Goal: Task Accomplishment & Management: Manage account settings

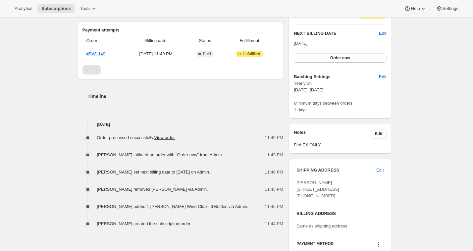
scroll to position [164, 0]
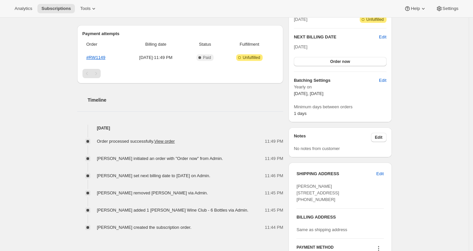
scroll to position [181, 0]
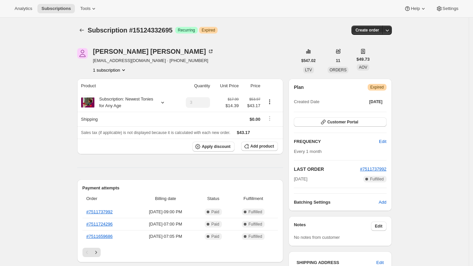
click at [156, 29] on span "Subscription #15124332695" at bounding box center [130, 29] width 85 height 7
copy span "15124332695"
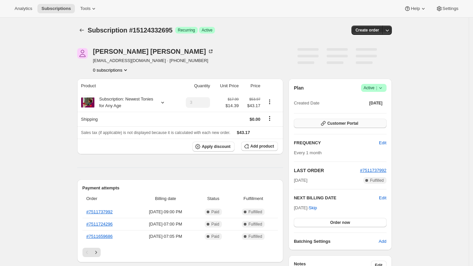
click at [342, 125] on span "Customer Portal" at bounding box center [342, 123] width 31 height 5
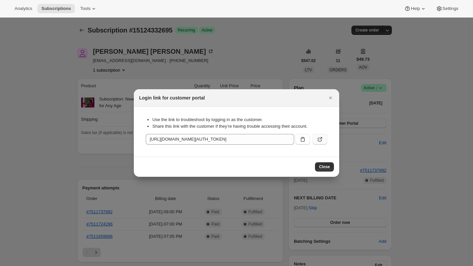
click at [323, 138] on icon ":r1j:" at bounding box center [320, 139] width 7 height 7
click at [332, 94] on button "Close" at bounding box center [330, 97] width 9 height 9
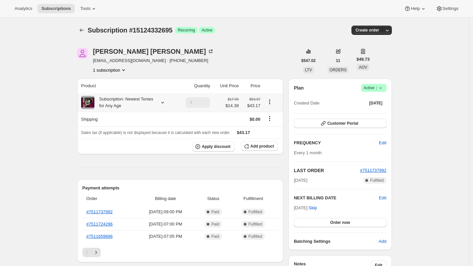
click at [120, 103] on div "Subscription: Newest Tonies for Any Age" at bounding box center [124, 102] width 60 height 13
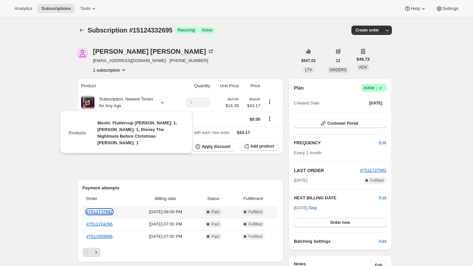
click at [103, 209] on link "#7511737992" at bounding box center [99, 211] width 26 height 5
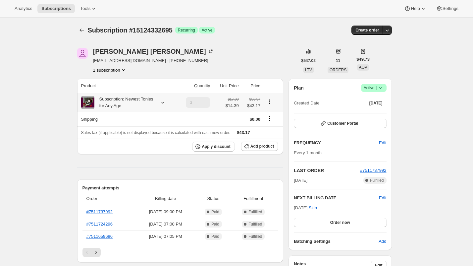
click at [135, 104] on div "Subscription: Newest Tonies for Any Age" at bounding box center [124, 102] width 60 height 13
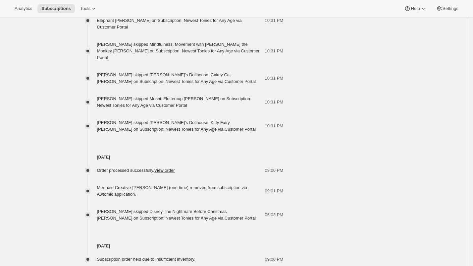
scroll to position [567, 0]
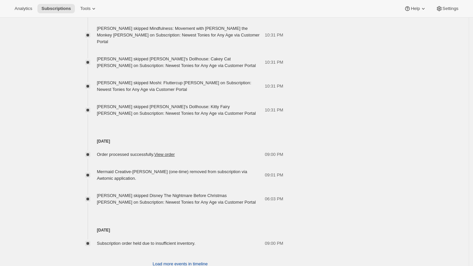
click at [190, 260] on span "Load more events in timeline" at bounding box center [180, 263] width 55 height 7
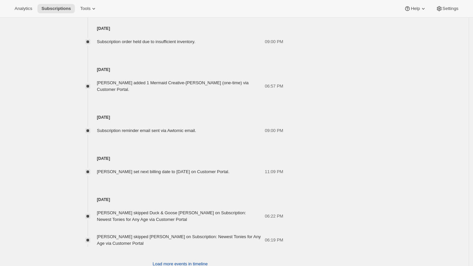
click at [199, 260] on span "Load more events in timeline" at bounding box center [180, 263] width 55 height 7
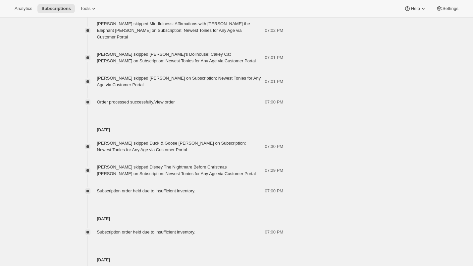
scroll to position [1301, 0]
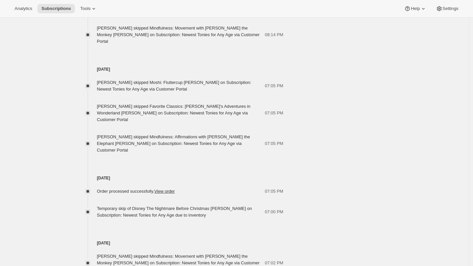
scroll to position [2452, 0]
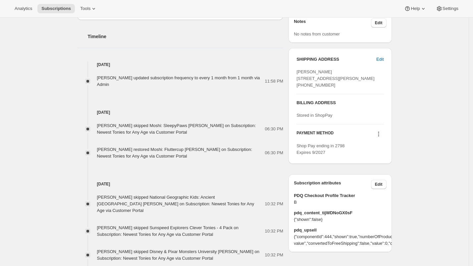
scroll to position [0, 0]
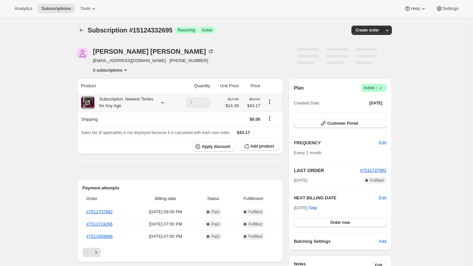
click at [138, 100] on div "Subscription: Newest Tonies for Any Age" at bounding box center [124, 102] width 60 height 13
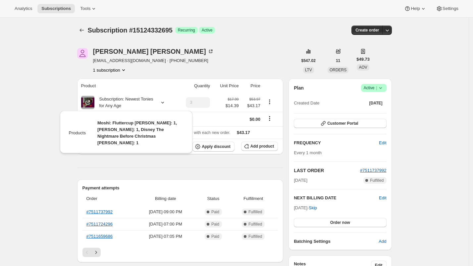
click at [139, 92] on th "Product" at bounding box center [127, 85] width 100 height 15
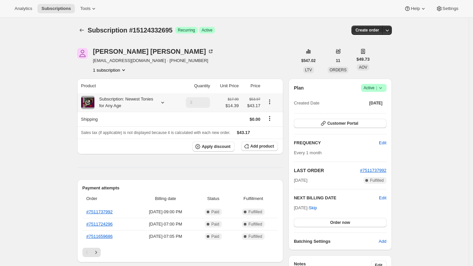
click at [135, 99] on div "Subscription: Newest Tonies for Any Age" at bounding box center [124, 102] width 60 height 13
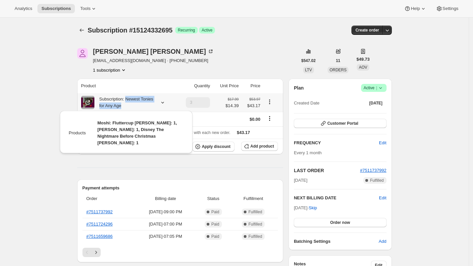
drag, startPoint x: 135, startPoint y: 99, endPoint x: 135, endPoint y: 104, distance: 5.6
click at [135, 104] on div "Subscription: Newest Tonies for Any Age" at bounding box center [124, 102] width 60 height 13
copy div "Newest Tonies for Any Age"
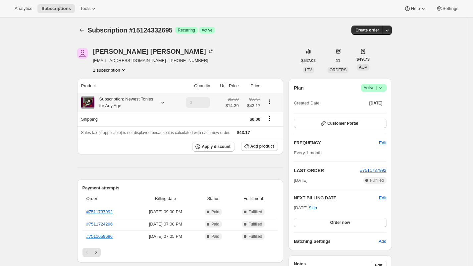
click at [135, 104] on div "Subscription: Newest Tonies for Any Age" at bounding box center [124, 102] width 60 height 13
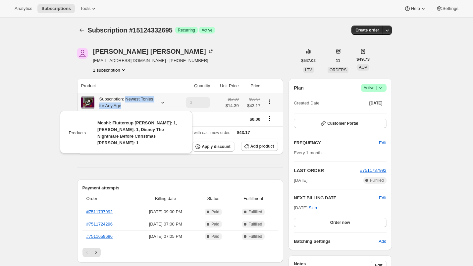
click at [134, 101] on div "Subscription: Newest Tonies for Any Age" at bounding box center [124, 102] width 60 height 13
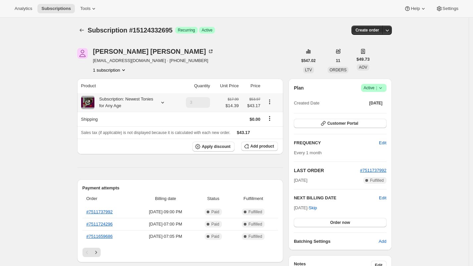
click at [134, 101] on div "Subscription: Newest Tonies for Any Age" at bounding box center [124, 102] width 60 height 13
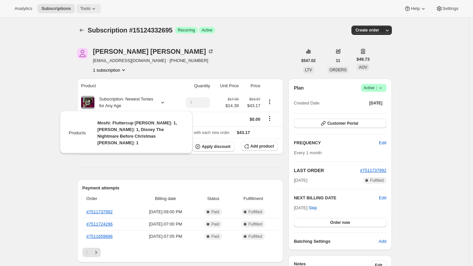
click at [88, 8] on span "Tools" at bounding box center [85, 8] width 10 height 5
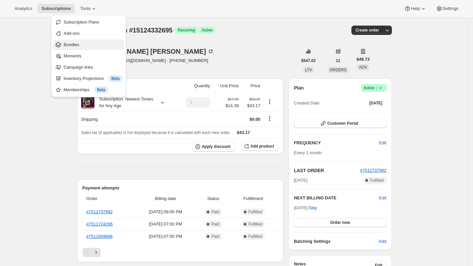
click at [85, 47] on span "Bundles" at bounding box center [93, 44] width 59 height 7
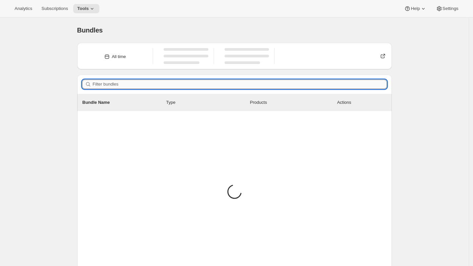
click at [165, 85] on input "Filter bundles" at bounding box center [240, 83] width 294 height 9
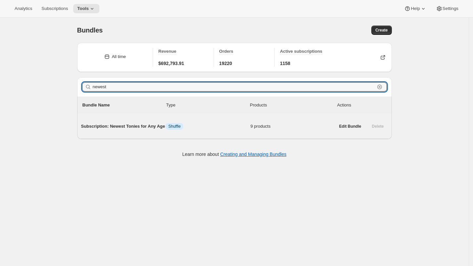
type input "newest"
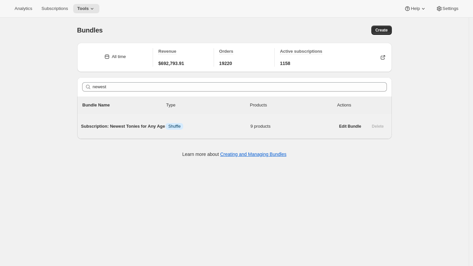
click at [138, 129] on span "Subscription: Newest Tonies for Any Age" at bounding box center [123, 126] width 85 height 7
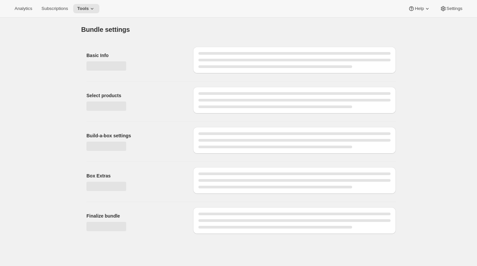
type input "Subscription: Newest Tonies for Any Age"
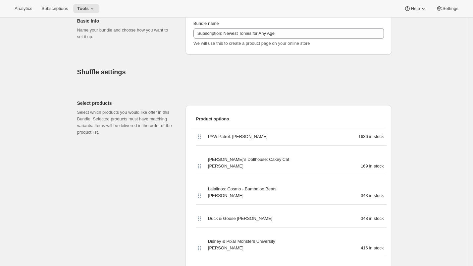
scroll to position [36, 0]
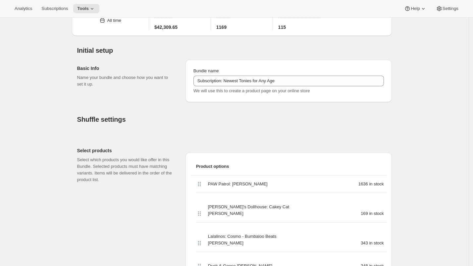
click at [94, 68] on h2 "Basic Info" at bounding box center [126, 68] width 98 height 7
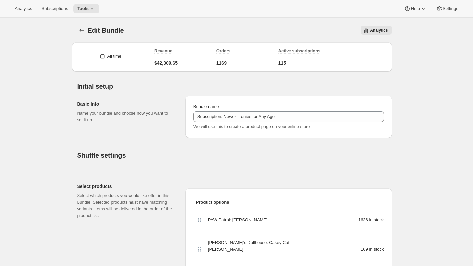
click at [83, 29] on icon "Bundles" at bounding box center [81, 30] width 7 height 7
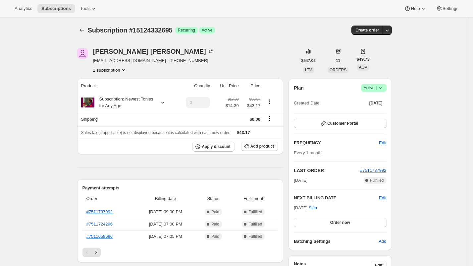
click at [119, 100] on div "Subscription: Newest Tonies for Any Age" at bounding box center [124, 102] width 60 height 13
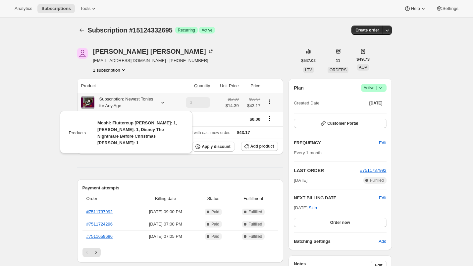
click at [119, 100] on div "Subscription: Newest Tonies for Any Age" at bounding box center [124, 102] width 60 height 13
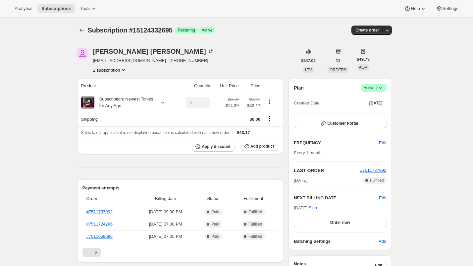
scroll to position [20, 0]
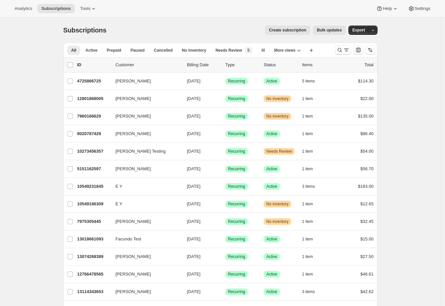
drag, startPoint x: 19, startPoint y: 150, endPoint x: 23, endPoint y: 150, distance: 4.4
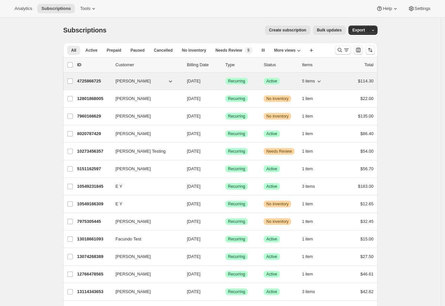
click at [100, 78] on p "4725866725" at bounding box center [93, 81] width 33 height 7
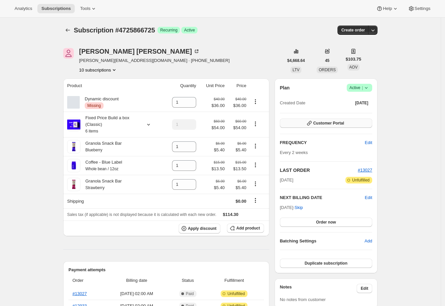
click at [339, 121] on span "Customer Portal" at bounding box center [329, 123] width 31 height 5
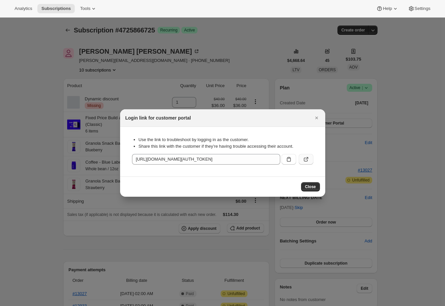
click at [308, 158] on icon ":rce:" at bounding box center [306, 159] width 7 height 7
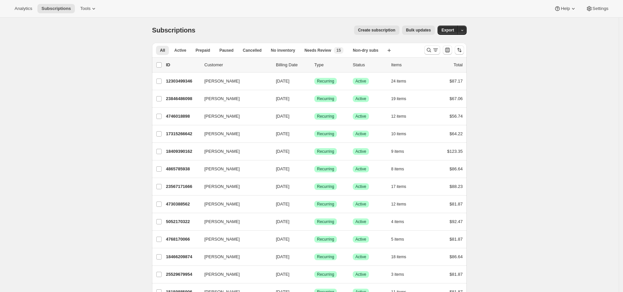
click at [247, 37] on div "Subscriptions. This page is ready Subscriptions Create subscription Bulk update…" at bounding box center [309, 30] width 315 height 25
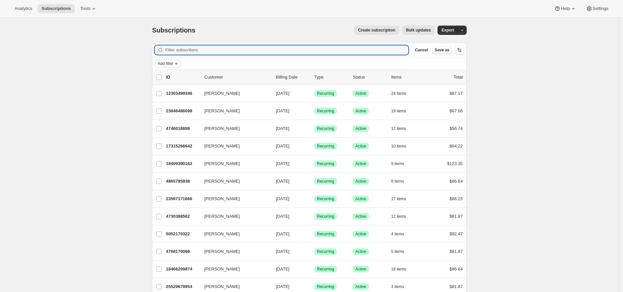
click at [166, 65] on span "Add filter" at bounding box center [166, 63] width 16 height 5
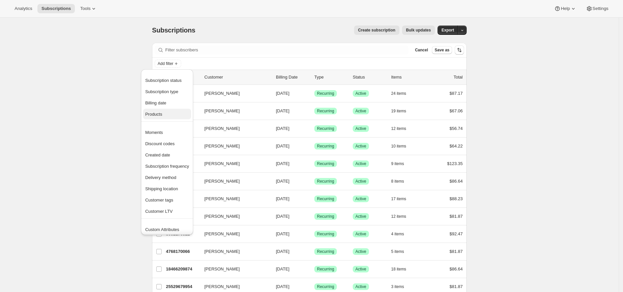
drag, startPoint x: 166, startPoint y: 128, endPoint x: 172, endPoint y: 116, distance: 14.0
click at [172, 116] on ul "Subscription status Subscription type Billing date Products Moments Discount co…" at bounding box center [167, 158] width 52 height 178
click at [172, 114] on span "Products" at bounding box center [167, 114] width 44 height 7
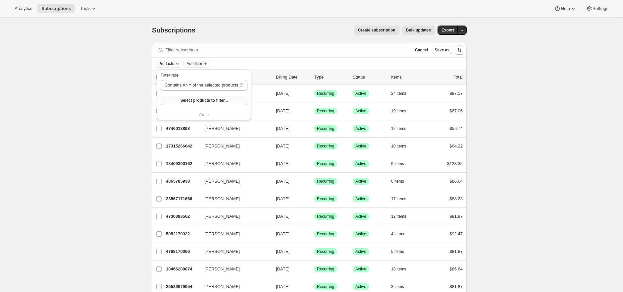
click at [199, 102] on span "Select products to filter..." at bounding box center [203, 100] width 47 height 5
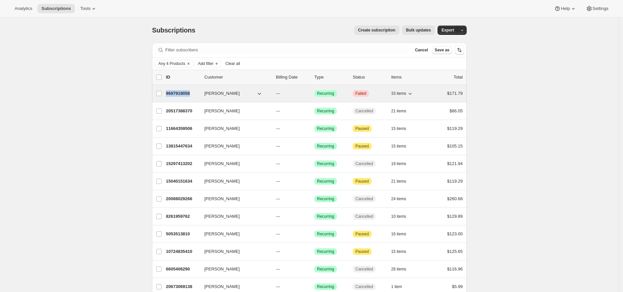
copy p "9697919058"
click at [171, 94] on p "9697919058" at bounding box center [182, 93] width 33 height 7
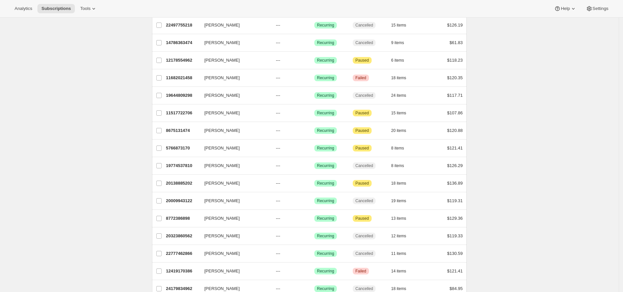
scroll to position [714, 0]
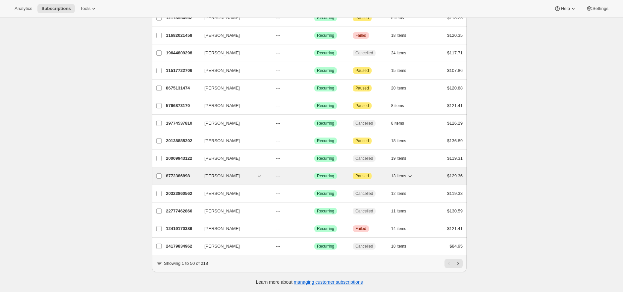
click at [186, 173] on p "8772386898" at bounding box center [182, 176] width 33 height 7
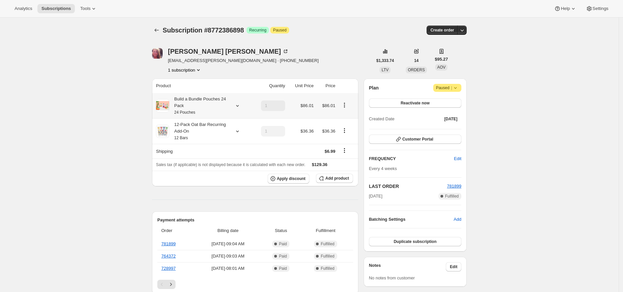
click at [218, 101] on div "Build a Bundle Pouches 24 Pack 24 Pouches" at bounding box center [199, 106] width 60 height 20
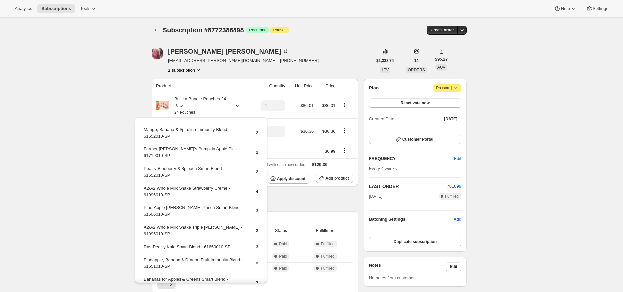
click at [43, 78] on div "Subscription #8772386898. This page is ready Subscription #8772386898 Success R…" at bounding box center [309, 292] width 619 height 549
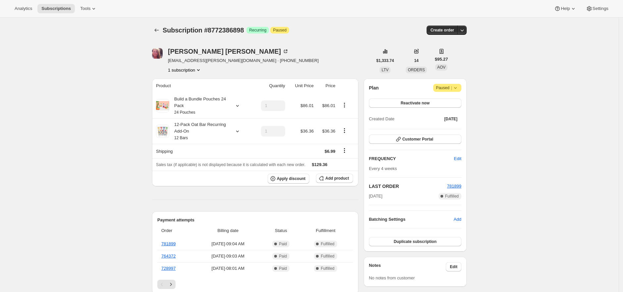
click at [231, 23] on div "Subscription #8772386898. This page is ready Subscription #8772386898 Success R…" at bounding box center [309, 30] width 315 height 25
click at [226, 29] on span "Subscription #8772386898" at bounding box center [203, 29] width 81 height 7
copy span "8772386898"
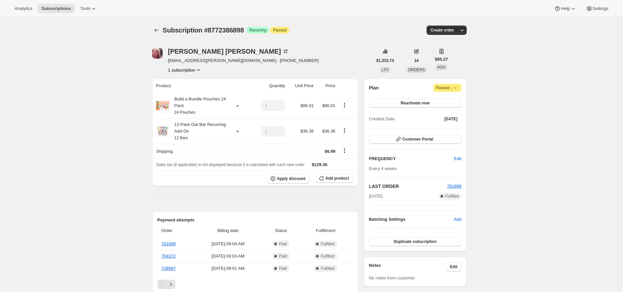
click at [147, 152] on div "Subscription #8772386898. This page is ready Subscription #8772386898 Success R…" at bounding box center [309, 292] width 330 height 549
click at [212, 109] on div "Build a Bundle Pouches 24 Pack 24 Pouches" at bounding box center [199, 106] width 60 height 20
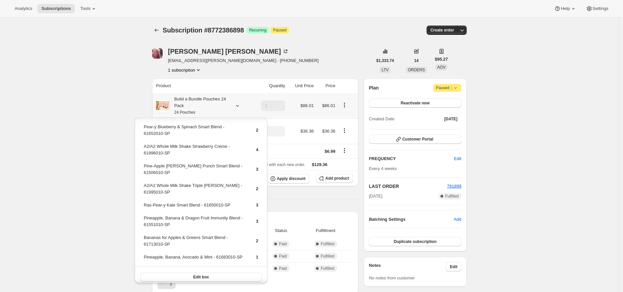
scroll to position [42, 0]
click at [37, 138] on div "Subscription #8772386898. This page is ready Subscription #8772386898 Success R…" at bounding box center [309, 292] width 619 height 549
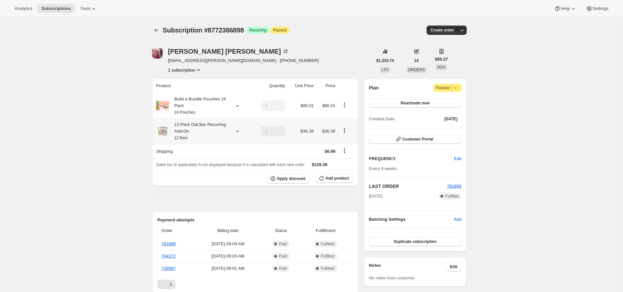
click at [183, 129] on div "12-Pack Oat Bar Recurring Add-On 12 Bars" at bounding box center [199, 131] width 60 height 20
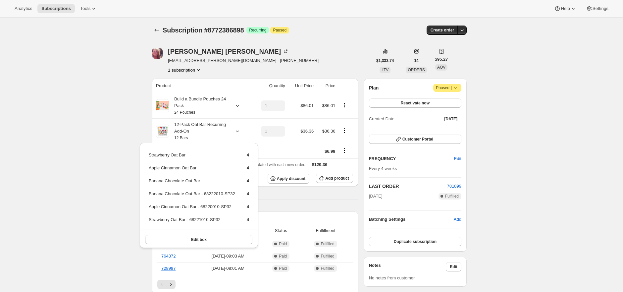
click at [75, 149] on div "Subscription #8772386898. This page is ready Subscription #8772386898 Success R…" at bounding box center [309, 292] width 619 height 549
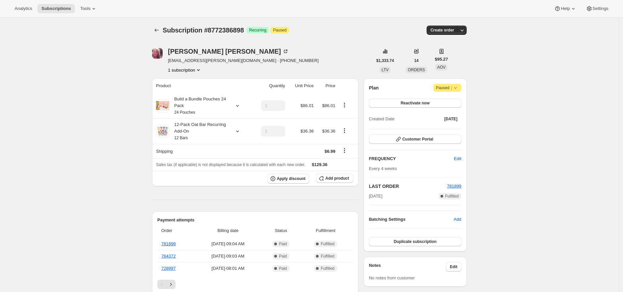
click at [85, 143] on div "Subscription #8772386898. This page is ready Subscription #8772386898 Success R…" at bounding box center [309, 292] width 619 height 549
click at [83, 78] on div "Subscription #8772386898. This page is ready Subscription #8772386898 Success R…" at bounding box center [309, 292] width 619 height 549
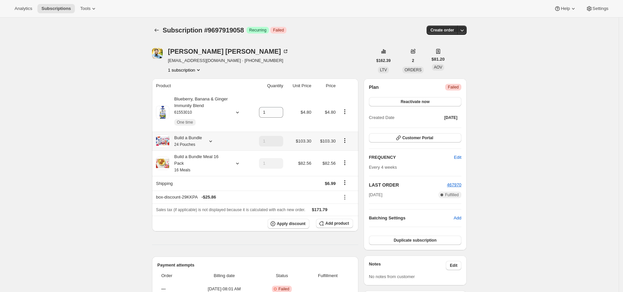
click at [196, 136] on div "Build a Bundle 24 Pouches" at bounding box center [185, 140] width 33 height 13
click at [187, 143] on small "24 Pouches" at bounding box center [184, 144] width 21 height 5
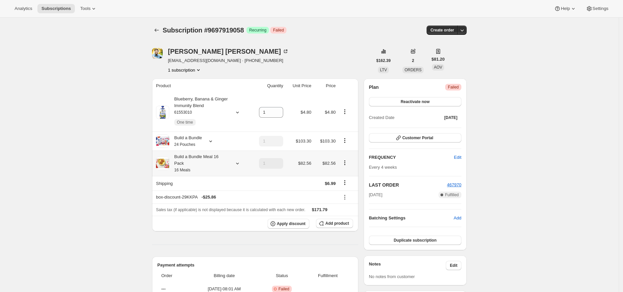
click at [188, 162] on div "Build a Bundle Meal 16 Pack 16 Meals" at bounding box center [199, 163] width 60 height 20
click at [212, 114] on div "Blueberry, Banana & Ginger Immunity Blend 61553010 One time" at bounding box center [199, 112] width 60 height 33
click at [207, 146] on div "Build a Bundle 24 Pouches" at bounding box center [202, 140] width 92 height 13
click at [207, 158] on div "Build a Bundle Meal 16 Pack 16 Meals" at bounding box center [199, 163] width 60 height 20
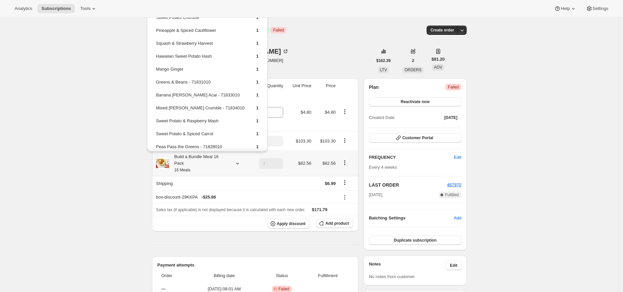
click at [207, 159] on div "Build a Bundle Meal 16 Pack 16 Meals" at bounding box center [199, 163] width 60 height 20
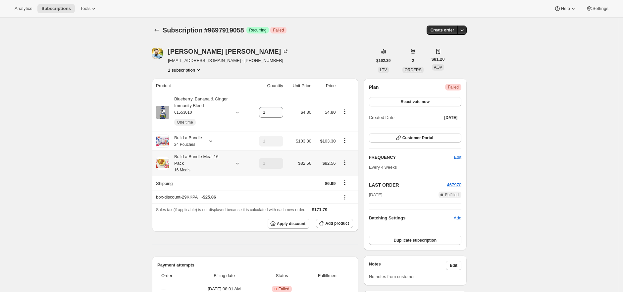
scroll to position [259, 0]
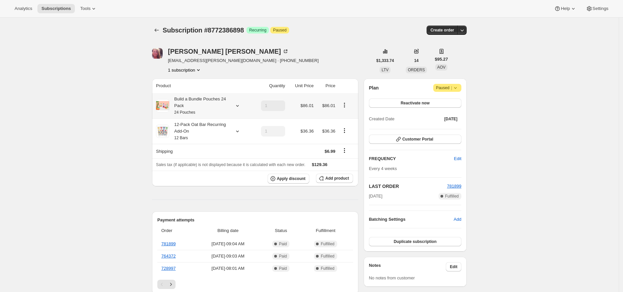
click at [201, 106] on div "Build a Bundle Pouches 24 Pack 24 Pouches" at bounding box center [199, 106] width 60 height 20
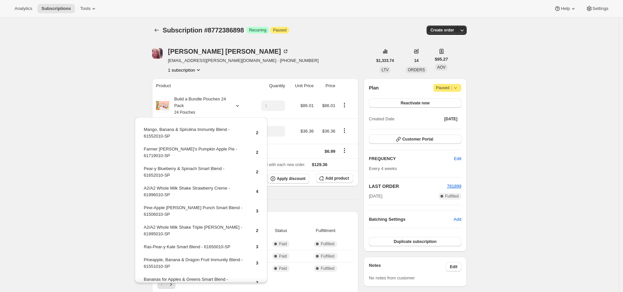
click at [129, 91] on div "Subscription #8772386898. This page is ready Subscription #8772386898 Success R…" at bounding box center [309, 292] width 619 height 549
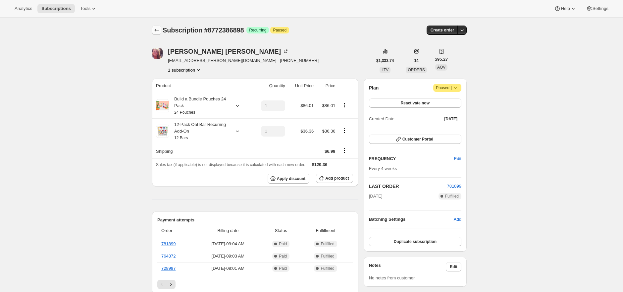
click at [159, 26] on button "Subscriptions" at bounding box center [156, 29] width 9 height 9
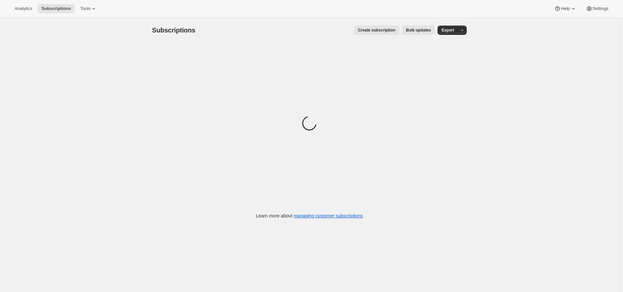
click at [507, 136] on div "Subscriptions. This page is ready Subscriptions Create subscription Bulk update…" at bounding box center [309, 164] width 619 height 292
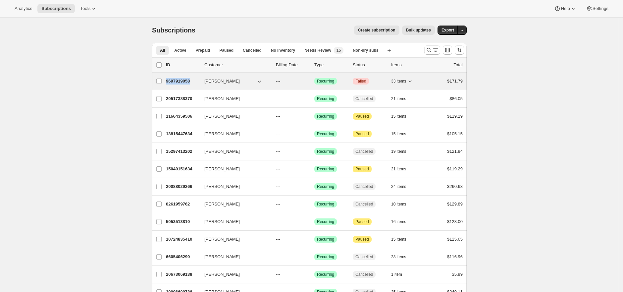
copy p "9697919058"
click at [187, 79] on p "9697919058" at bounding box center [182, 81] width 33 height 7
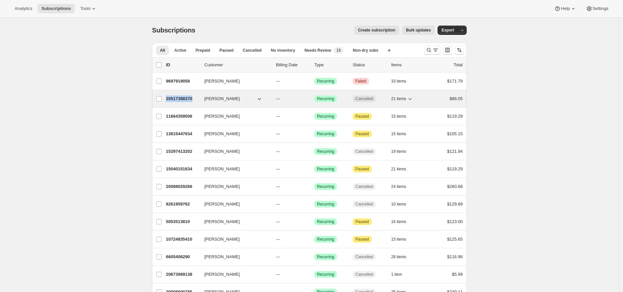
copy p "20517388370"
click at [179, 97] on p "20517388370" at bounding box center [182, 98] width 33 height 7
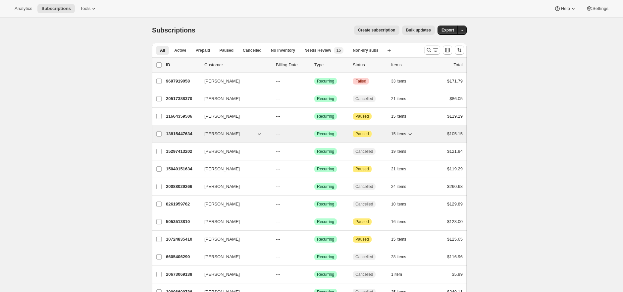
click at [187, 133] on p "13815447634" at bounding box center [182, 133] width 33 height 7
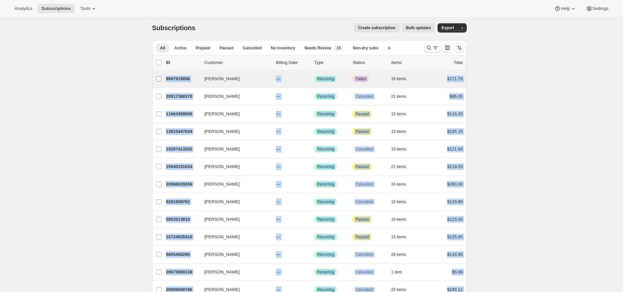
scroll to position [3, 0]
drag, startPoint x: 452, startPoint y: 236, endPoint x: 168, endPoint y: 80, distance: 325.0
copy ul "Dennis Burnett 9697919058 Dennis Burnett --- Success Recurring Critical Failed …"
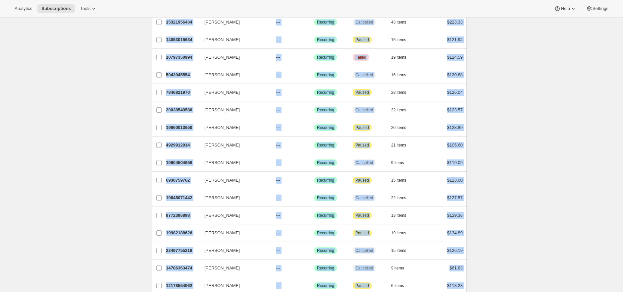
scroll to position [0, 0]
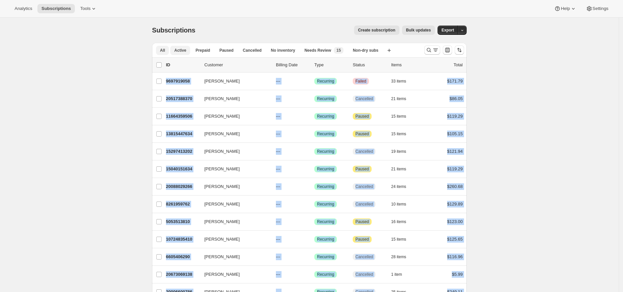
click at [190, 54] on button "Active" at bounding box center [180, 50] width 20 height 9
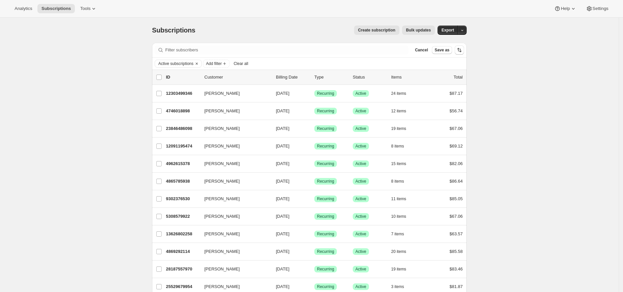
click at [286, 34] on div "Create subscription Bulk updates" at bounding box center [318, 29] width 231 height 9
click at [198, 64] on icon "Clear" at bounding box center [197, 64] width 2 height 2
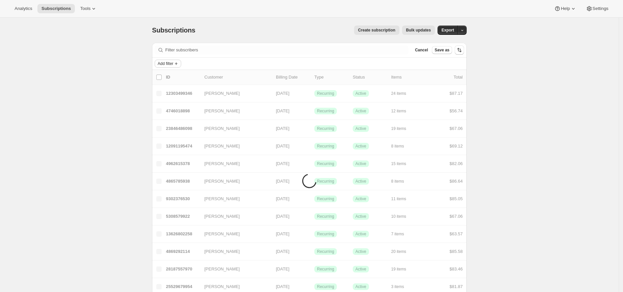
click at [170, 65] on span "Add filter" at bounding box center [166, 63] width 16 height 5
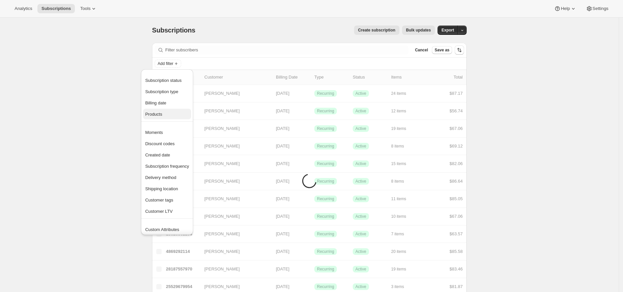
click at [177, 114] on span "Products" at bounding box center [167, 114] width 44 height 7
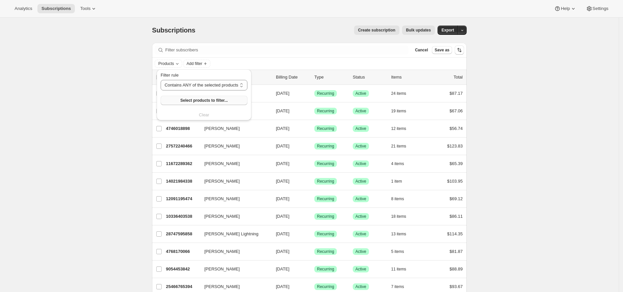
click at [223, 100] on span "Select products to filter..." at bounding box center [203, 100] width 47 height 5
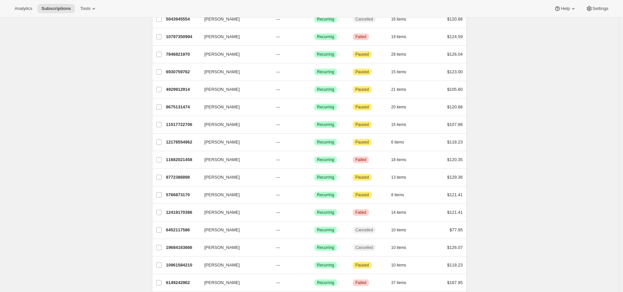
scroll to position [714, 0]
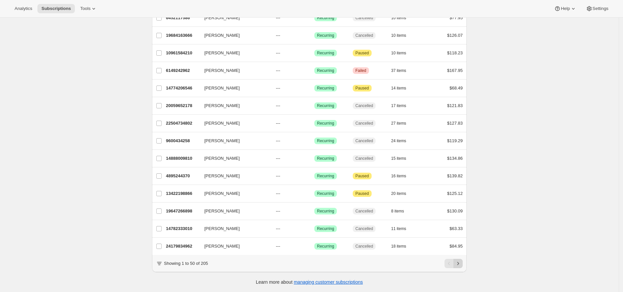
click at [459, 264] on icon "Next" at bounding box center [458, 263] width 7 height 7
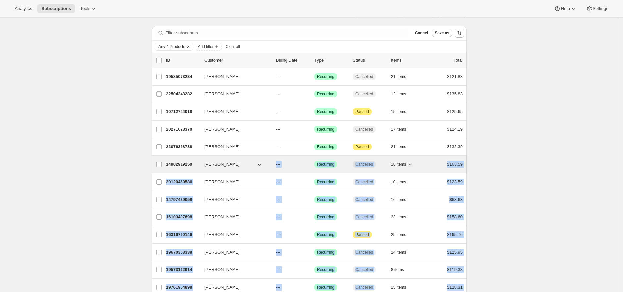
scroll to position [0, 0]
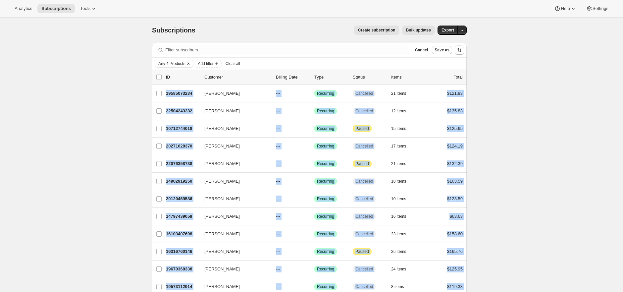
drag, startPoint x: 464, startPoint y: 241, endPoint x: 149, endPoint y: 92, distance: 348.7
copy ul "NEVIN EDDIE 19585073234 NEVIN EDDIE --- Success Recurring Cancelled 21 items $1…"
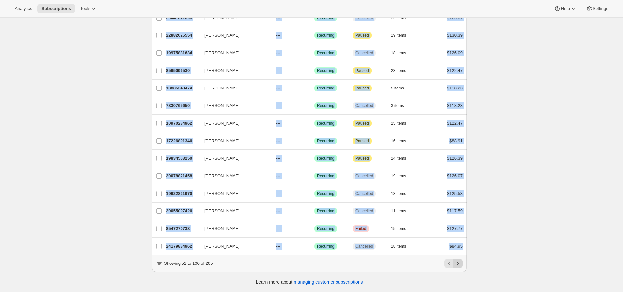
click at [459, 263] on icon "Next" at bounding box center [458, 263] width 7 height 7
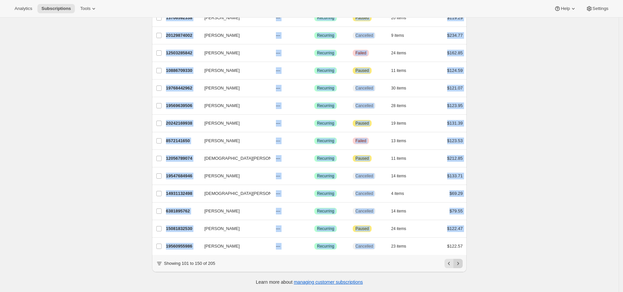
click at [463, 262] on button "Next" at bounding box center [457, 263] width 9 height 9
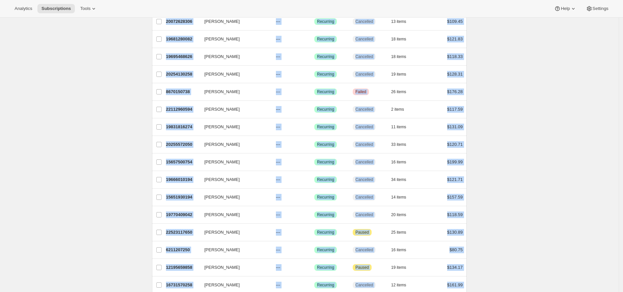
scroll to position [0, 0]
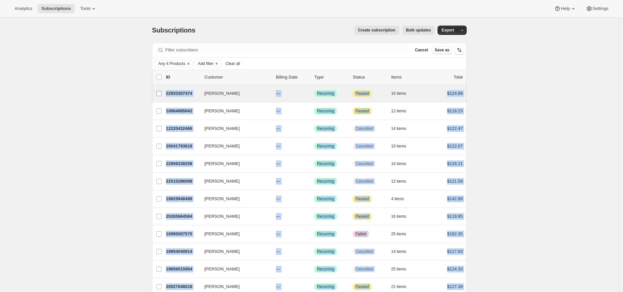
drag, startPoint x: 459, startPoint y: 241, endPoint x: 163, endPoint y: 92, distance: 331.4
copy ul "Carson Callender 22933307474 Carson Callender --- Success Recurring Attention P…"
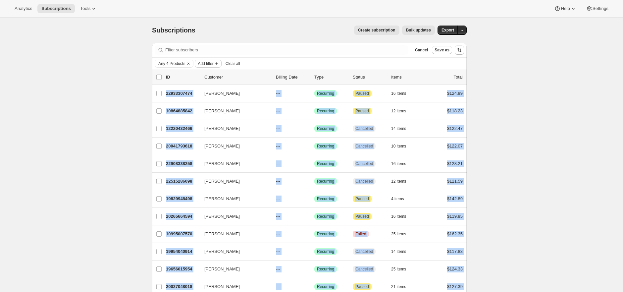
click at [209, 65] on span "Add filter" at bounding box center [206, 63] width 16 height 5
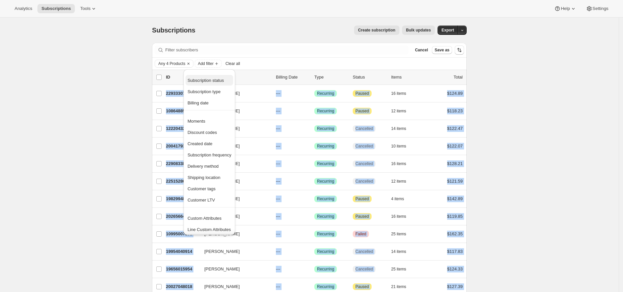
click at [214, 80] on span "Subscription status" at bounding box center [205, 80] width 36 height 5
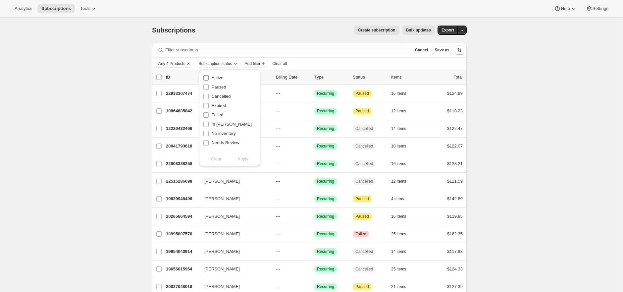
click at [217, 76] on span "Active" at bounding box center [218, 77] width 12 height 5
click at [209, 76] on input "Active" at bounding box center [205, 77] width 5 height 5
click at [245, 159] on span "Apply" at bounding box center [242, 159] width 11 height 7
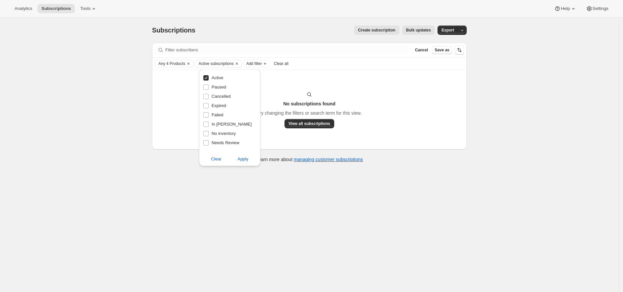
click at [219, 79] on span "Active" at bounding box center [218, 77] width 12 height 5
click at [209, 79] on input "Active" at bounding box center [205, 77] width 5 height 5
checkbox input "false"
click at [245, 158] on span "Apply" at bounding box center [242, 159] width 11 height 7
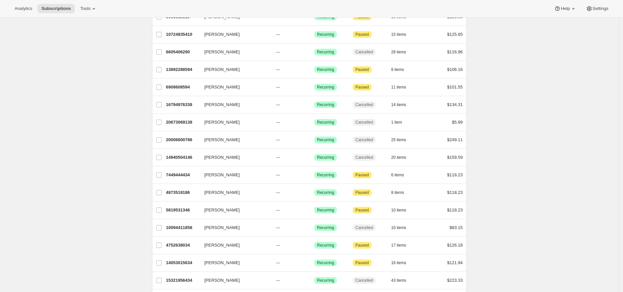
scroll to position [714, 0]
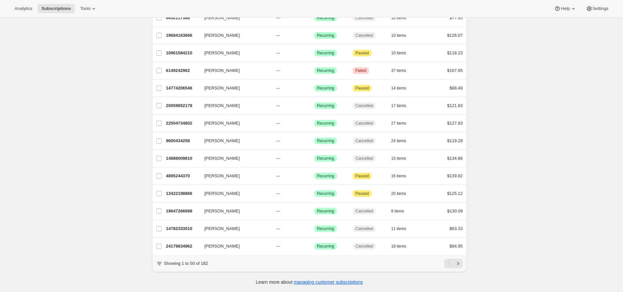
click at [463, 263] on button "Next" at bounding box center [457, 263] width 9 height 9
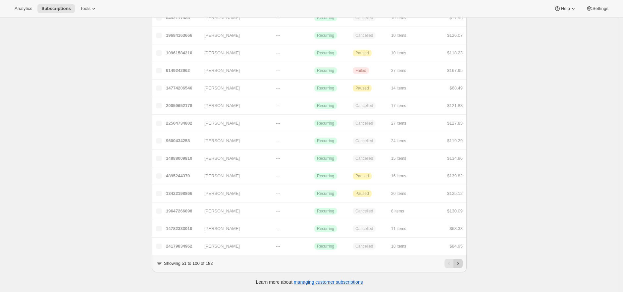
click at [461, 263] on icon "Next" at bounding box center [458, 263] width 7 height 7
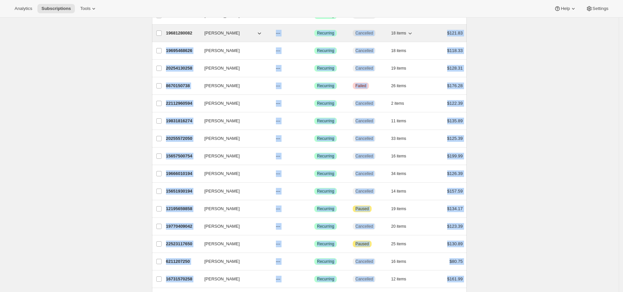
scroll to position [0, 0]
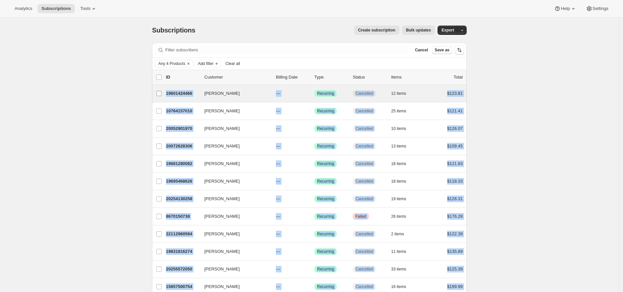
drag, startPoint x: 458, startPoint y: 240, endPoint x: 163, endPoint y: 94, distance: 329.6
click at [163, 94] on div "Subscriptions. This page is ready Subscriptions Create subscription Bulk update…" at bounding box center [309, 272] width 330 height 508
copy ul "Siara Tooker 19601424466 Siara Tooker --- Success Recurring Cancelled 12 items …"
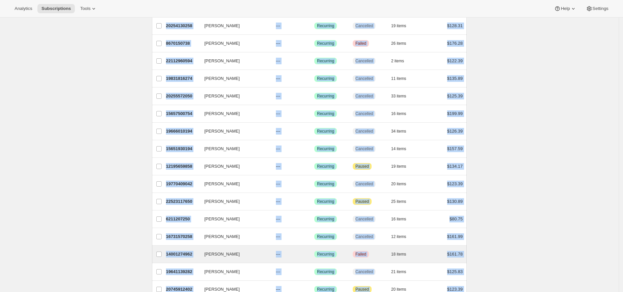
scroll to position [240, 0]
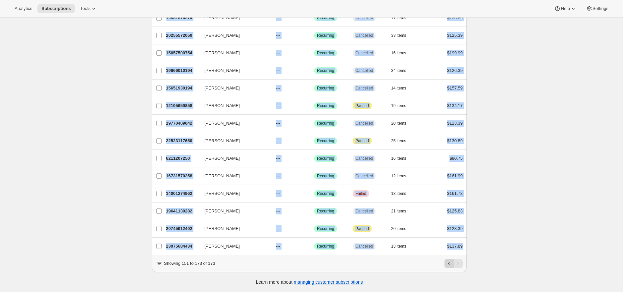
click at [450, 263] on icon "Previous" at bounding box center [449, 263] width 7 height 7
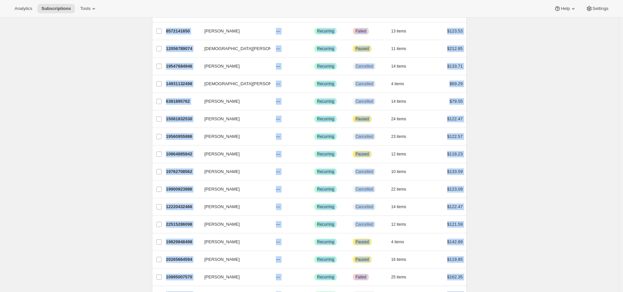
scroll to position [0, 0]
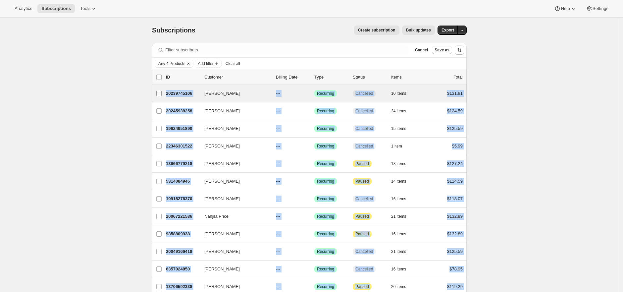
drag, startPoint x: 484, startPoint y: 244, endPoint x: 166, endPoint y: 93, distance: 351.6
copy ul "Ivo Broz 20239745106 Ivo Broz --- Success Recurring Cancelled 10 items $131.81 …"
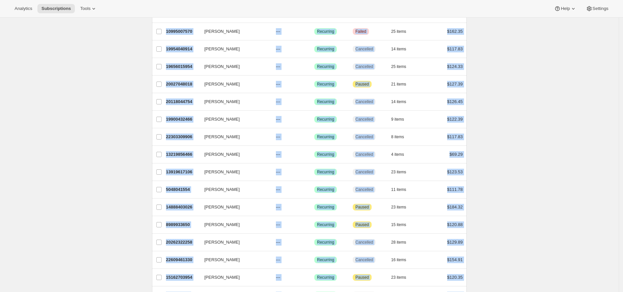
scroll to position [714, 0]
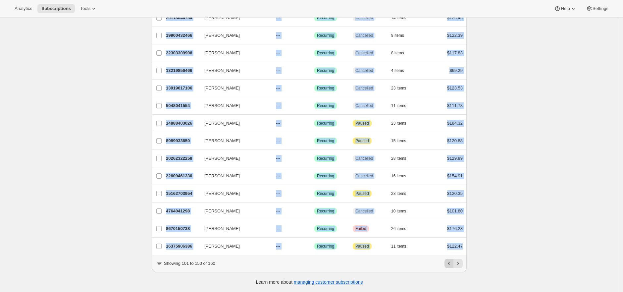
click at [452, 264] on icon "Previous" at bounding box center [449, 263] width 7 height 7
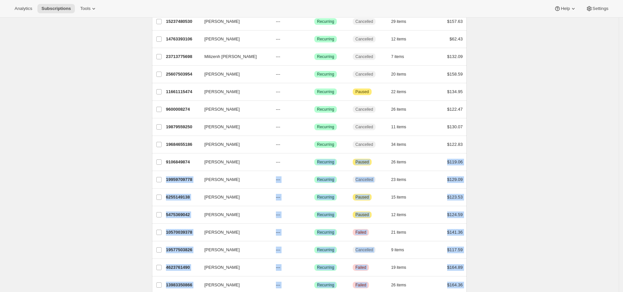
scroll to position [0, 0]
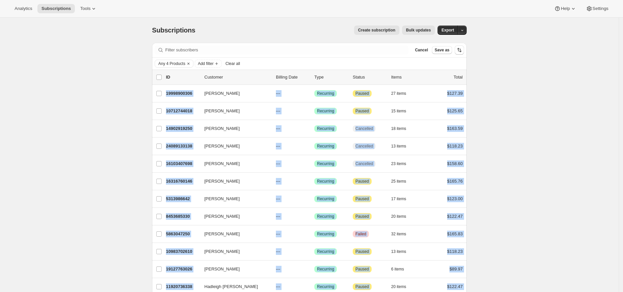
drag, startPoint x: 480, startPoint y: 242, endPoint x: 151, endPoint y: 86, distance: 363.3
copy ul "Janelle Rhodes 19998900306 Janelle Rhodes --- Success Recurring Attention Pause…"
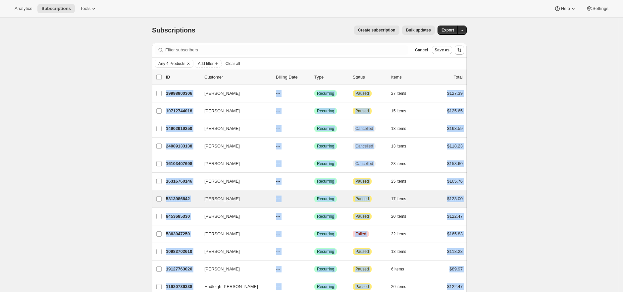
scroll to position [1, 0]
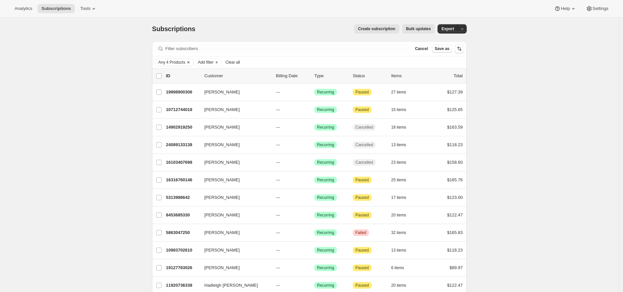
click at [179, 63] on span "Any 4 Products" at bounding box center [171, 62] width 27 height 5
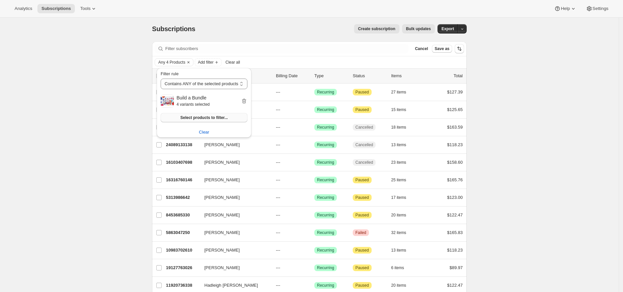
click at [224, 117] on span "Select products to filter..." at bounding box center [203, 117] width 47 height 5
click at [213, 62] on span "Add filter" at bounding box center [206, 62] width 16 height 5
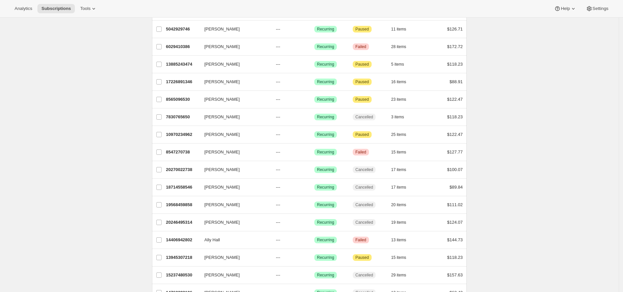
scroll to position [714, 0]
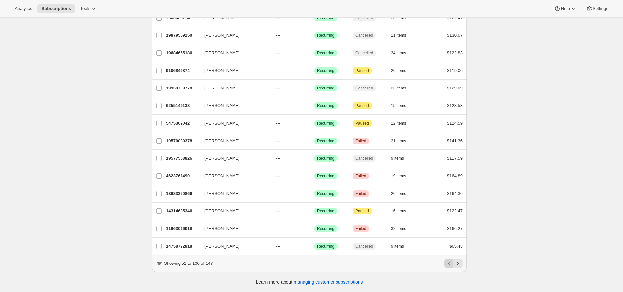
click at [450, 265] on icon "Previous" at bounding box center [449, 263] width 7 height 7
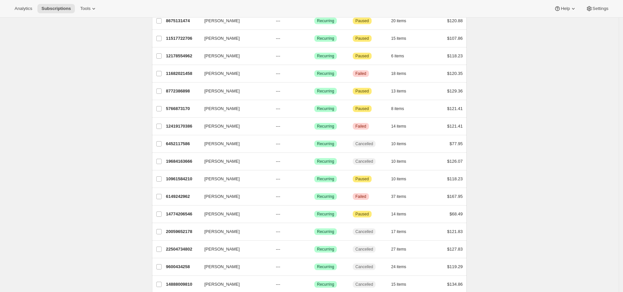
scroll to position [0, 0]
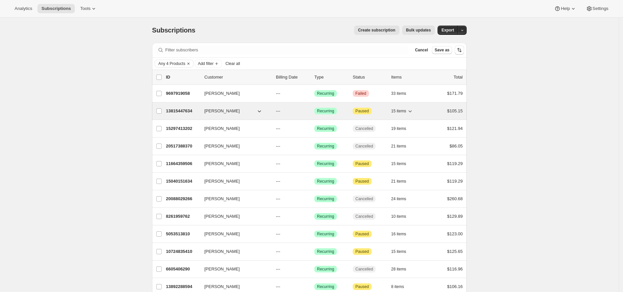
click at [179, 111] on p "13815447634" at bounding box center [182, 111] width 33 height 7
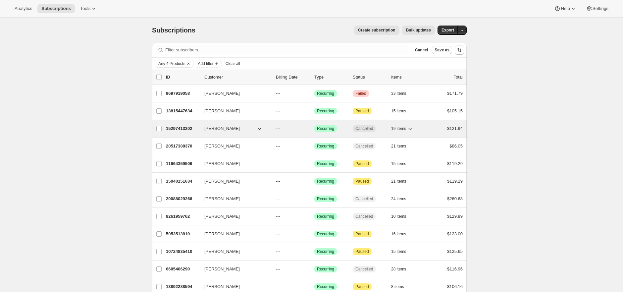
click at [174, 131] on p "15297413202" at bounding box center [182, 128] width 33 height 7
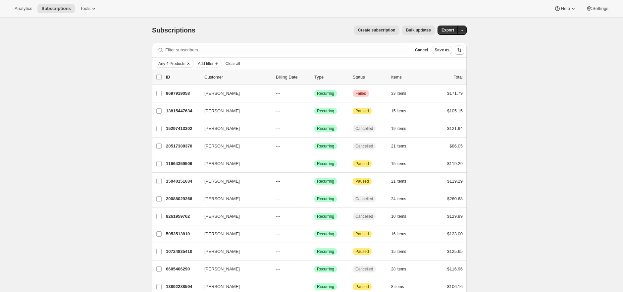
click at [189, 63] on icon "Clear" at bounding box center [188, 64] width 2 height 2
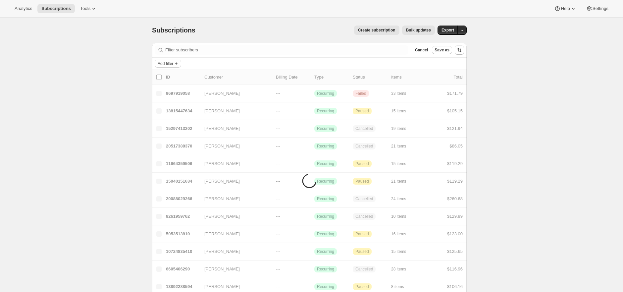
click at [168, 61] on span "Add filter" at bounding box center [166, 63] width 16 height 5
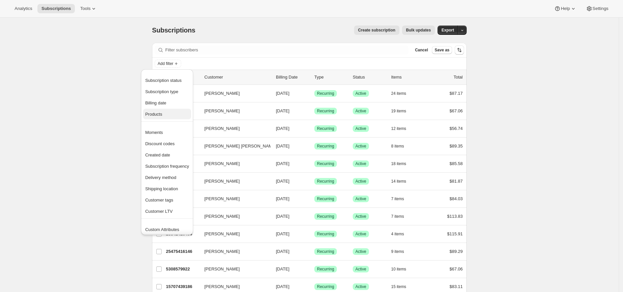
click at [181, 114] on span "Products" at bounding box center [167, 114] width 44 height 7
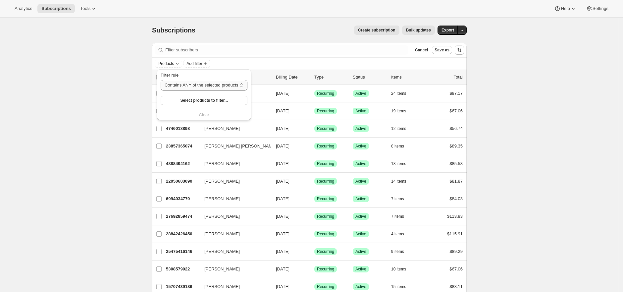
click at [194, 82] on select "Contains ANY of the selected products Contains ALL of the selected products Con…" at bounding box center [204, 85] width 87 height 11
click at [199, 103] on button "Select products to filter..." at bounding box center [204, 100] width 87 height 9
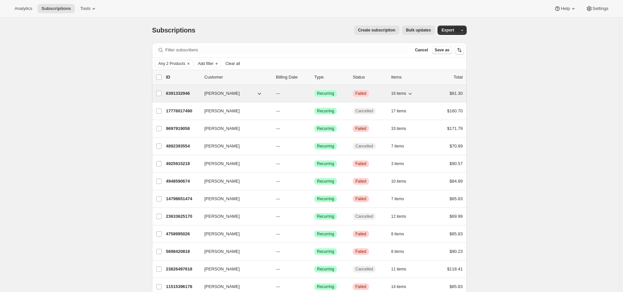
click at [180, 92] on p "6391332946" at bounding box center [182, 93] width 33 height 7
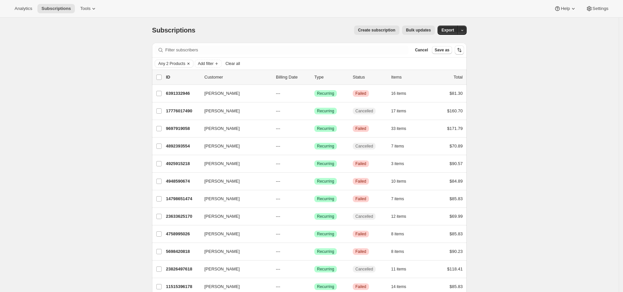
click at [178, 62] on span "Any 2 Products" at bounding box center [171, 63] width 27 height 5
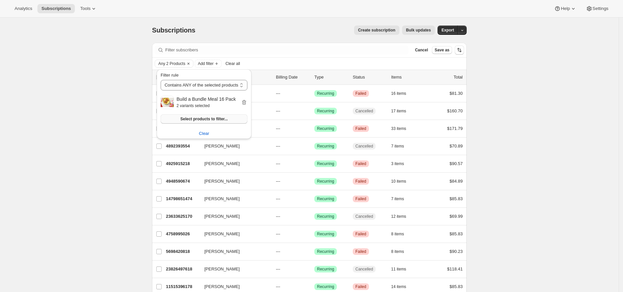
click at [191, 117] on span "Select products to filter..." at bounding box center [203, 118] width 47 height 5
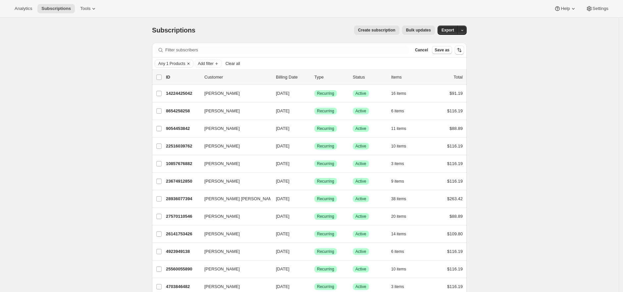
click at [185, 63] on span "Any 1 Products" at bounding box center [171, 63] width 27 height 5
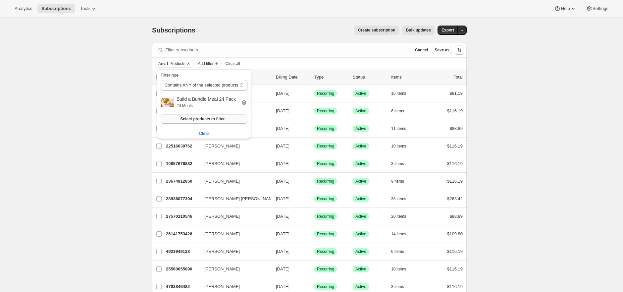
click at [201, 118] on span "Select products to filter..." at bounding box center [203, 118] width 47 height 5
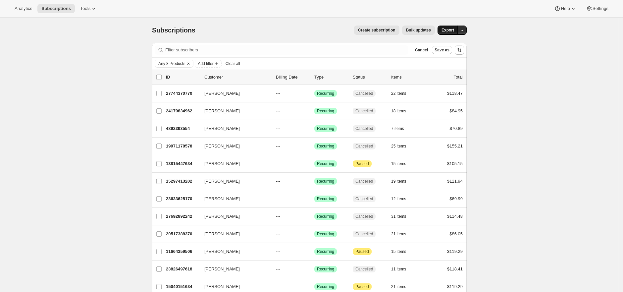
click at [449, 30] on span "Export" at bounding box center [447, 29] width 13 height 5
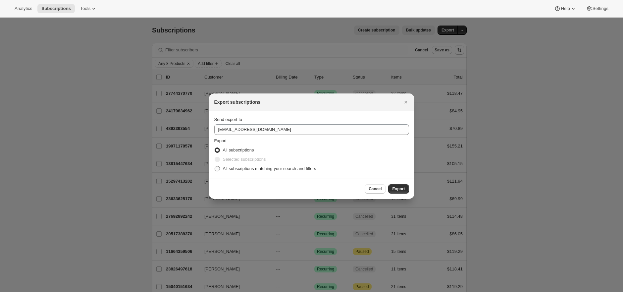
click at [282, 170] on span "All subscriptions matching your search and filters" at bounding box center [269, 168] width 93 height 5
click at [215, 166] on input "All subscriptions matching your search and filters" at bounding box center [215, 166] width 0 height 0
radio input "true"
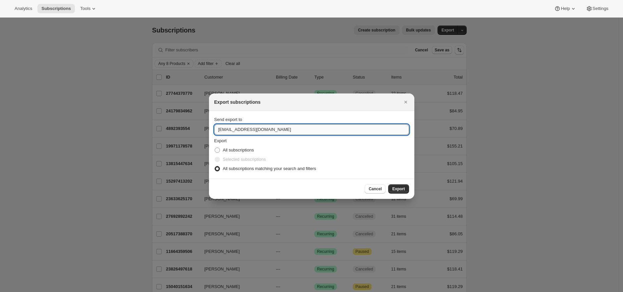
click at [288, 124] on input "care@uponafarm.com" at bounding box center [311, 129] width 195 height 11
type input "brian@awtomic.com"
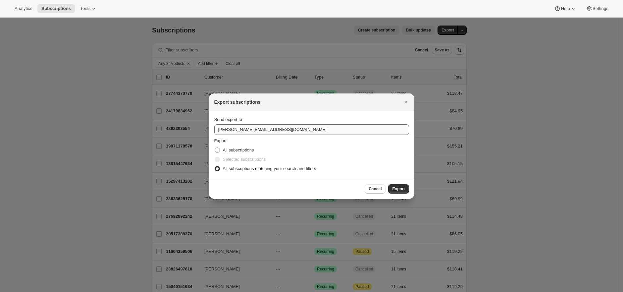
click at [388, 184] on button "Export" at bounding box center [398, 188] width 21 height 9
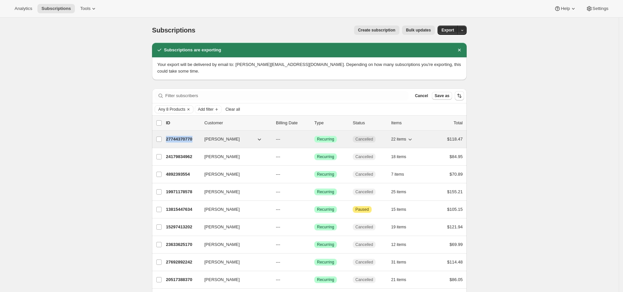
copy p "27744370770"
click at [181, 136] on p "27744370770" at bounding box center [182, 139] width 33 height 7
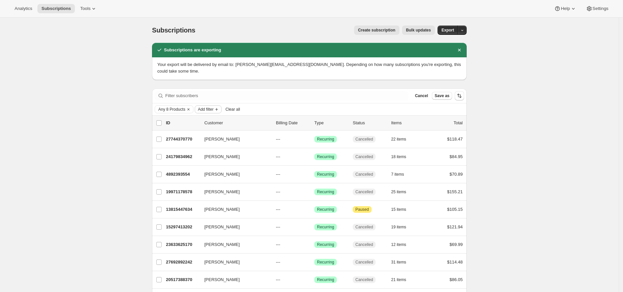
click at [209, 107] on span "Add filter" at bounding box center [206, 109] width 16 height 5
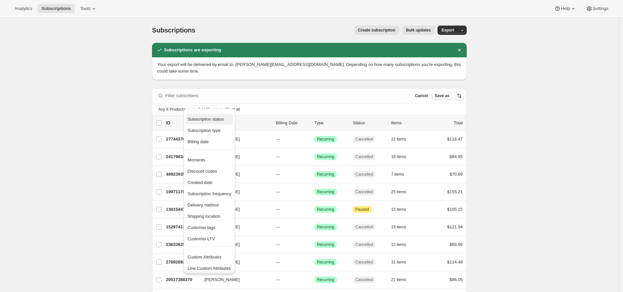
click at [210, 119] on span "Subscription status" at bounding box center [205, 119] width 36 height 5
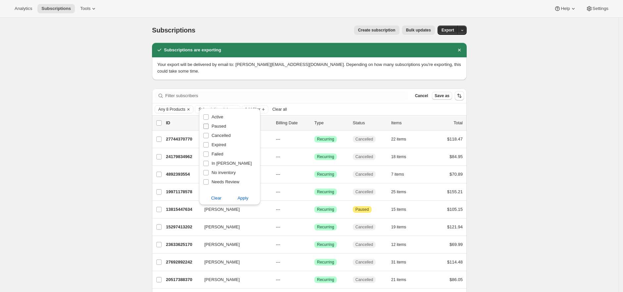
click at [216, 125] on span "Paused" at bounding box center [219, 126] width 15 height 5
click at [209, 125] on input "Paused" at bounding box center [205, 126] width 5 height 5
checkbox input "true"
click at [219, 136] on span "Cancelled" at bounding box center [221, 135] width 19 height 5
click at [209, 136] on input "Cancelled" at bounding box center [205, 135] width 5 height 5
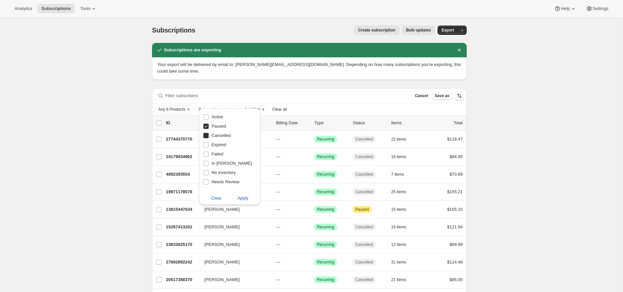
checkbox input "true"
click at [222, 146] on span "Expired" at bounding box center [219, 144] width 15 height 5
click at [209, 146] on input "Expired" at bounding box center [205, 144] width 5 height 5
checkbox input "true"
click at [220, 155] on span "Failed" at bounding box center [218, 153] width 12 height 5
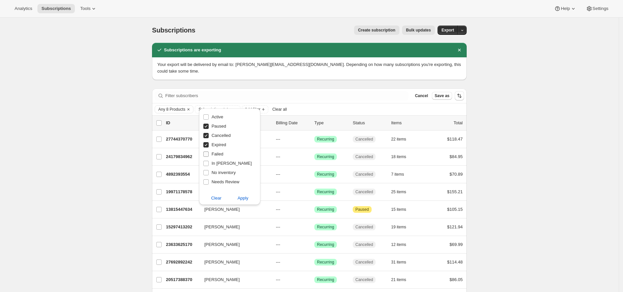
click at [209, 155] on input "Failed" at bounding box center [205, 153] width 5 height 5
checkbox input "true"
click at [244, 199] on span "Apply" at bounding box center [242, 198] width 11 height 7
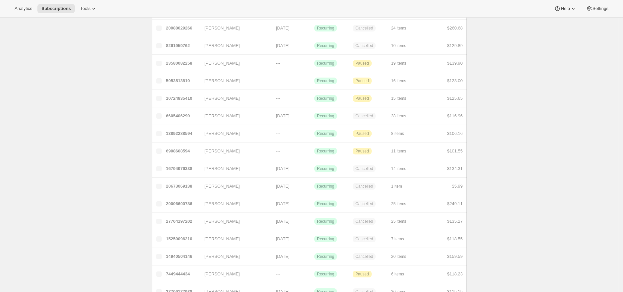
scroll to position [753, 0]
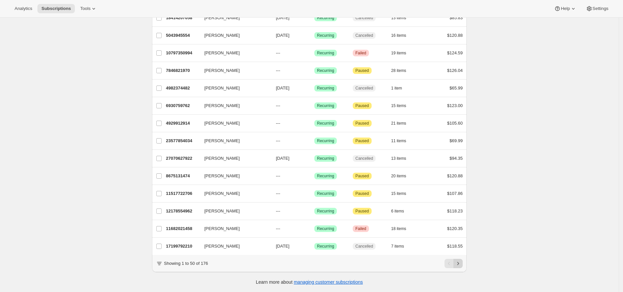
click at [460, 264] on icon "Next" at bounding box center [458, 263] width 7 height 7
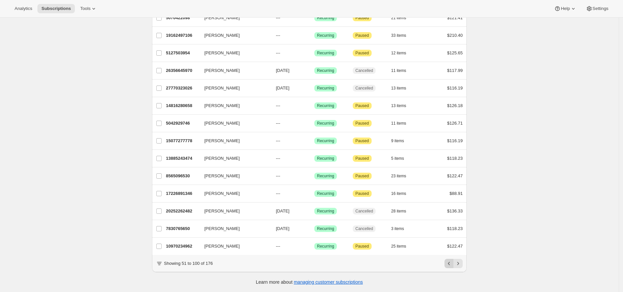
click at [452, 263] on icon "Previous" at bounding box center [449, 263] width 7 height 7
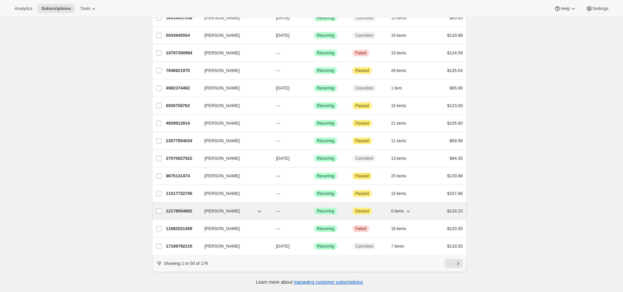
click at [184, 208] on p "12178554962" at bounding box center [182, 211] width 33 height 7
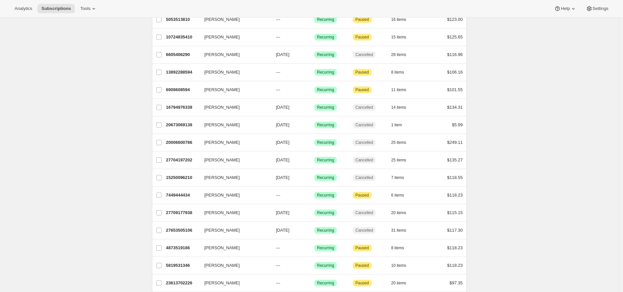
scroll to position [0, 0]
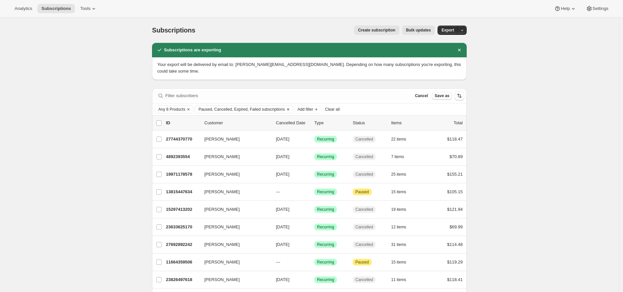
click at [291, 107] on icon "Clear" at bounding box center [287, 109] width 5 height 5
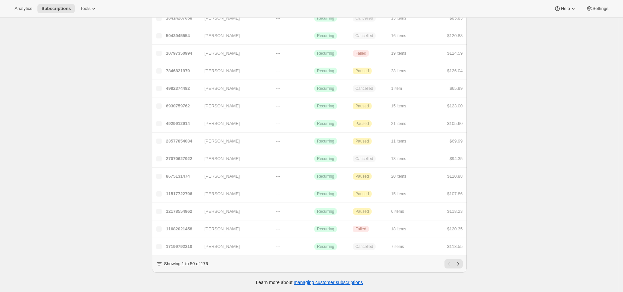
scroll to position [752, 0]
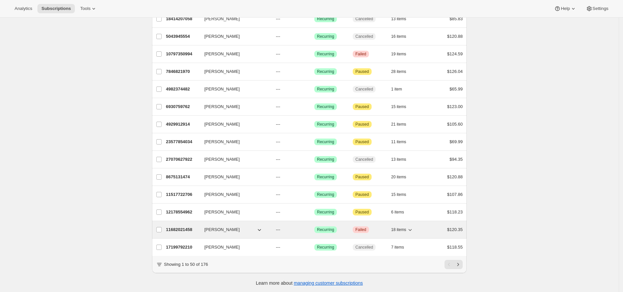
click at [178, 226] on p "11682021458" at bounding box center [182, 229] width 33 height 7
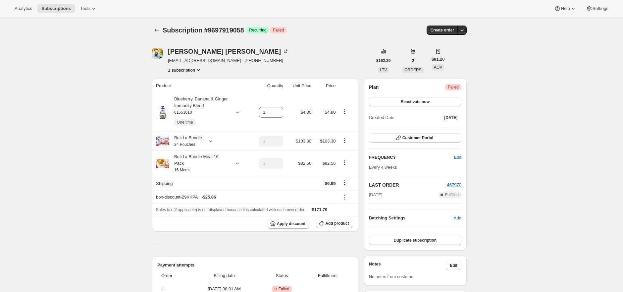
click div "Subscription #9697919058. This page is ready Subscription #9697919058 Success R…"
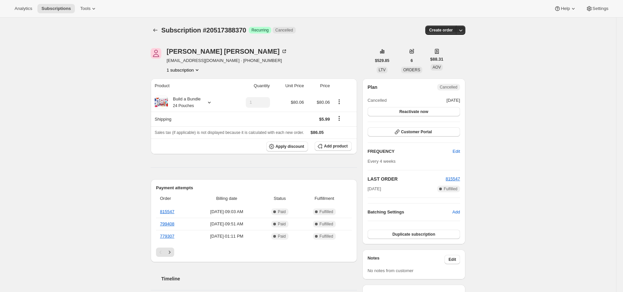
click at [173, 101] on div "Build a Bundle 24 Pouches" at bounding box center [184, 102] width 33 height 13
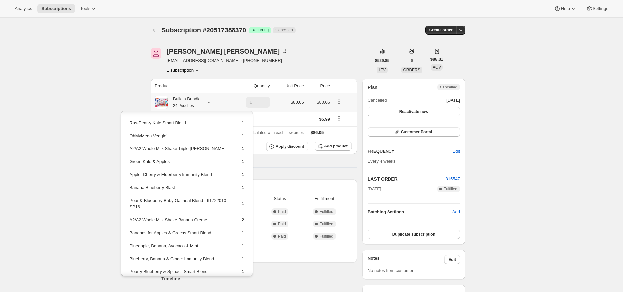
scroll to position [141, 0]
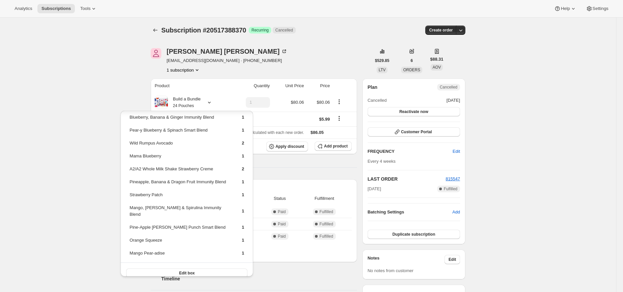
drag, startPoint x: 63, startPoint y: 98, endPoint x: 68, endPoint y: 82, distance: 16.9
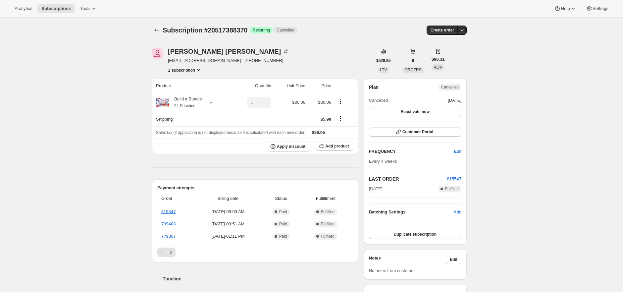
click at [235, 32] on span "Subscription #20517388370" at bounding box center [205, 29] width 85 height 7
copy span "20517388370"
click at [192, 96] on div "Build a Bundle 24 Pouches" at bounding box center [185, 102] width 33 height 13
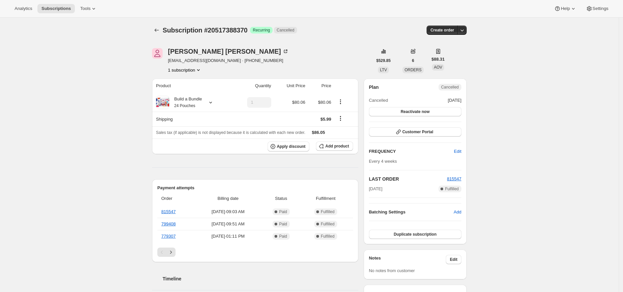
scroll to position [250, 0]
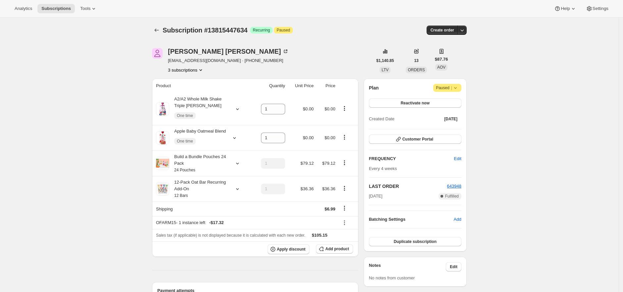
click at [184, 157] on div "Build a Bundle Pouches 24 Pack 24 Pouches" at bounding box center [199, 163] width 60 height 20
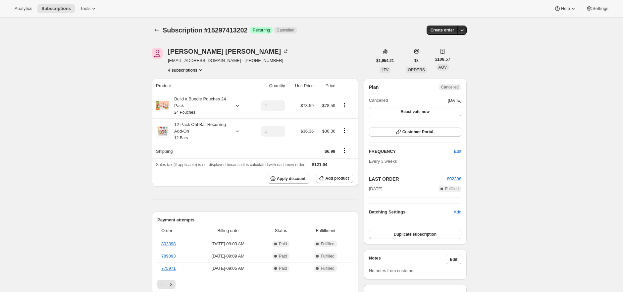
click at [194, 106] on div "Build a Bundle Pouches 24 Pack 24 Pouches" at bounding box center [199, 106] width 60 height 20
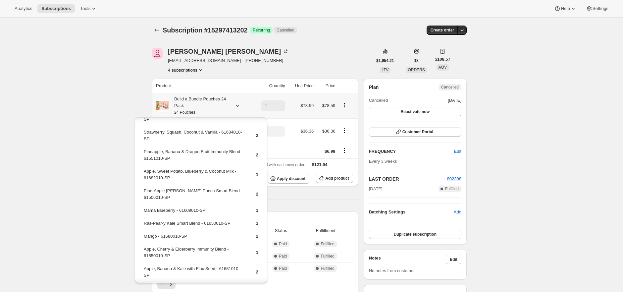
scroll to position [125, 0]
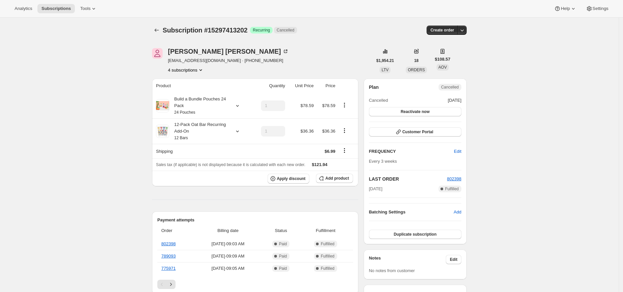
click at [186, 129] on div "12-Pack Oat Bar Recurring Add-On 12 Bars" at bounding box center [199, 131] width 60 height 20
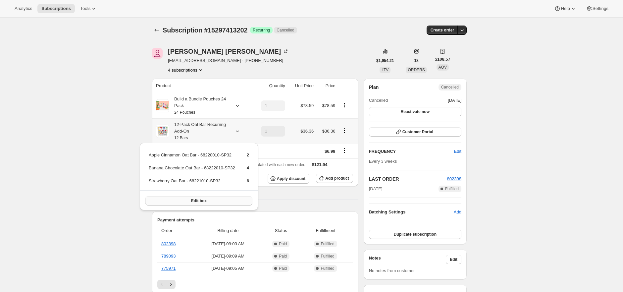
click at [206, 199] on span "Edit box" at bounding box center [199, 200] width 16 height 5
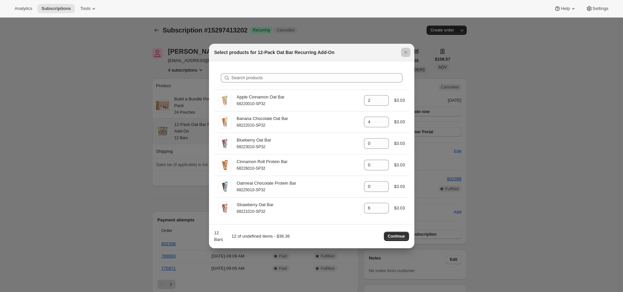
click at [119, 144] on div at bounding box center [311, 146] width 623 height 292
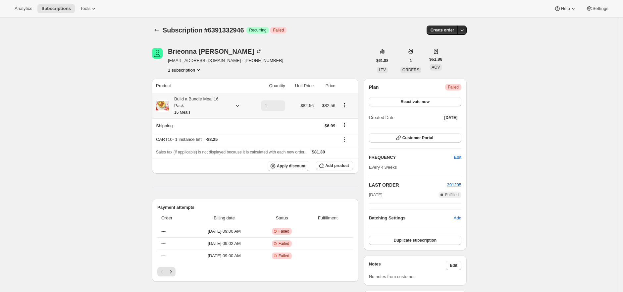
click at [185, 105] on div "Build a Bundle Meal 16 Pack 16 Meals" at bounding box center [199, 106] width 60 height 20
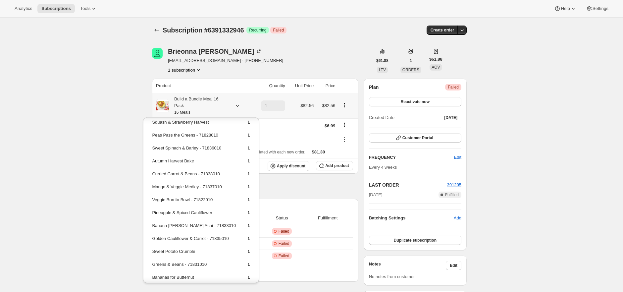
scroll to position [65, 0]
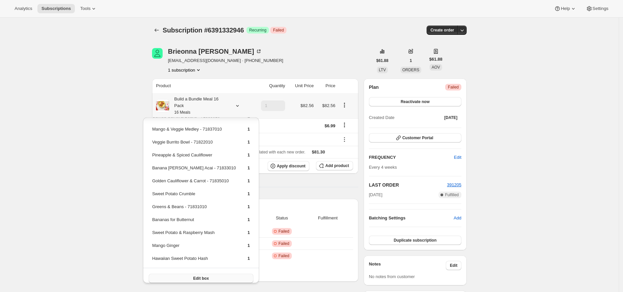
click at [208, 276] on button "Edit box" at bounding box center [201, 278] width 104 height 9
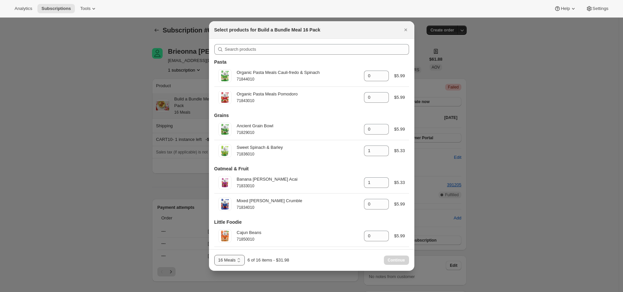
click at [232, 261] on select "16 Meals 24 Meals" at bounding box center [229, 260] width 31 height 11
click at [110, 65] on div at bounding box center [311, 146] width 623 height 292
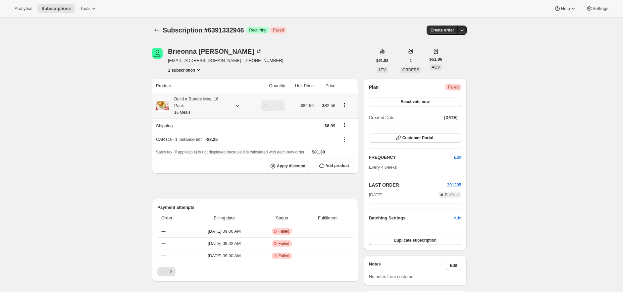
click at [216, 105] on div "Build a Bundle Meal 16 Pack 16 Meals" at bounding box center [199, 106] width 60 height 20
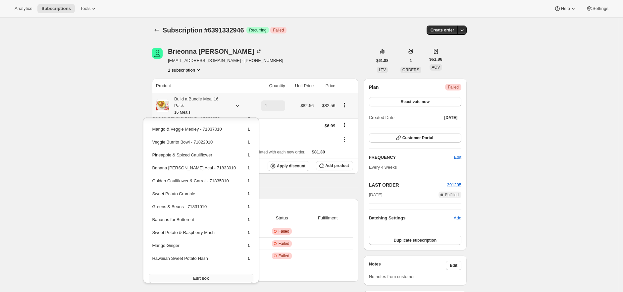
click at [199, 274] on button "Edit box" at bounding box center [201, 278] width 104 height 9
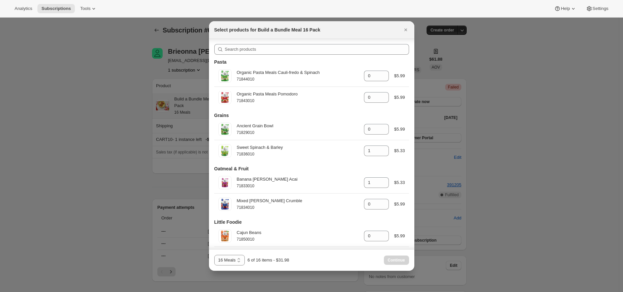
scroll to position [239, 0]
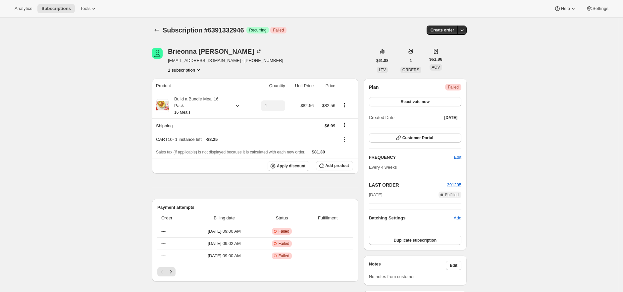
click at [73, 23] on div "Subscription #6391332946. This page is ready Subscription #6391332946 Success R…" at bounding box center [309, 296] width 619 height 556
click at [160, 27] on icon "Subscriptions" at bounding box center [156, 30] width 7 height 7
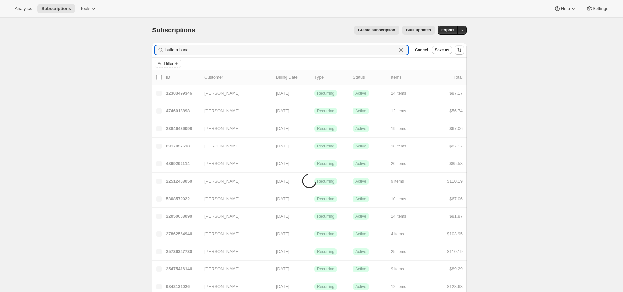
type input "build a bundle"
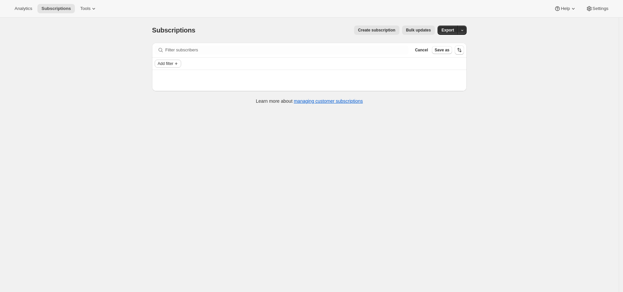
click at [173, 62] on span "Add filter" at bounding box center [166, 63] width 16 height 5
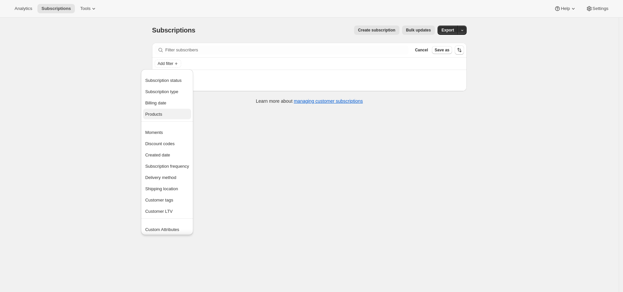
click at [177, 112] on span "Products" at bounding box center [167, 114] width 44 height 7
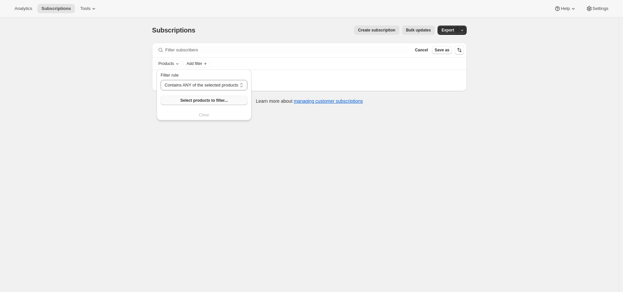
click at [198, 100] on span "Select products to filter..." at bounding box center [203, 100] width 47 height 5
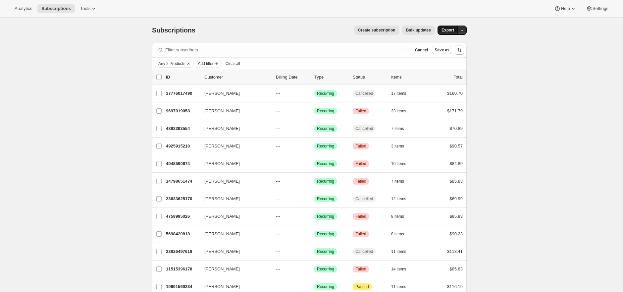
click at [451, 28] on span "Export" at bounding box center [447, 29] width 13 height 5
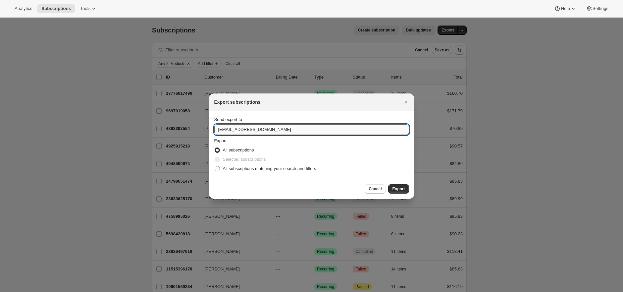
click at [311, 130] on input "care@uponafarm.com" at bounding box center [311, 129] width 195 height 11
type input "brian@awtomic.com"
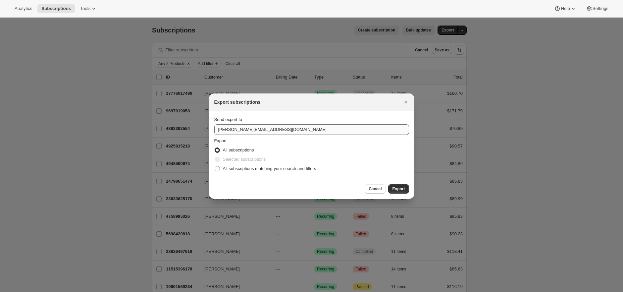
click at [215, 166] on input "All subscriptions matching your search and filters" at bounding box center [215, 166] width 0 height 0
radio input "true"
click at [388, 184] on button "Export" at bounding box center [398, 188] width 21 height 9
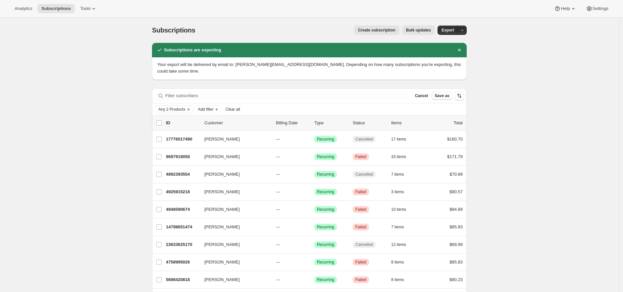
drag, startPoint x: 110, startPoint y: 121, endPoint x: 142, endPoint y: 106, distance: 35.6
click at [168, 107] on span "Any 2 Products" at bounding box center [171, 109] width 27 height 5
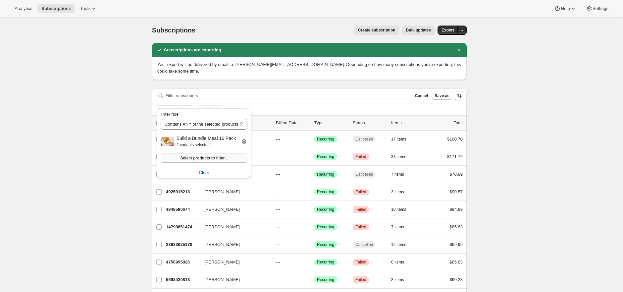
click at [189, 157] on span "Select products to filter..." at bounding box center [203, 157] width 47 height 5
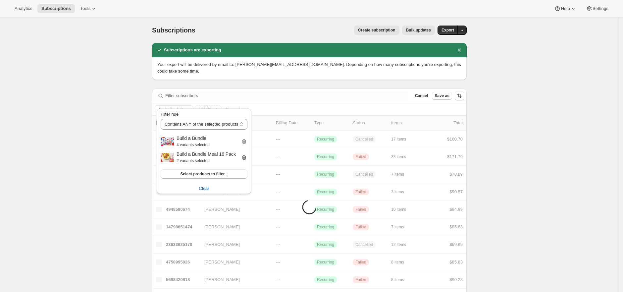
click at [246, 156] on icon "button" at bounding box center [244, 157] width 4 height 5
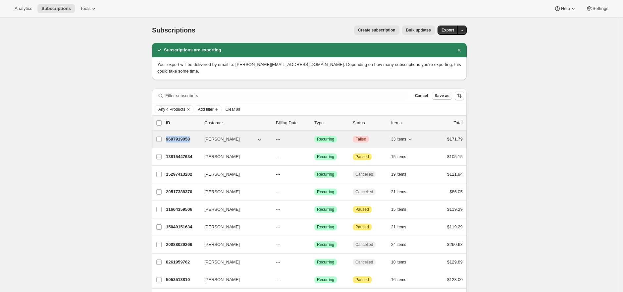
copy p "9697919058"
click at [183, 136] on p "9697919058" at bounding box center [182, 139] width 33 height 7
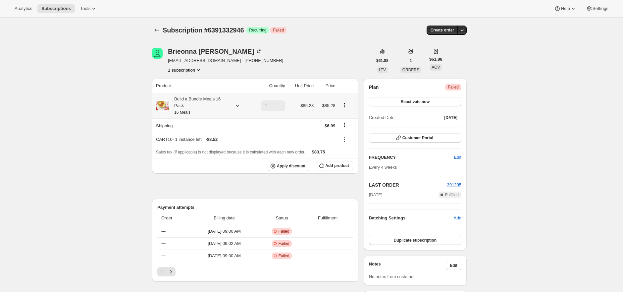
click at [202, 105] on div "Build a Bundle Meals 16 Pack 16 Meals" at bounding box center [199, 106] width 60 height 20
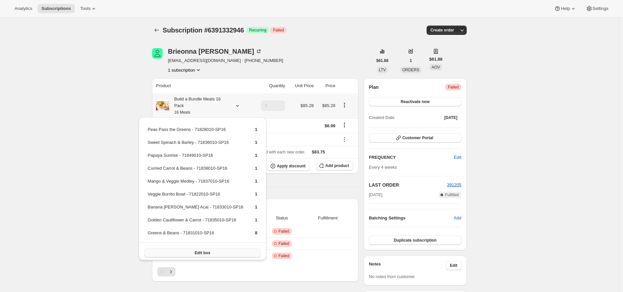
click at [200, 250] on span "Edit box" at bounding box center [203, 252] width 16 height 5
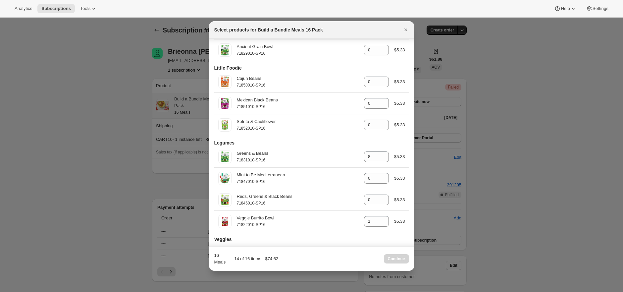
scroll to position [241, 0]
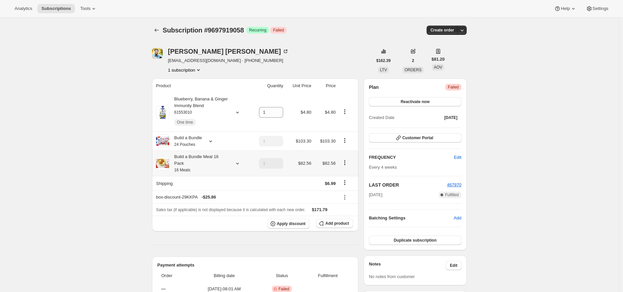
click at [216, 165] on div "Build a Bundle Meal 16 Pack 16 Meals" at bounding box center [199, 163] width 60 height 20
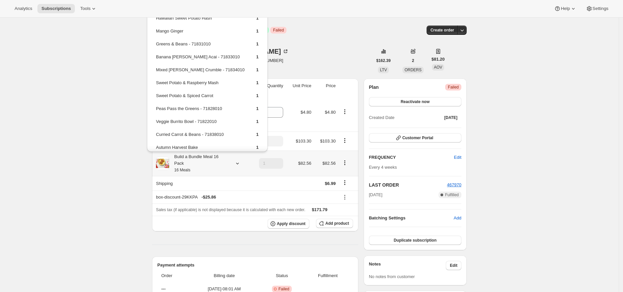
scroll to position [84, 0]
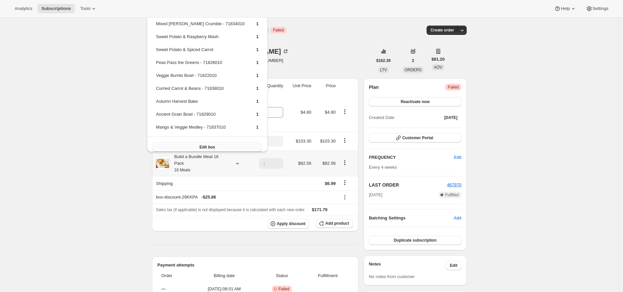
click at [199, 144] on span "Edit box" at bounding box center [207, 146] width 16 height 5
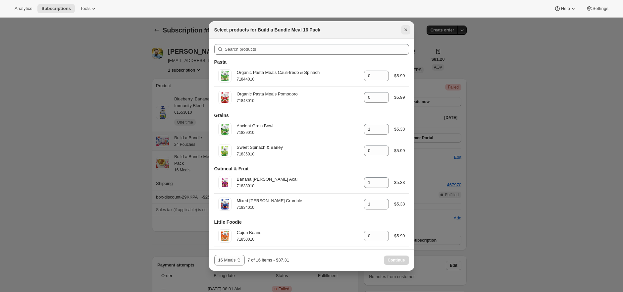
click at [405, 27] on icon "Close" at bounding box center [405, 29] width 7 height 7
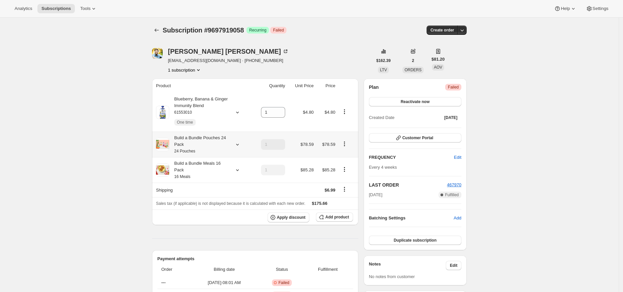
click at [222, 145] on div "Build a Bundle Pouches 24 Pack 24 Pouches" at bounding box center [199, 144] width 60 height 20
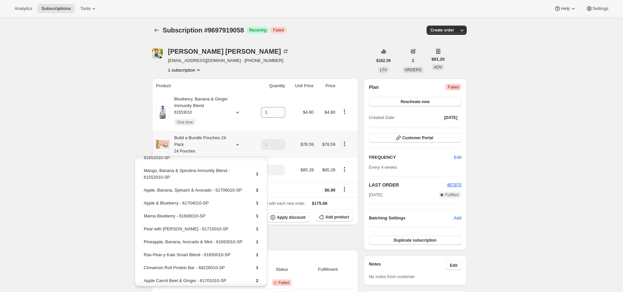
scroll to position [134, 0]
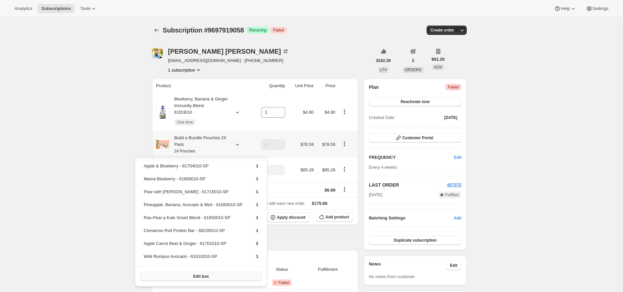
click at [209, 275] on button "Edit box" at bounding box center [200, 276] width 121 height 9
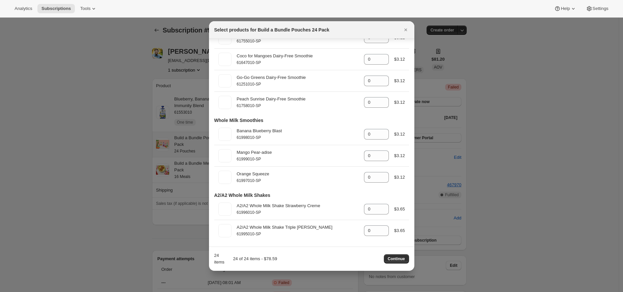
scroll to position [1250, 0]
click at [171, 161] on div at bounding box center [311, 146] width 623 height 292
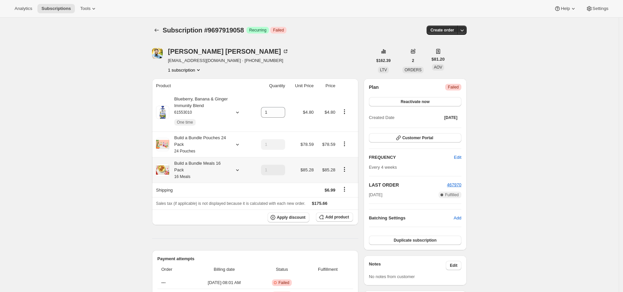
click div "Build a Bundle Meals 16 Pack 16 Meals"
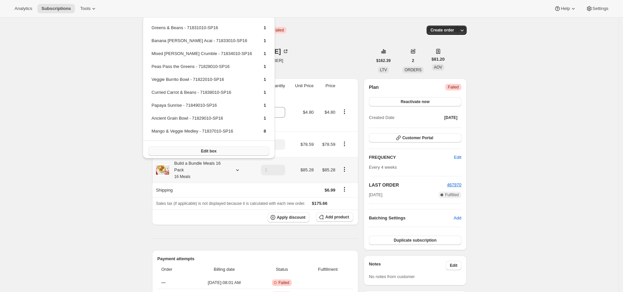
click button "Edit box"
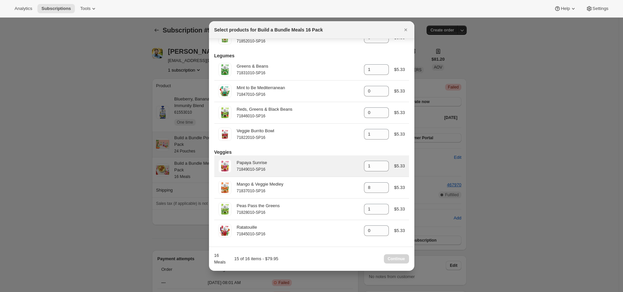
scroll to position [0, 0]
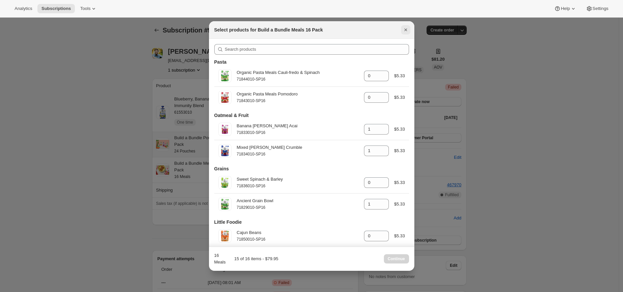
click icon "Close"
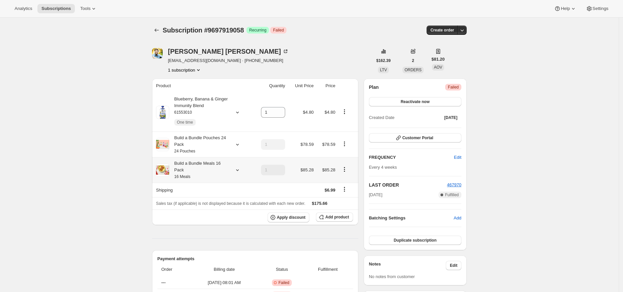
click div "Build a Bundle Meals 16 Pack 16 Meals"
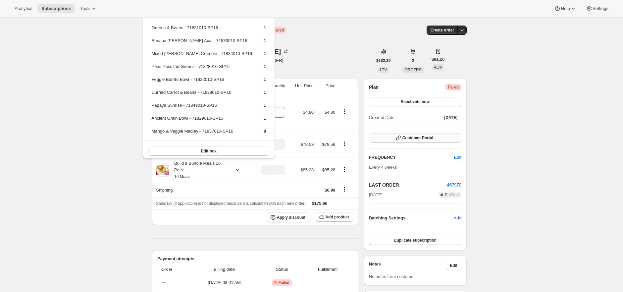
click button "Customer Portal"
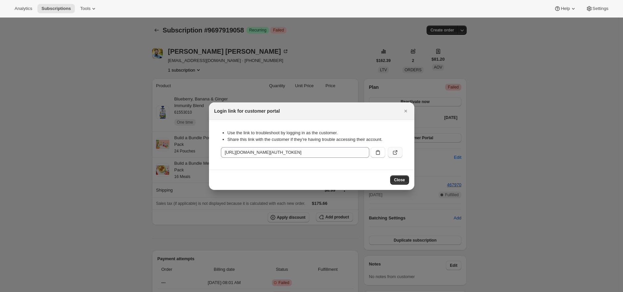
click icon ":r1a:"
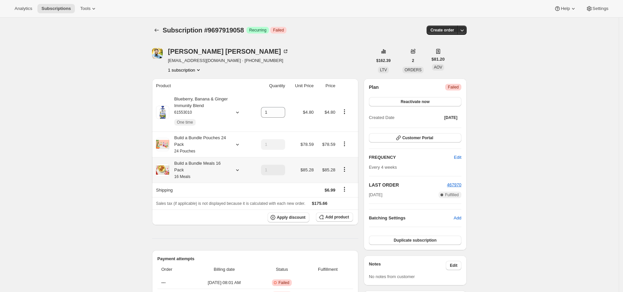
click div "Build a Bundle Meals 16 Pack 16 Meals"
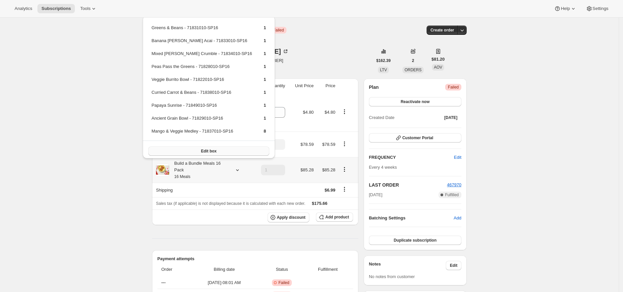
click span "Edit box"
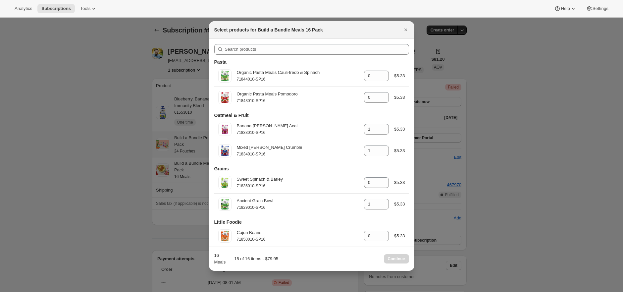
click div
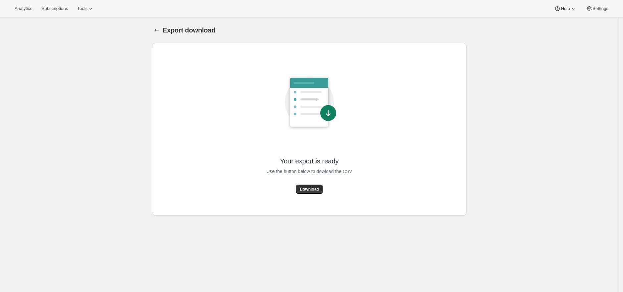
click at [312, 187] on span "Download" at bounding box center [309, 188] width 19 height 5
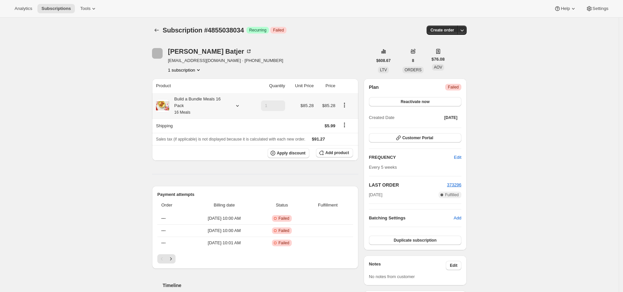
click at [210, 103] on div "Build a Bundle Meals 16 Pack 16 Meals" at bounding box center [199, 106] width 60 height 20
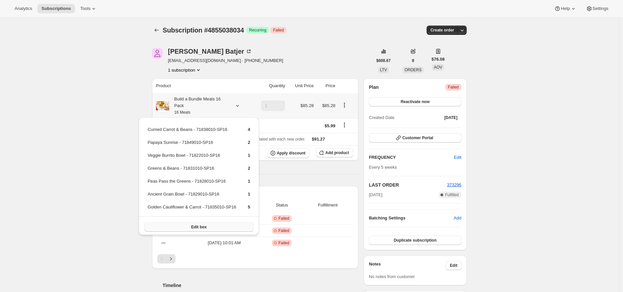
click at [226, 222] on button "Edit box" at bounding box center [198, 226] width 109 height 9
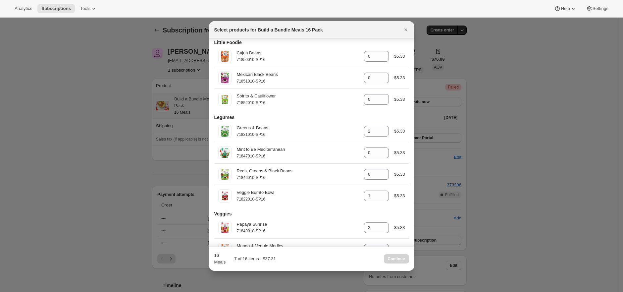
scroll to position [241, 0]
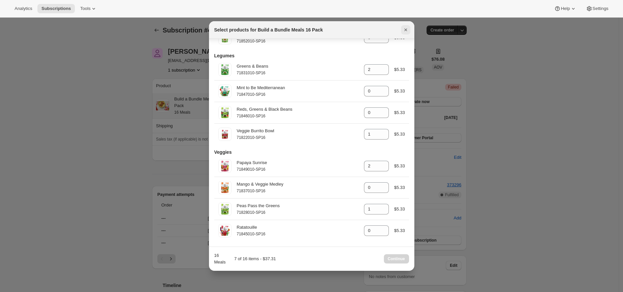
click at [405, 29] on icon "Close" at bounding box center [405, 29] width 3 height 3
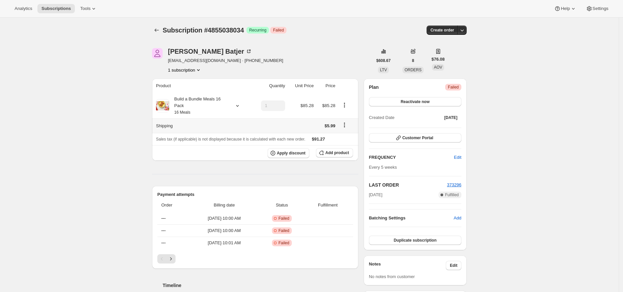
click at [191, 119] on th "Shipping" at bounding box center [202, 125] width 100 height 15
click at [411, 137] on span "Customer Portal" at bounding box center [417, 137] width 31 height 5
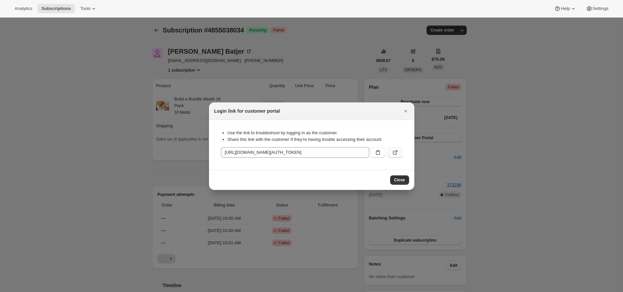
click at [395, 153] on icon ":r1d:" at bounding box center [395, 152] width 7 height 7
click at [198, 94] on div at bounding box center [311, 146] width 623 height 292
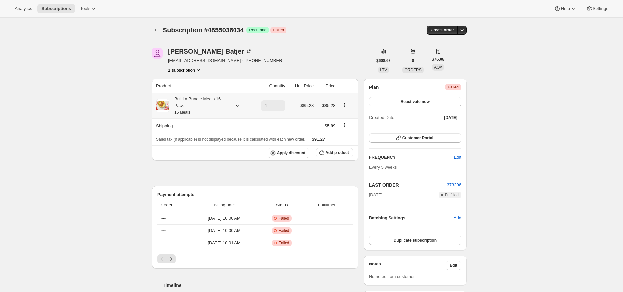
click at [195, 103] on div "Build a Bundle Meals 16 Pack 16 Meals" at bounding box center [199, 106] width 60 height 20
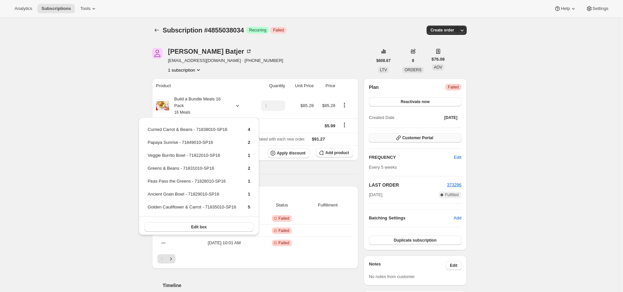
click at [431, 137] on span "Customer Portal" at bounding box center [417, 137] width 31 height 5
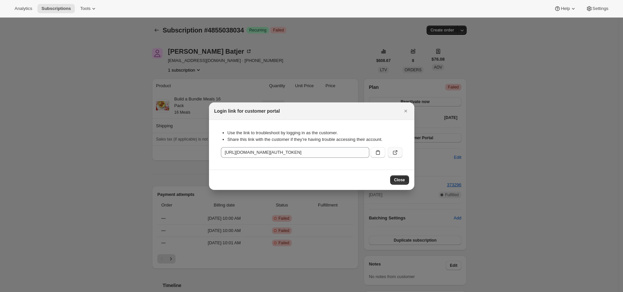
click at [396, 152] on icon ":r1d:" at bounding box center [395, 152] width 7 height 7
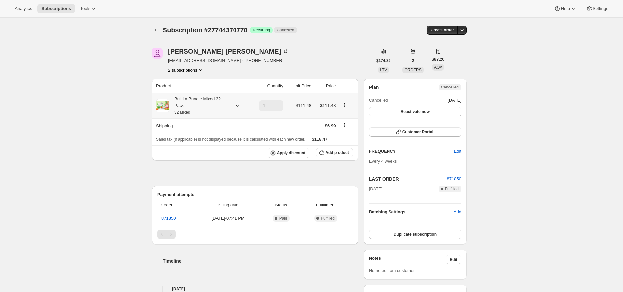
click at [219, 104] on div "Build a Bundle Mixed 32 Pack 32 Mixed" at bounding box center [199, 106] width 60 height 20
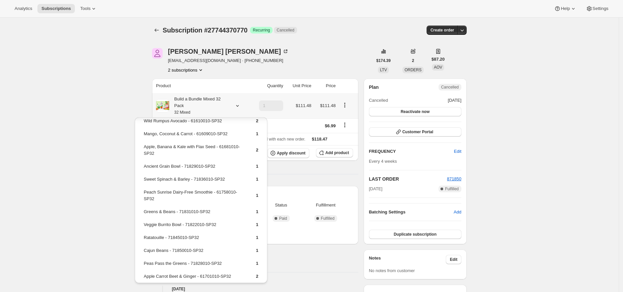
scroll to position [175, 0]
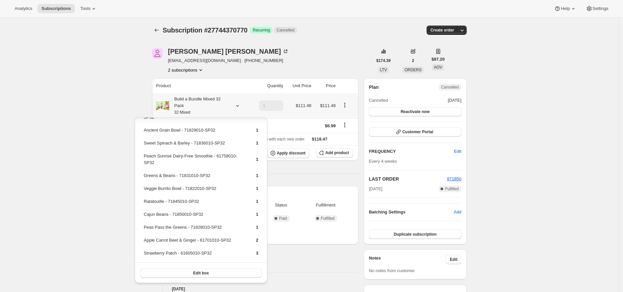
click at [222, 265] on div "Edit box" at bounding box center [201, 272] width 132 height 21
click at [222, 270] on button "Edit box" at bounding box center [200, 272] width 121 height 9
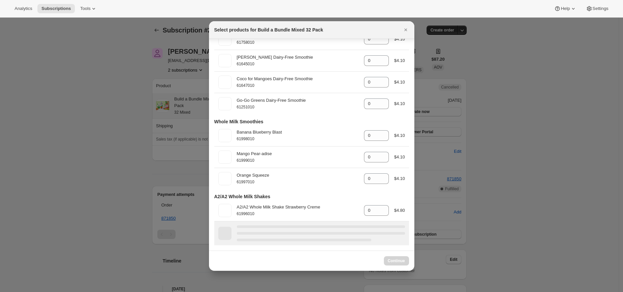
scroll to position [1614, 0]
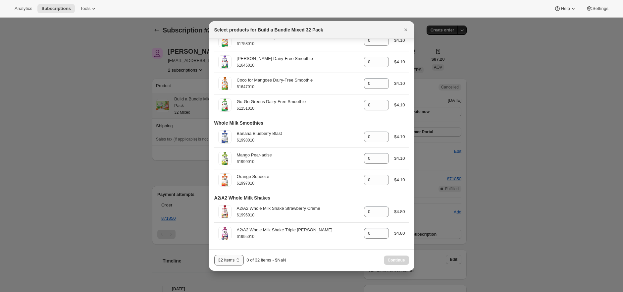
click at [231, 257] on select "32 Items 40 Items" at bounding box center [229, 260] width 30 height 11
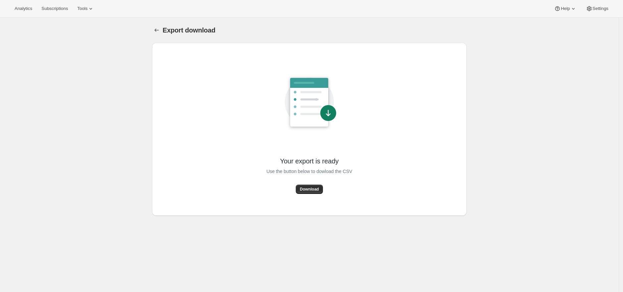
click at [311, 186] on button "Download" at bounding box center [309, 188] width 27 height 9
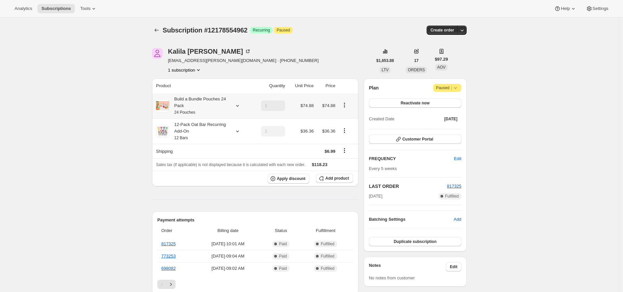
click at [209, 102] on div "Build a Bundle Pouches 24 Pack 24 Pouches" at bounding box center [199, 106] width 60 height 20
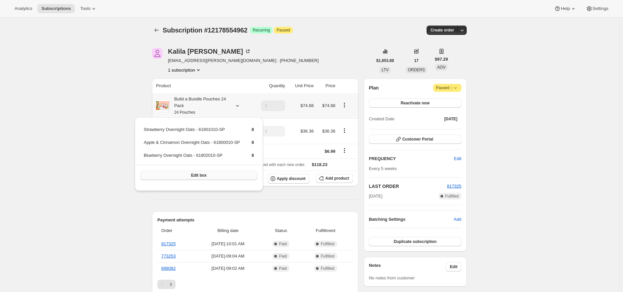
click at [234, 178] on button "Edit box" at bounding box center [198, 175] width 117 height 9
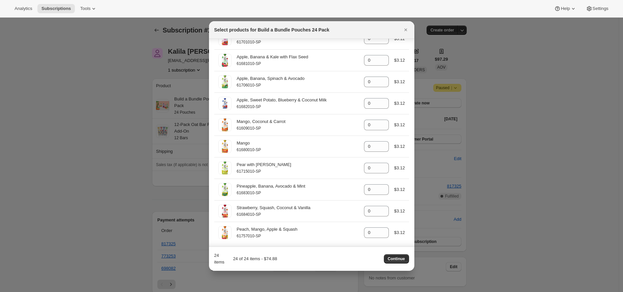
scroll to position [463, 0]
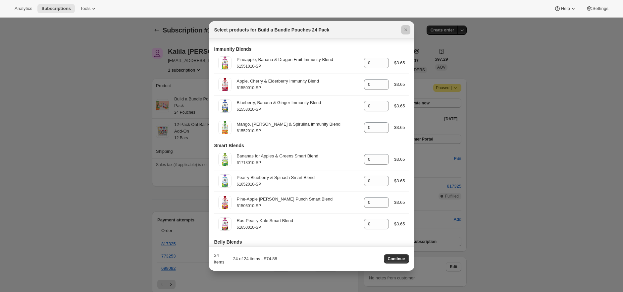
click at [82, 106] on div at bounding box center [311, 146] width 623 height 292
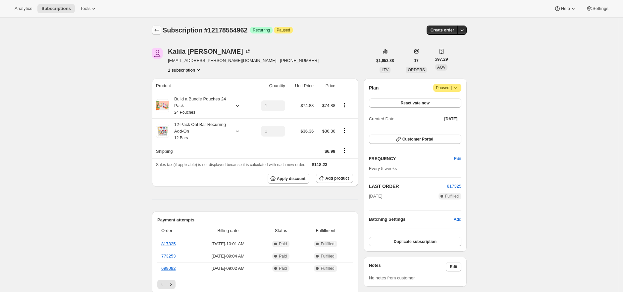
click at [159, 31] on icon "Subscriptions" at bounding box center [156, 30] width 7 height 7
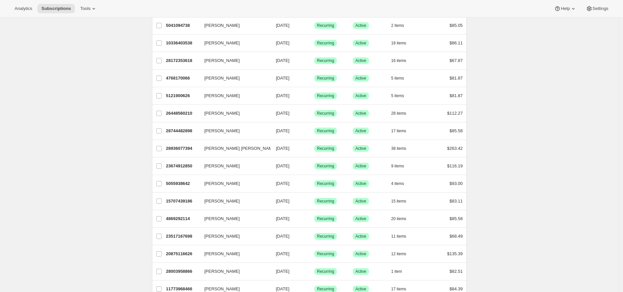
scroll to position [702, 0]
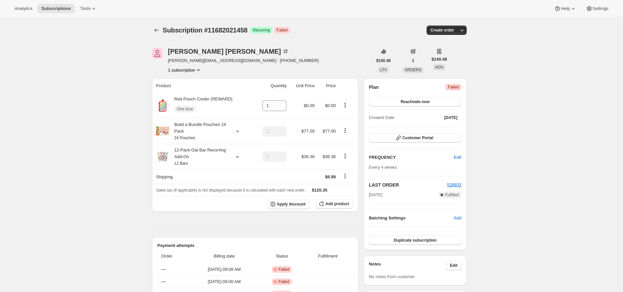
click at [238, 29] on span "Subscription #11682021458" at bounding box center [205, 29] width 85 height 7
copy span "11682021458"
click at [238, 33] on span "Subscription #11682021458" at bounding box center [205, 29] width 85 height 7
click at [238, 32] on span "Subscription #11682021458" at bounding box center [205, 29] width 85 height 7
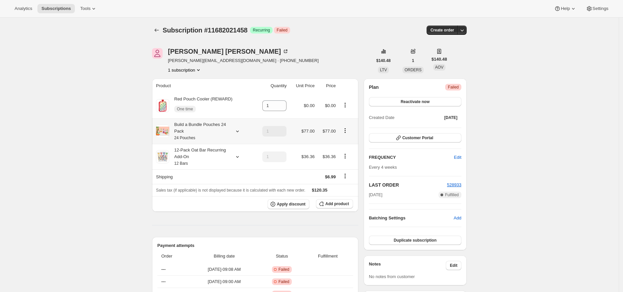
click at [204, 139] on div "Build a Bundle Pouches 24 Pack 24 Pouches" at bounding box center [199, 131] width 60 height 20
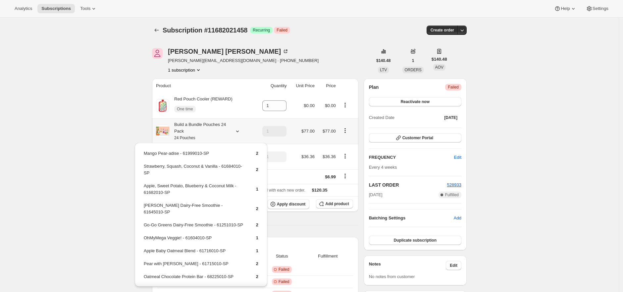
scroll to position [115, 0]
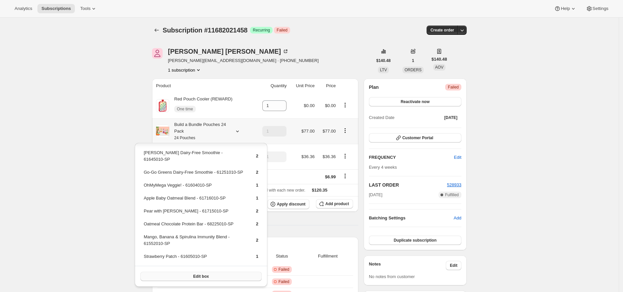
click at [195, 275] on span "Edit box" at bounding box center [201, 276] width 16 height 5
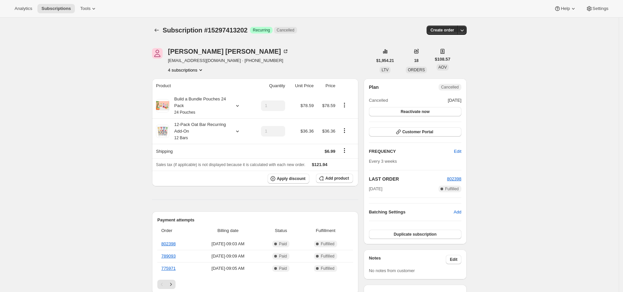
click at [237, 27] on span "Subscription #15297413202" at bounding box center [205, 29] width 85 height 7
copy span "15297413202"
click at [342, 40] on div "Subscription #15297413202. This page is ready Subscription #15297413202 Success…" at bounding box center [309, 30] width 315 height 25
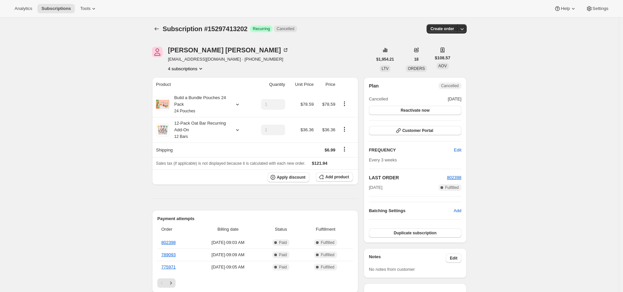
click at [155, 31] on icon "Subscriptions" at bounding box center [156, 28] width 7 height 7
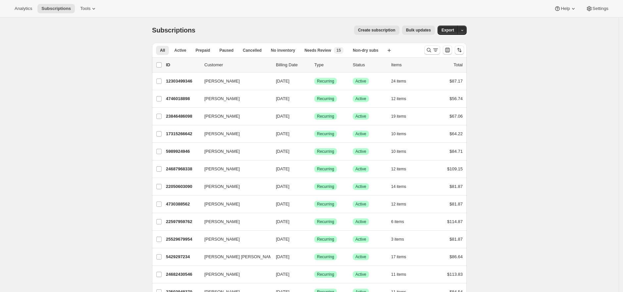
click at [207, 33] on div "Create subscription Bulk updates" at bounding box center [318, 29] width 231 height 9
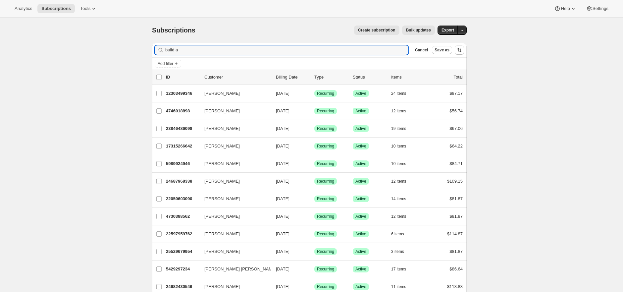
type input "build a"
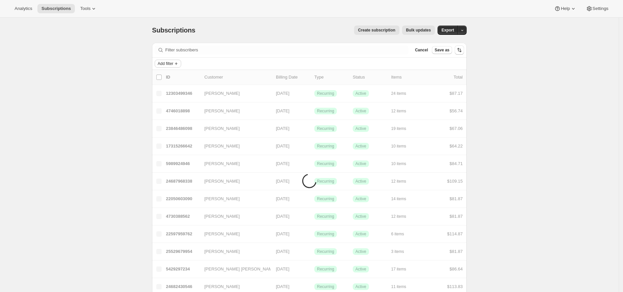
click at [176, 61] on button "Add filter" at bounding box center [168, 64] width 26 height 8
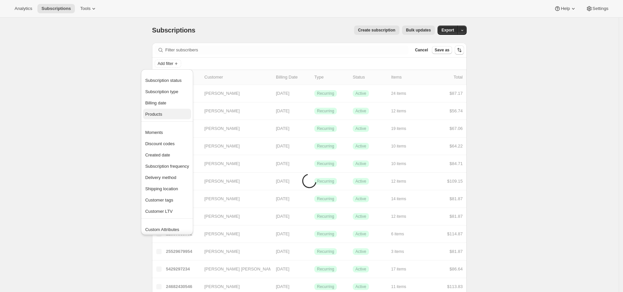
click at [174, 113] on span "Products" at bounding box center [167, 114] width 44 height 7
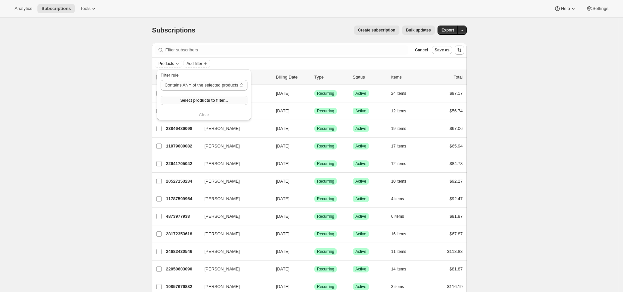
click at [186, 96] on button "Select products to filter..." at bounding box center [204, 100] width 87 height 9
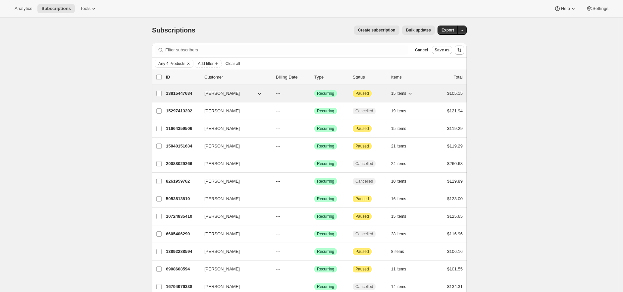
click at [175, 94] on p "13815447634" at bounding box center [182, 93] width 33 height 7
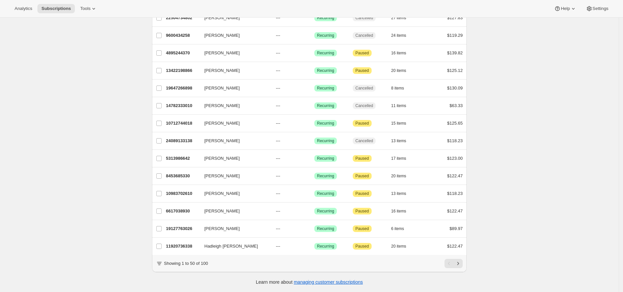
scroll to position [713, 0]
click at [460, 265] on icon "Next" at bounding box center [458, 263] width 7 height 7
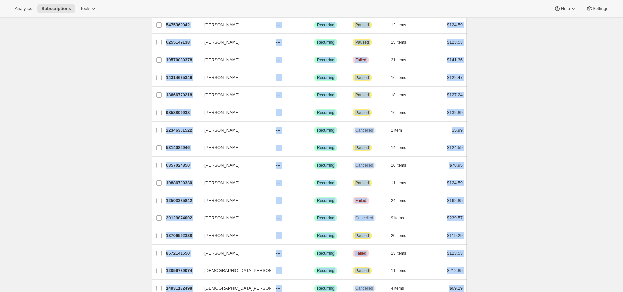
scroll to position [0, 0]
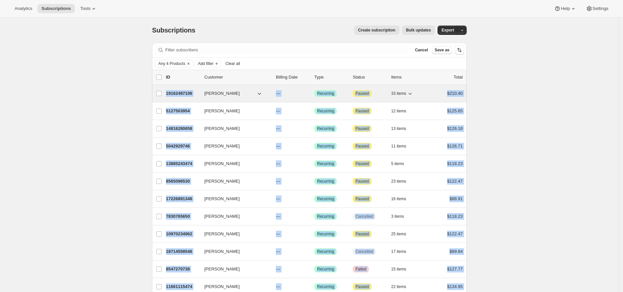
drag, startPoint x: 472, startPoint y: 243, endPoint x: 168, endPoint y: 93, distance: 338.5
copy ul "19162497106 Iliana Maciel --- Success Recurring Attention Paused 33 items $210.…"
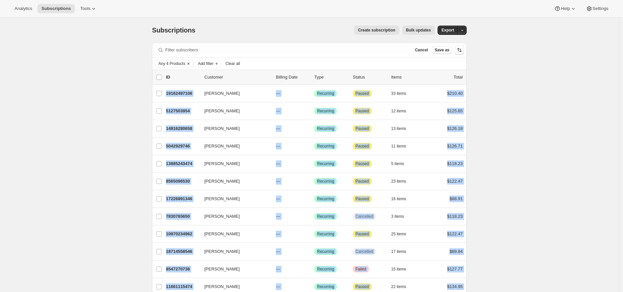
click at [167, 64] on span "Any 4 Products" at bounding box center [171, 63] width 27 height 5
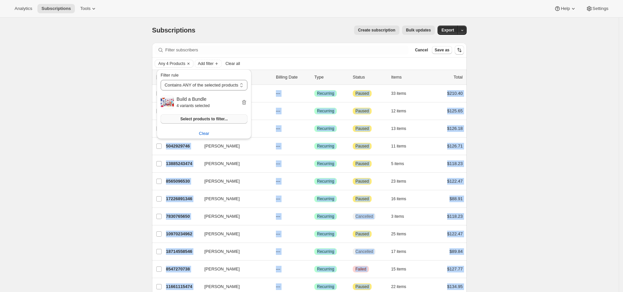
click at [193, 117] on span "Select products to filter..." at bounding box center [203, 118] width 47 height 5
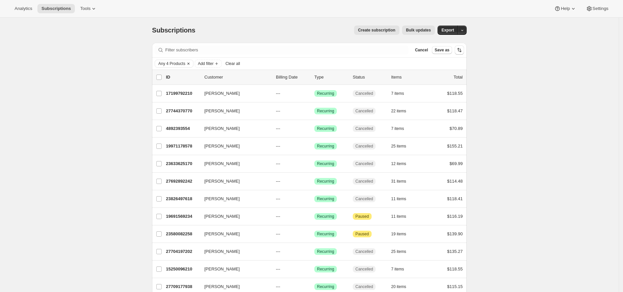
click at [170, 64] on span "Any 4 Products" at bounding box center [171, 63] width 27 height 5
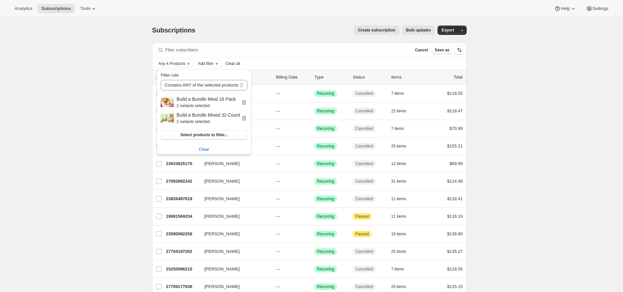
drag, startPoint x: 109, startPoint y: 120, endPoint x: 121, endPoint y: 125, distance: 12.9
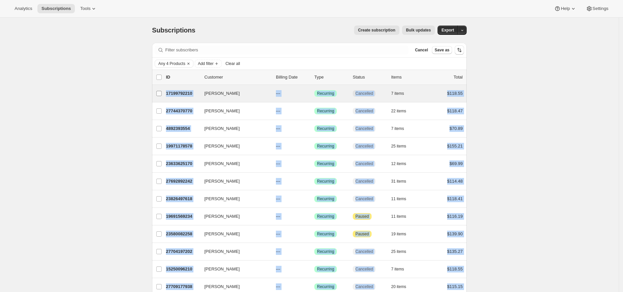
drag, startPoint x: 466, startPoint y: 239, endPoint x: 166, endPoint y: 95, distance: 332.6
copy ul "Kacy Alley 17199792210 Kacy Alley --- Success Recurring Cancelled 7 items $118.…"
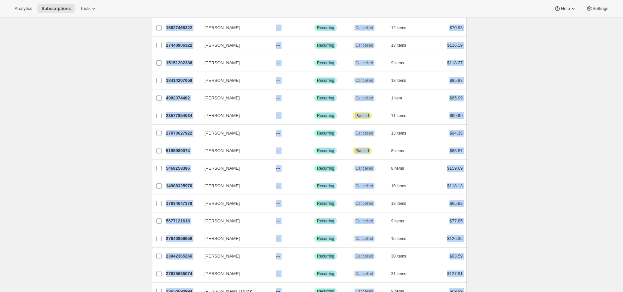
scroll to position [714, 0]
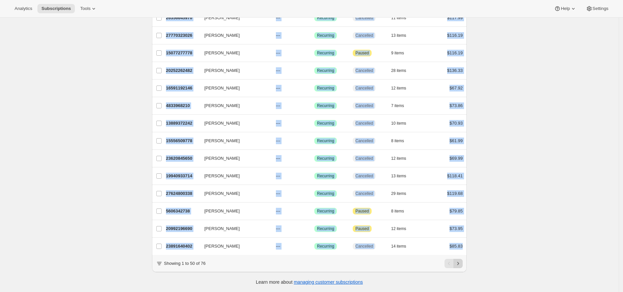
click at [459, 263] on icon "Next" at bounding box center [458, 263] width 7 height 7
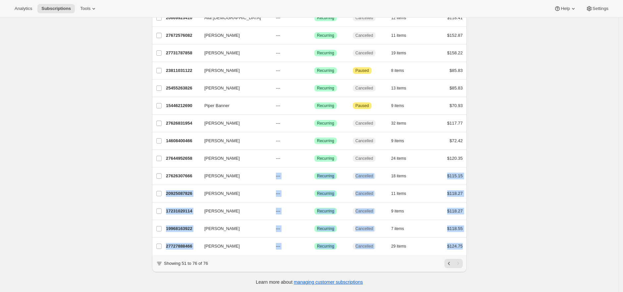
scroll to position [0, 0]
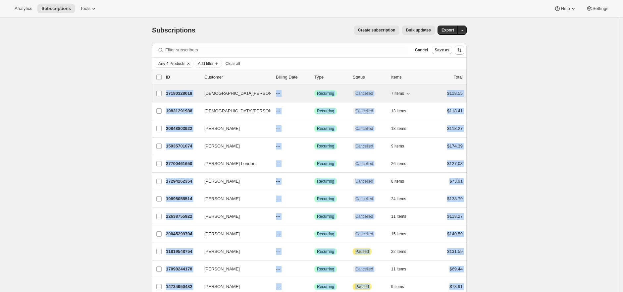
drag, startPoint x: 469, startPoint y: 240, endPoint x: 169, endPoint y: 92, distance: 334.8
copy ul "17180328018 Kristen McLaren --- Success Recurring Cancelled 7 items $118.55 Kri…"
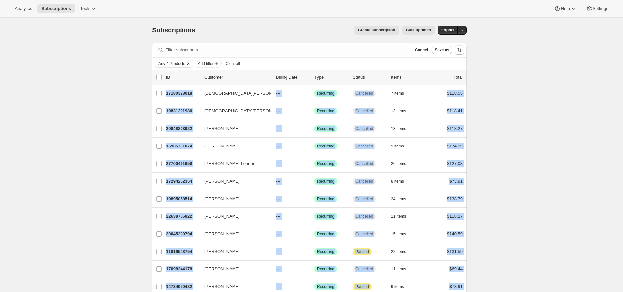
click at [172, 63] on span "Any 4 Products" at bounding box center [171, 63] width 27 height 5
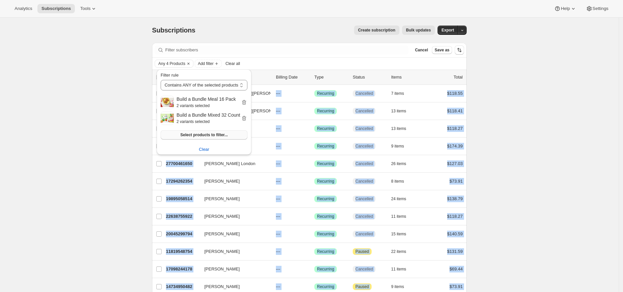
click at [206, 133] on span "Select products to filter..." at bounding box center [203, 134] width 47 height 5
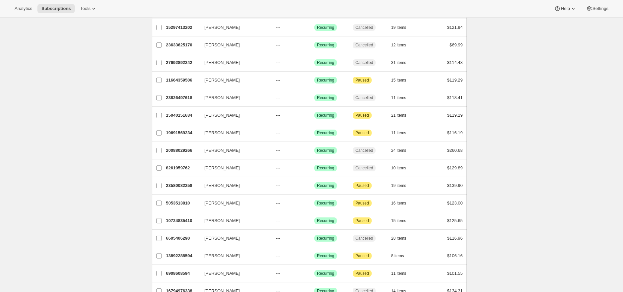
scroll to position [714, 0]
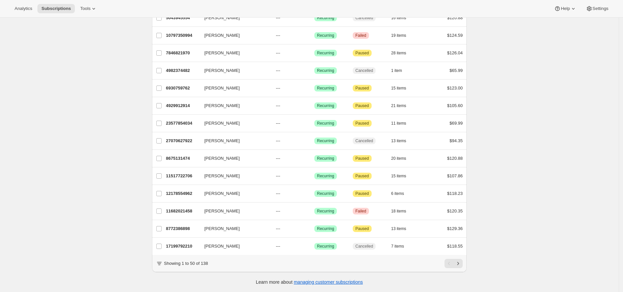
click at [459, 265] on icon "Next" at bounding box center [458, 263] width 7 height 7
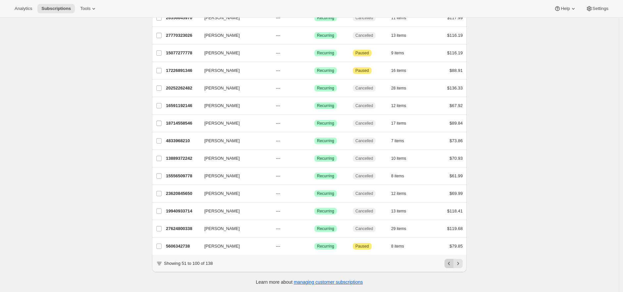
click at [448, 263] on icon "Previous" at bounding box center [449, 263] width 7 height 7
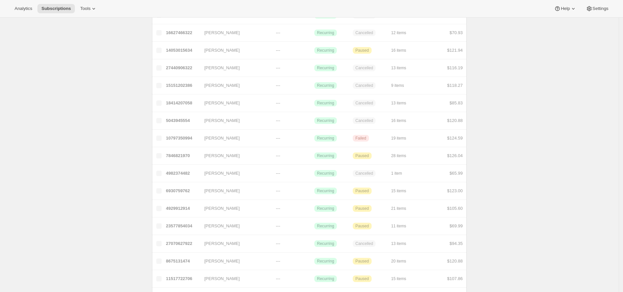
scroll to position [0, 0]
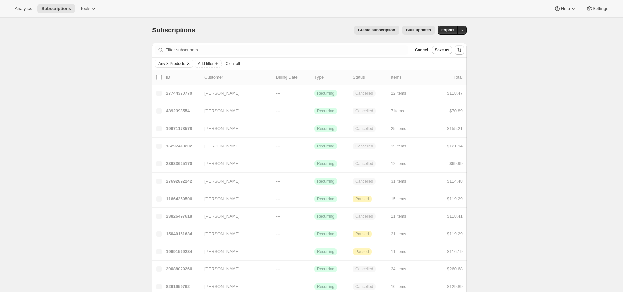
click at [180, 62] on span "Any 8 Products" at bounding box center [171, 63] width 27 height 5
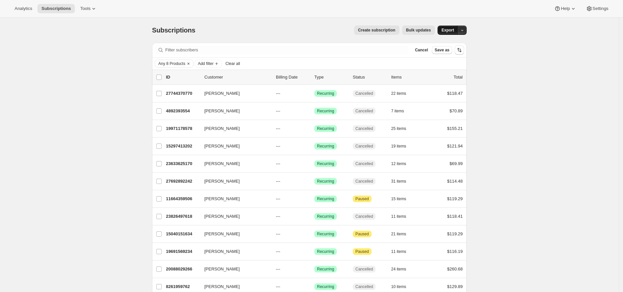
click at [451, 28] on span "Export" at bounding box center [447, 29] width 13 height 5
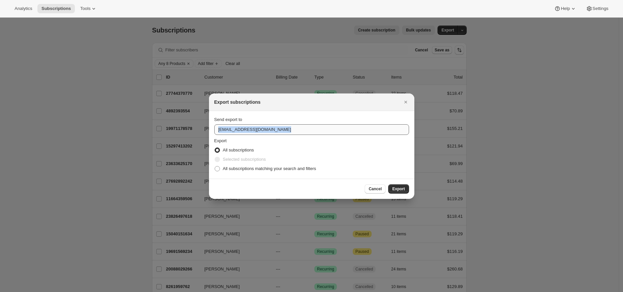
click at [317, 124] on div "Send export to care@uponafarm.com" at bounding box center [311, 125] width 195 height 19
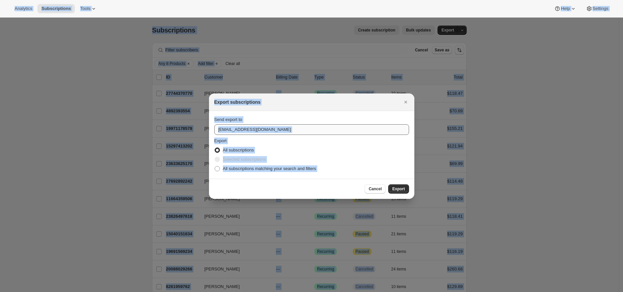
click at [316, 126] on input "care@uponafarm.com" at bounding box center [311, 129] width 195 height 11
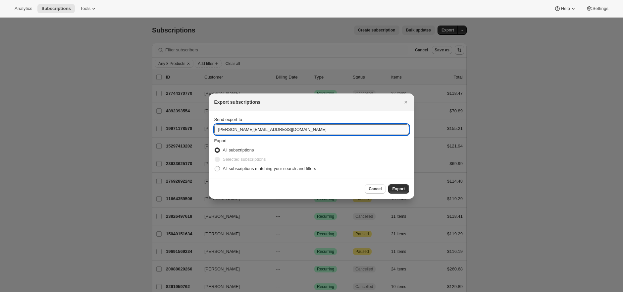
type input "brian@awtomic.com"
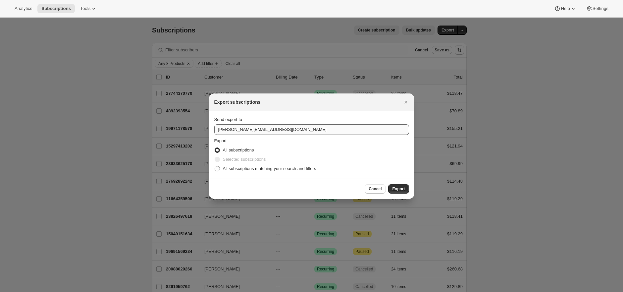
click at [215, 166] on input "All subscriptions matching your search and filters" at bounding box center [215, 166] width 0 height 0
radio input "true"
click at [388, 184] on button "Export" at bounding box center [398, 188] width 21 height 9
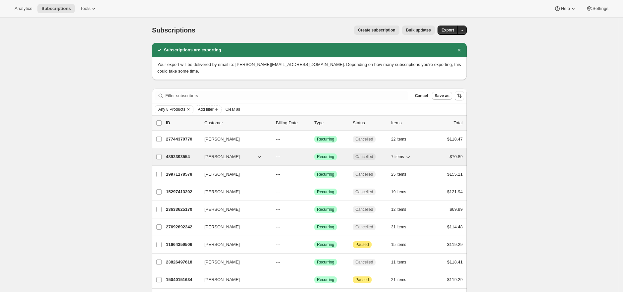
click at [175, 152] on div "4892393554 Kaleigh DeBias --- Success Recurring Cancelled 7 items $70.89" at bounding box center [314, 156] width 297 height 9
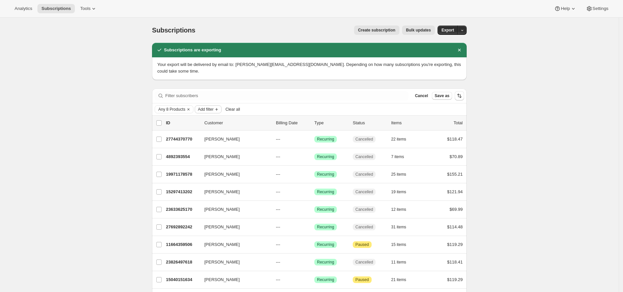
click at [213, 107] on span "Add filter" at bounding box center [206, 109] width 16 height 5
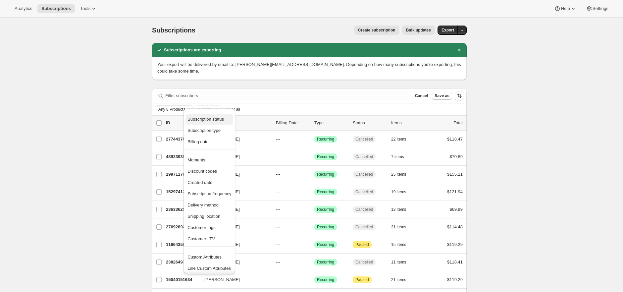
click at [215, 114] on button "Subscription status" at bounding box center [209, 119] width 48 height 11
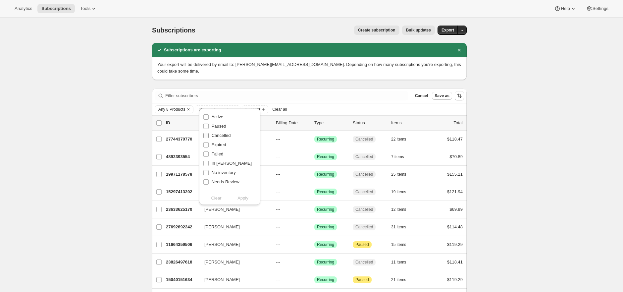
drag, startPoint x: 219, startPoint y: 125, endPoint x: 221, endPoint y: 130, distance: 5.3
click at [219, 125] on span "Paused" at bounding box center [219, 126] width 15 height 5
click at [209, 125] on input "Paused" at bounding box center [205, 126] width 5 height 5
checkbox input "true"
click at [222, 135] on span "Cancelled" at bounding box center [221, 135] width 19 height 5
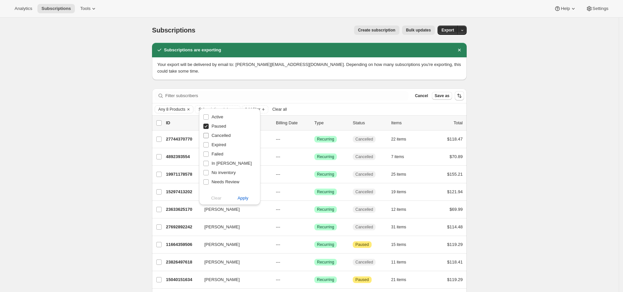
click at [209, 135] on input "Cancelled" at bounding box center [205, 135] width 5 height 5
checkbox input "true"
click at [220, 146] on span "Expired" at bounding box center [219, 144] width 15 height 5
click at [209, 146] on input "Expired" at bounding box center [205, 144] width 5 height 5
checkbox input "true"
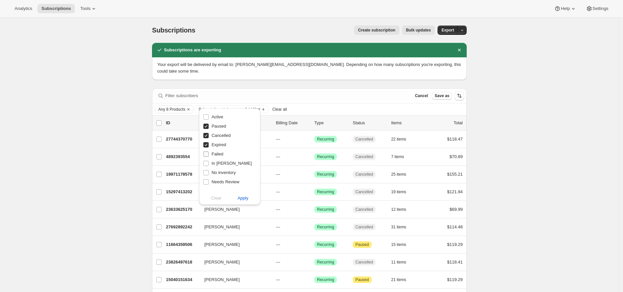
click at [218, 155] on span "Failed" at bounding box center [218, 153] width 12 height 5
click at [209, 155] on input "Failed" at bounding box center [205, 153] width 5 height 5
checkbox input "true"
click at [242, 199] on span "Apply" at bounding box center [242, 198] width 11 height 7
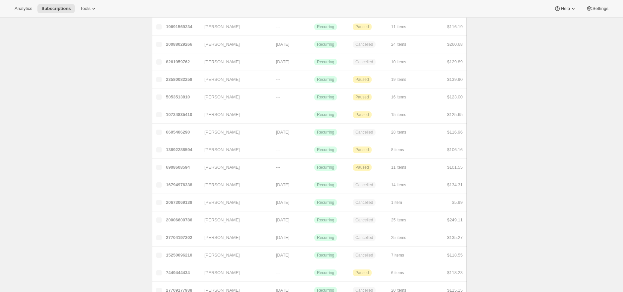
scroll to position [753, 0]
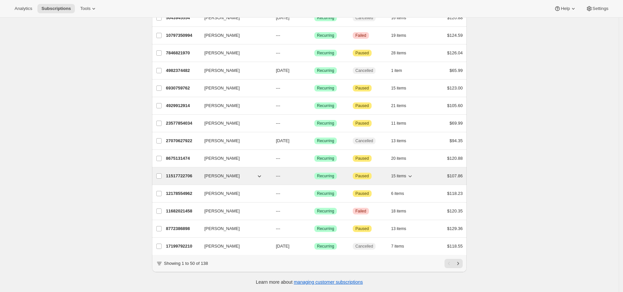
click at [179, 173] on p "11517722706" at bounding box center [182, 176] width 33 height 7
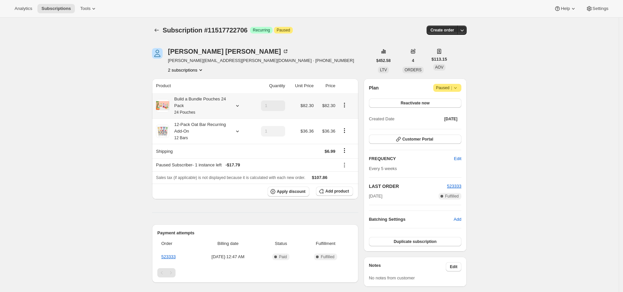
click at [195, 107] on div "Build a Bundle Pouches 24 Pack 24 Pouches" at bounding box center [199, 106] width 60 height 20
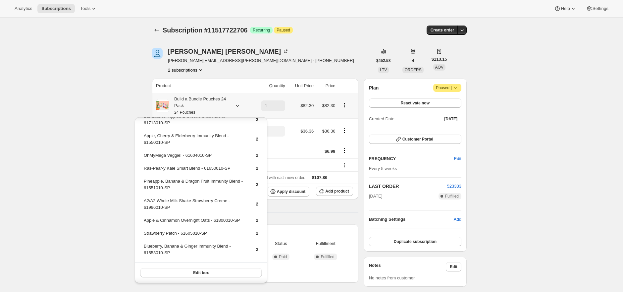
scroll to position [61, 0]
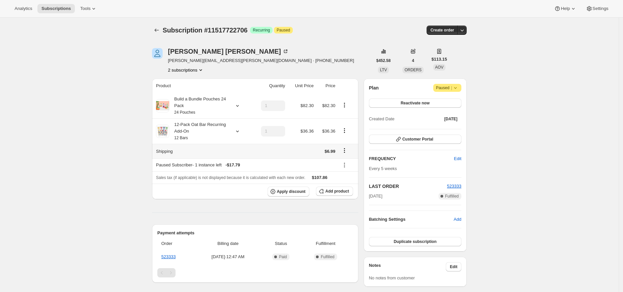
click at [194, 132] on div "12-Pack Oat Bar Recurring Add-On 12 Bars" at bounding box center [199, 131] width 60 height 20
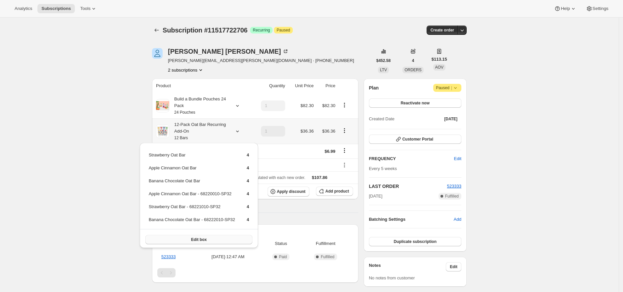
click at [199, 237] on span "Edit box" at bounding box center [199, 239] width 16 height 5
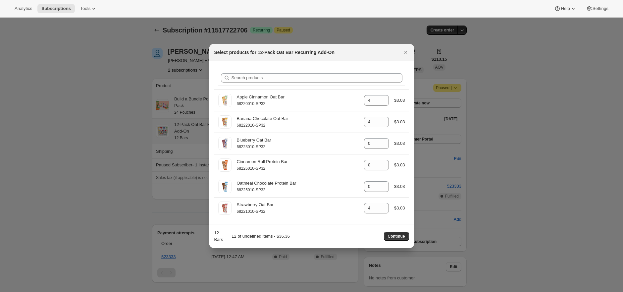
click at [142, 205] on div at bounding box center [311, 146] width 623 height 292
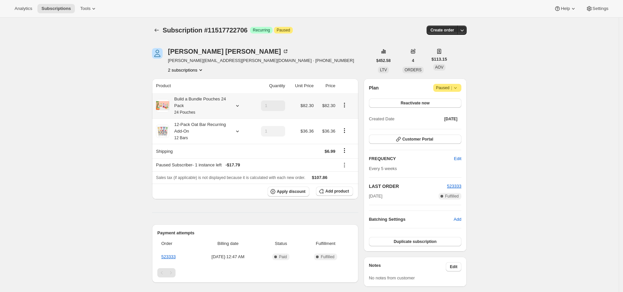
click at [208, 110] on div "Build a Bundle Pouches 24 Pack 24 Pouches" at bounding box center [199, 106] width 60 height 20
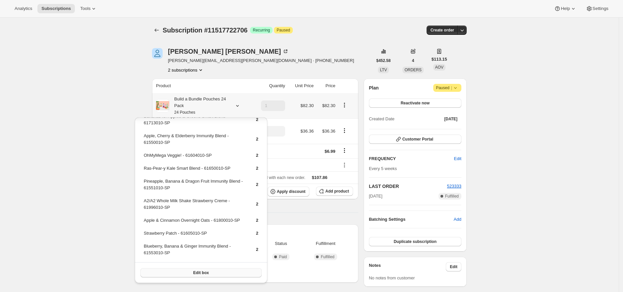
click at [201, 272] on span "Edit box" at bounding box center [201, 272] width 16 height 5
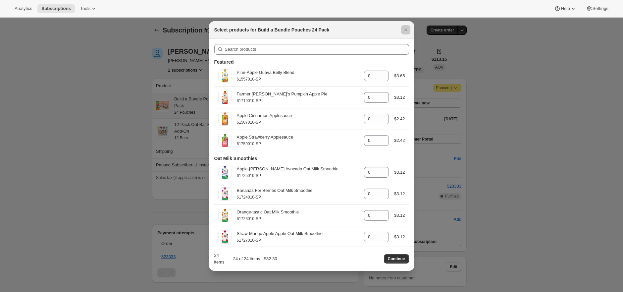
click at [71, 137] on div at bounding box center [311, 146] width 623 height 292
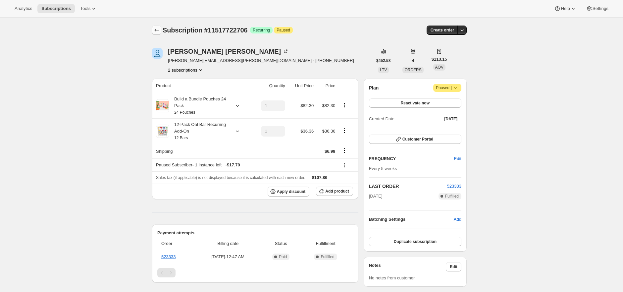
click at [156, 31] on icon "Subscriptions" at bounding box center [156, 30] width 7 height 7
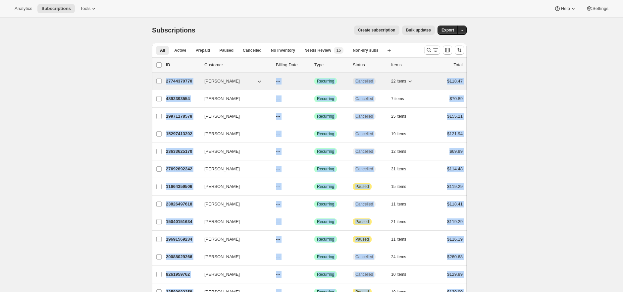
drag, startPoint x: 466, startPoint y: 241, endPoint x: 168, endPoint y: 82, distance: 337.6
copy ul "27744370770 Katie Sanchez --- Success Recurring Cancelled 22 items $118.47 Kale…"
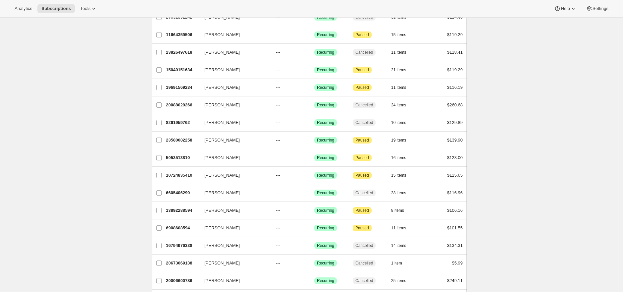
scroll to position [702, 0]
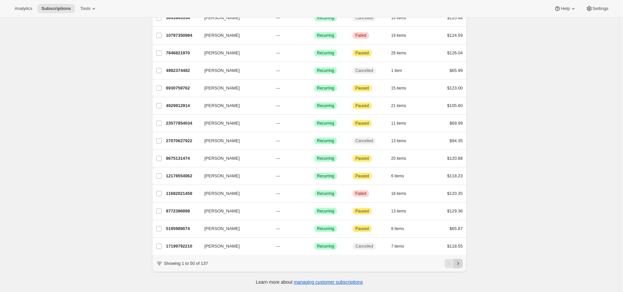
click at [461, 266] on icon "Next" at bounding box center [458, 263] width 7 height 7
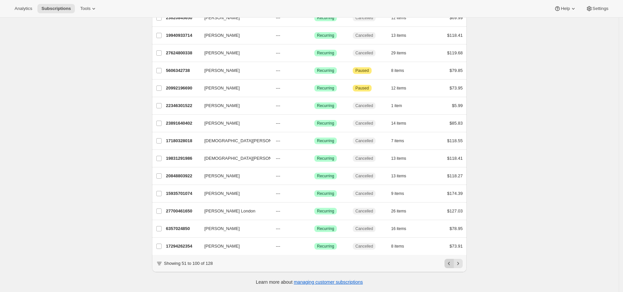
click at [451, 266] on icon "Previous" at bounding box center [449, 263] width 7 height 7
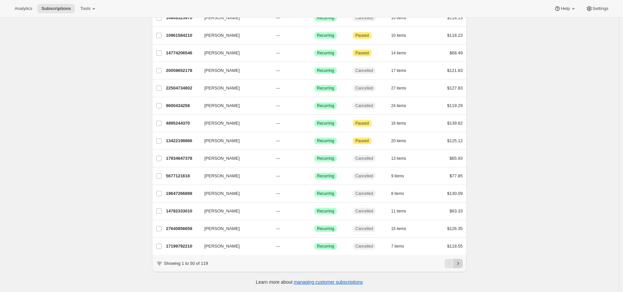
click at [461, 265] on icon "Next" at bounding box center [458, 263] width 7 height 7
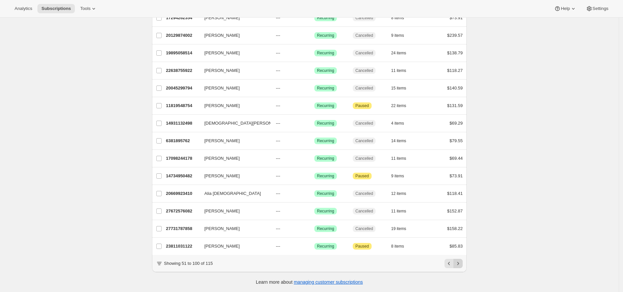
click at [461, 265] on icon "Next" at bounding box center [458, 263] width 7 height 7
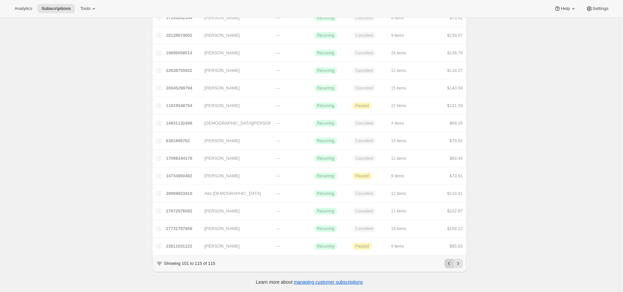
scroll to position [87, 0]
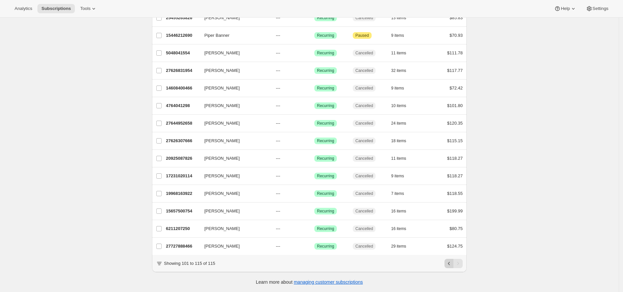
click at [451, 266] on icon "Previous" at bounding box center [449, 263] width 7 height 7
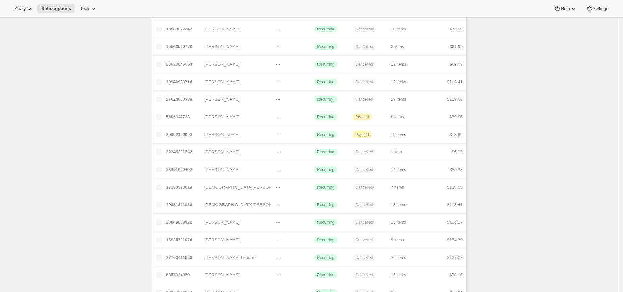
scroll to position [702, 0]
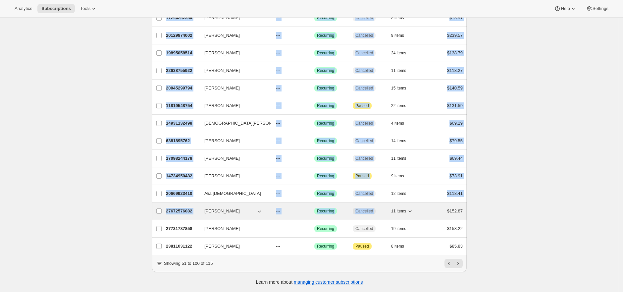
drag, startPoint x: 458, startPoint y: 233, endPoint x: 408, endPoint y: 209, distance: 55.4
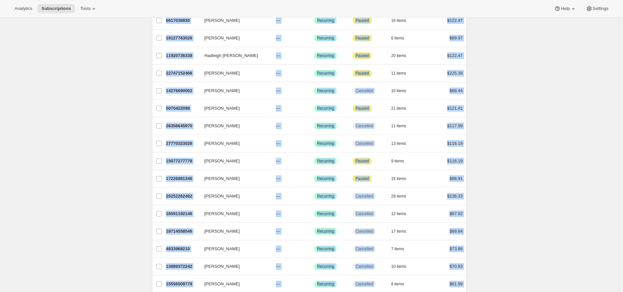
scroll to position [0, 0]
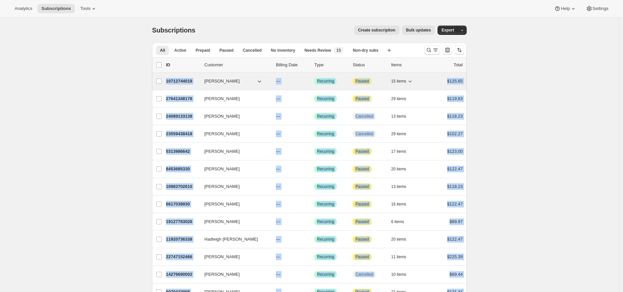
drag, startPoint x: 466, startPoint y: 241, endPoint x: 169, endPoint y: 81, distance: 337.3
copy ul "10712744018 Kaycee Gens --- Success Recurring Attention Paused 15 items $125.65…"
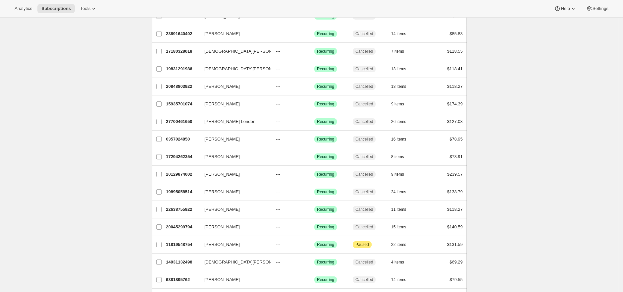
scroll to position [702, 0]
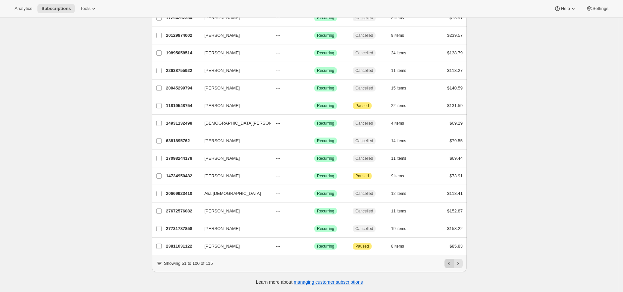
click at [452, 263] on icon "Previous" at bounding box center [449, 263] width 7 height 7
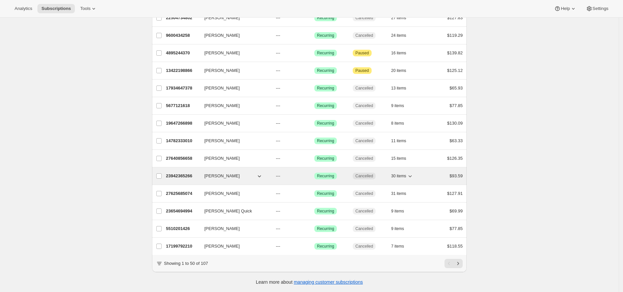
click at [176, 173] on p "23942365266" at bounding box center [182, 176] width 33 height 7
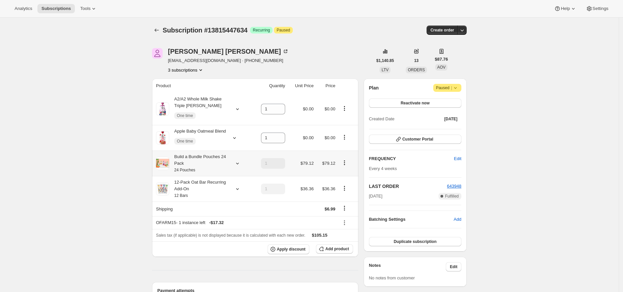
click at [222, 163] on div "Build a Bundle Pouches 24 Pack 24 Pouches" at bounding box center [199, 163] width 60 height 20
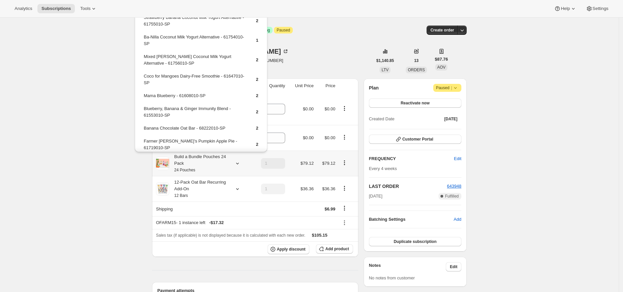
scroll to position [74, 0]
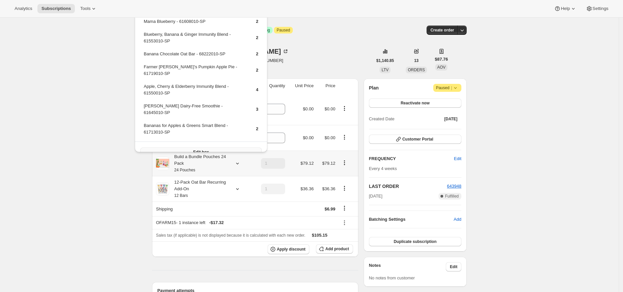
click at [214, 147] on button "Edit box" at bounding box center [200, 151] width 121 height 9
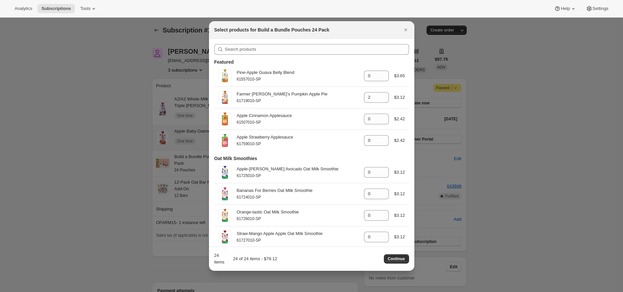
click at [159, 49] on div at bounding box center [311, 146] width 623 height 292
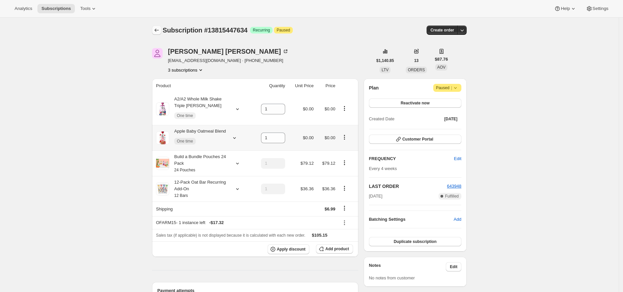
click at [158, 30] on icon "Subscriptions" at bounding box center [156, 30] width 7 height 7
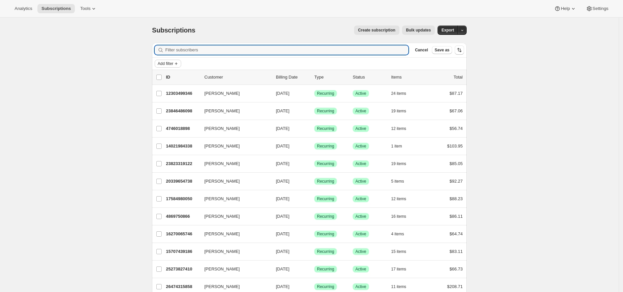
click at [173, 62] on span "Add filter" at bounding box center [166, 63] width 16 height 5
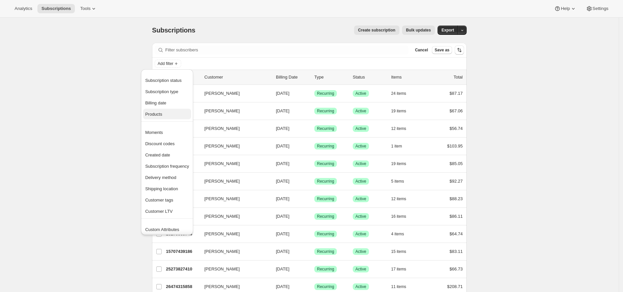
click at [169, 117] on button "Products" at bounding box center [167, 114] width 48 height 11
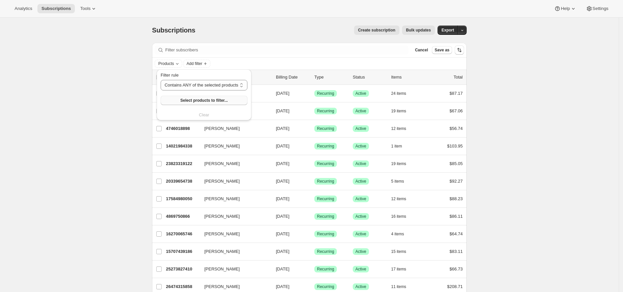
click at [179, 101] on button "Select products to filter..." at bounding box center [204, 100] width 87 height 9
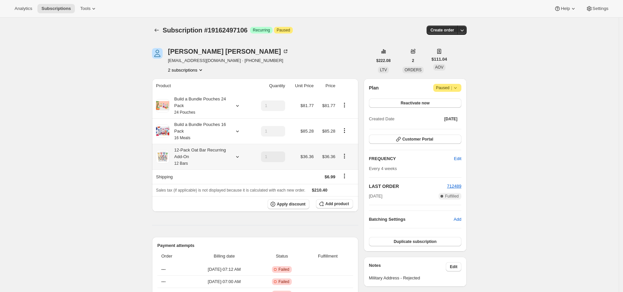
click at [203, 158] on div "12-Pack Oat Bar Recurring Add-On 12 Bars" at bounding box center [199, 157] width 60 height 20
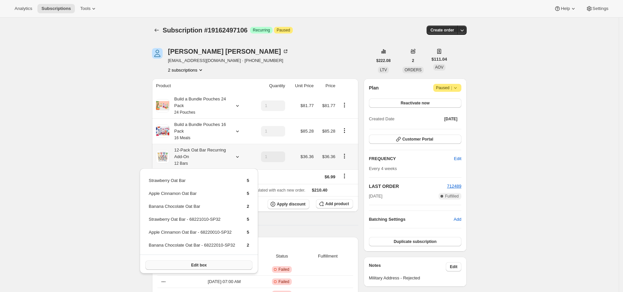
click at [215, 260] on button "Edit box" at bounding box center [198, 264] width 107 height 9
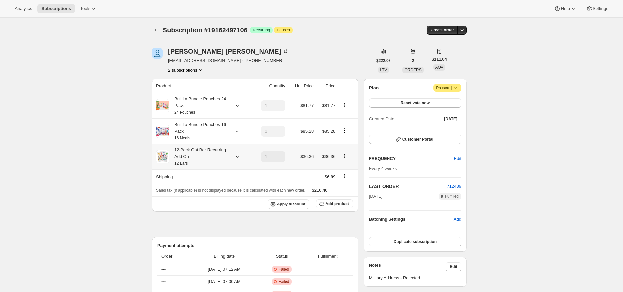
click at [190, 153] on div "12-Pack Oat Bar Recurring Add-On 12 Bars" at bounding box center [199, 157] width 60 height 20
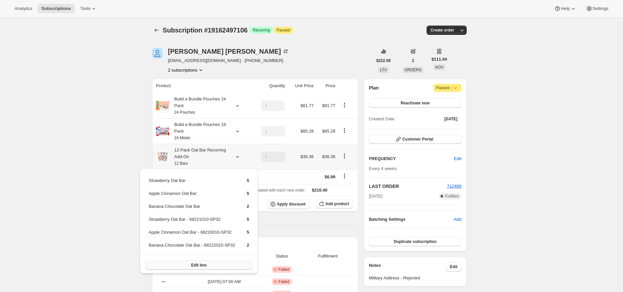
click at [184, 262] on button "Edit box" at bounding box center [198, 264] width 107 height 9
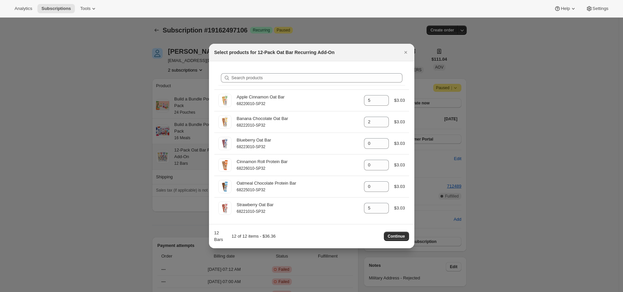
click at [128, 75] on div at bounding box center [311, 146] width 623 height 292
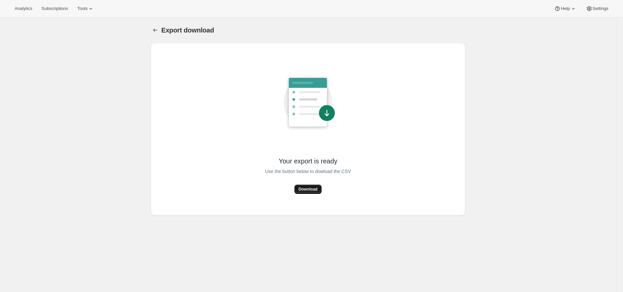
click at [314, 191] on span "Download" at bounding box center [307, 188] width 19 height 5
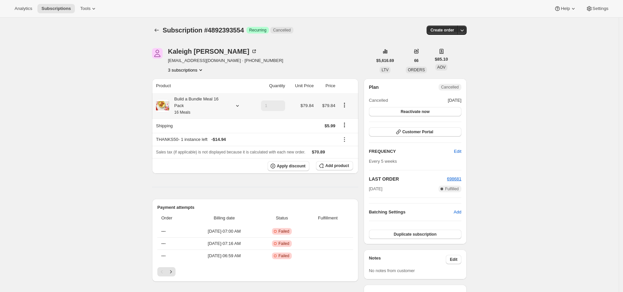
click at [196, 98] on div "Build a Bundle Meal 16 Pack 16 Meals" at bounding box center [199, 106] width 60 height 20
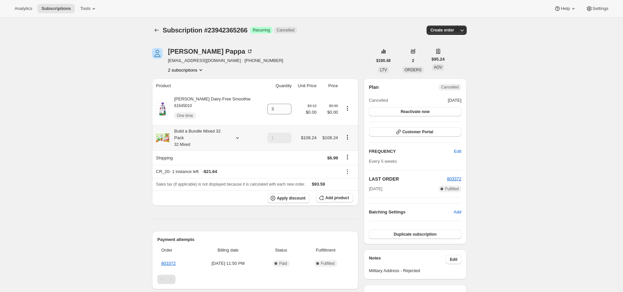
click at [219, 135] on div "Build a Bundle Mixed 32 Pack 32 Mixed" at bounding box center [199, 138] width 60 height 20
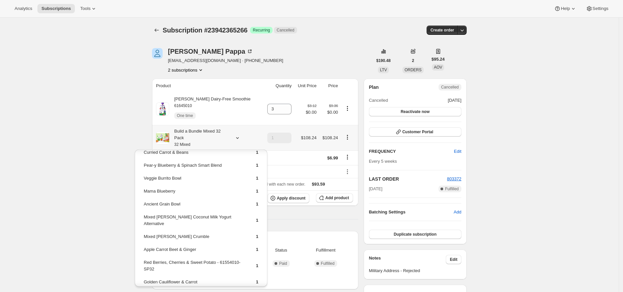
scroll to position [272, 0]
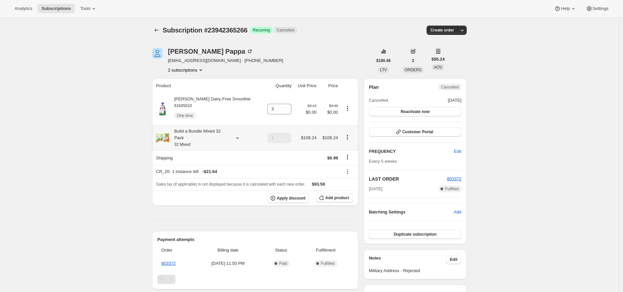
click at [204, 139] on div "Build a Bundle Mixed 32 Pack 32 Mixed" at bounding box center [199, 138] width 60 height 20
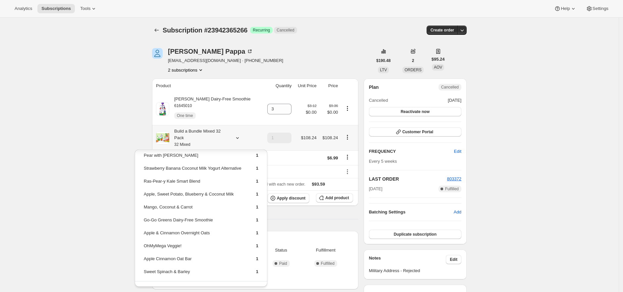
click at [241, 287] on button "Edit box" at bounding box center [200, 291] width 121 height 9
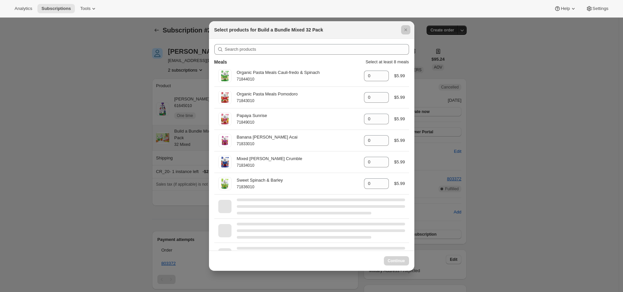
click at [181, 224] on div at bounding box center [311, 146] width 623 height 292
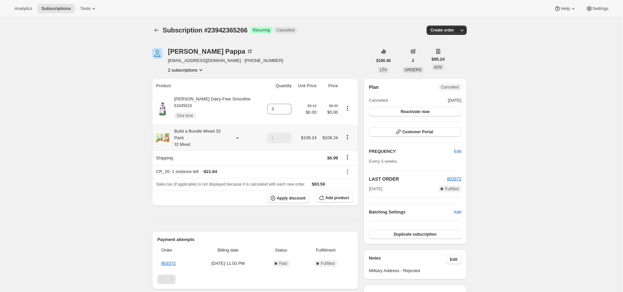
click at [236, 34] on span "Subscription #23942365266" at bounding box center [205, 29] width 85 height 7
copy span "23942365266"
click at [187, 134] on div "Build a Bundle Mixed 32 Pack 32 Mixed" at bounding box center [199, 138] width 60 height 20
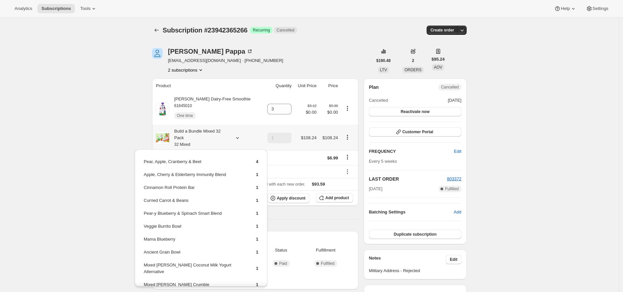
click at [198, 163] on td "Pear, Apple, Cranberry & Beet" at bounding box center [193, 164] width 101 height 12
drag, startPoint x: 198, startPoint y: 163, endPoint x: 140, endPoint y: 162, distance: 58.3
copy div "Pear, Apple, Cranberry & Beet"
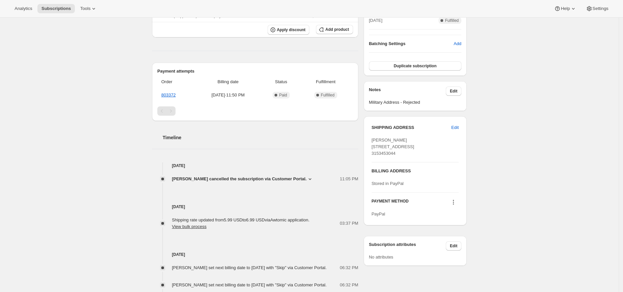
scroll to position [0, 0]
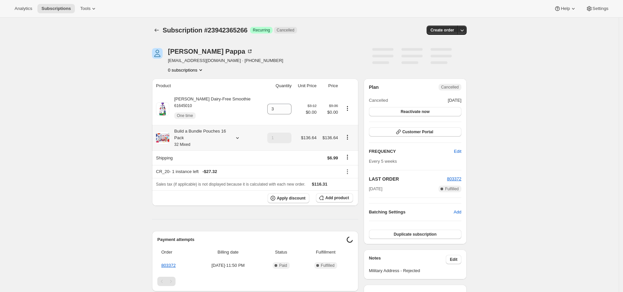
click at [203, 137] on div "Build a Bundle Pouches 16 Pack 32 Mixed" at bounding box center [199, 138] width 60 height 20
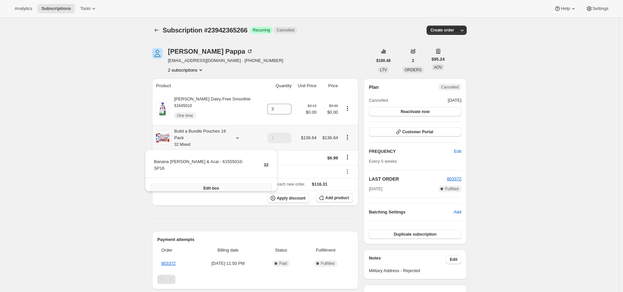
click at [220, 183] on button "Edit box" at bounding box center [211, 187] width 121 height 9
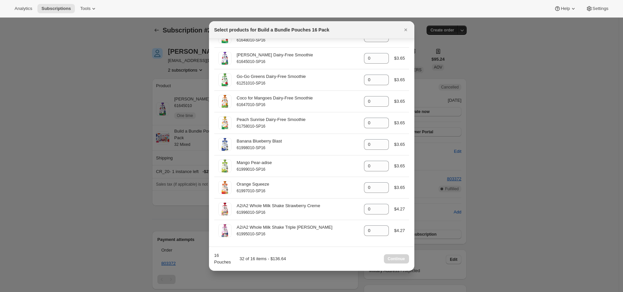
scroll to position [1120, 0]
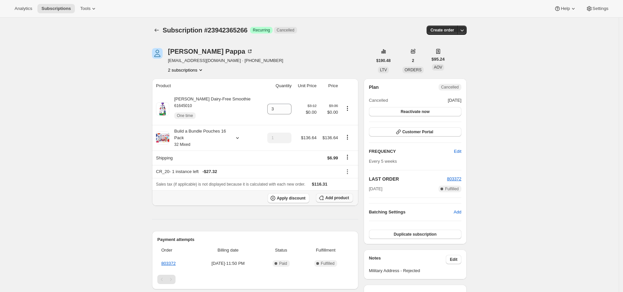
click at [340, 198] on span "Add product" at bounding box center [337, 197] width 24 height 5
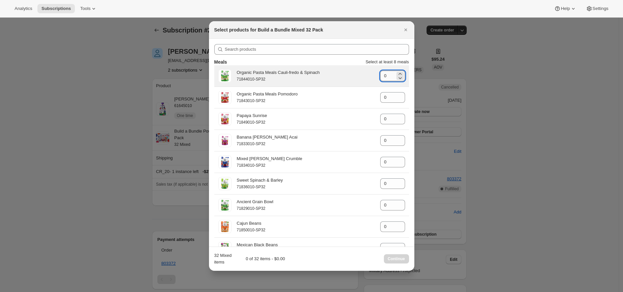
click at [387, 73] on input "0" at bounding box center [387, 76] width 15 height 11
click at [386, 74] on input "0" at bounding box center [387, 76] width 15 height 11
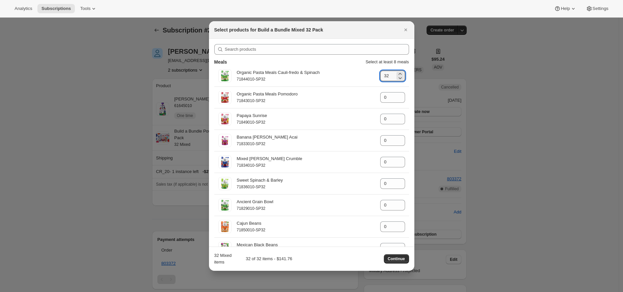
type input "32"
click at [394, 264] on div "32 Mixed items 32 of 32 items - $141.76 Continue" at bounding box center [311, 258] width 195 height 13
click at [396, 260] on span "Continue" at bounding box center [396, 258] width 17 height 5
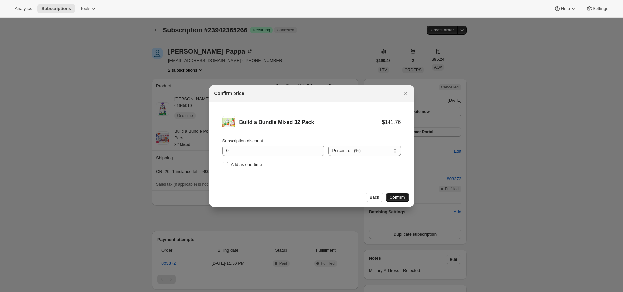
click at [404, 199] on span "Confirm" at bounding box center [397, 196] width 15 height 5
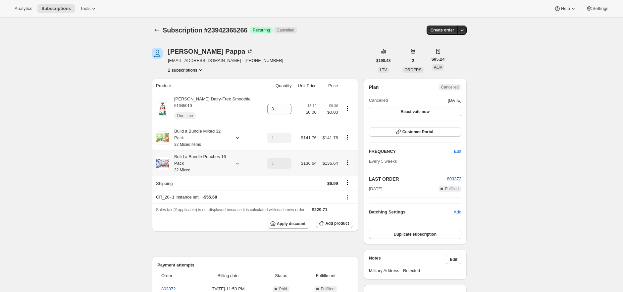
click at [353, 165] on button "Product actions" at bounding box center [347, 162] width 11 height 7
click at [351, 163] on icon "Product actions" at bounding box center [347, 162] width 7 height 7
click at [349, 219] on span "Remove" at bounding box center [347, 220] width 40 height 7
type input "0"
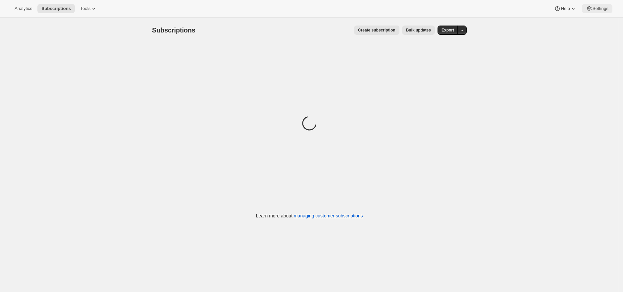
click at [599, 8] on span "Settings" at bounding box center [600, 8] width 16 height 5
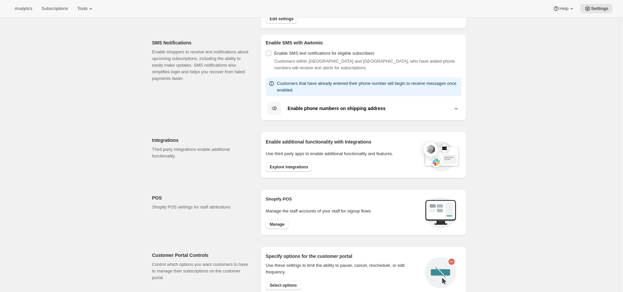
scroll to position [84, 0]
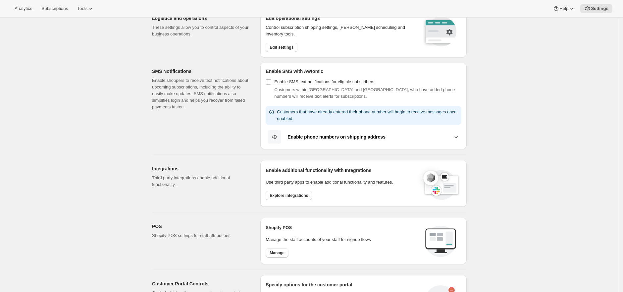
click at [445, 137] on div "Enable phone numbers on shipping address" at bounding box center [369, 136] width 165 height 5
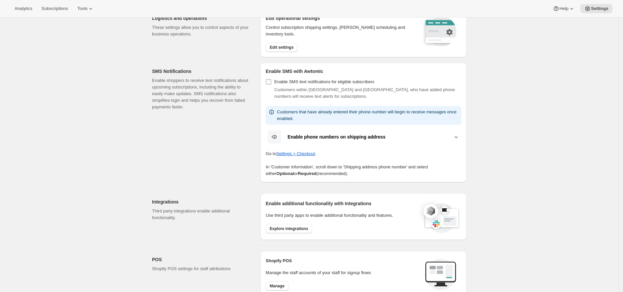
click at [330, 80] on span "Enable SMS text notifications for eligible subscribers" at bounding box center [324, 81] width 100 height 5
click at [271, 80] on input "Enable SMS text notifications for eligible subscribers" at bounding box center [268, 81] width 5 height 5
checkbox input "true"
select select "22:00"
select select "09:00"
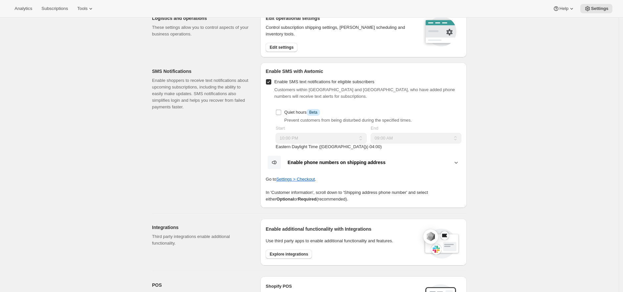
click at [330, 80] on span "Enable SMS text notifications for eligible subscribers" at bounding box center [324, 81] width 100 height 5
click at [271, 80] on input "Enable SMS text notifications for eligible subscribers" at bounding box center [268, 81] width 5 height 5
checkbox input "false"
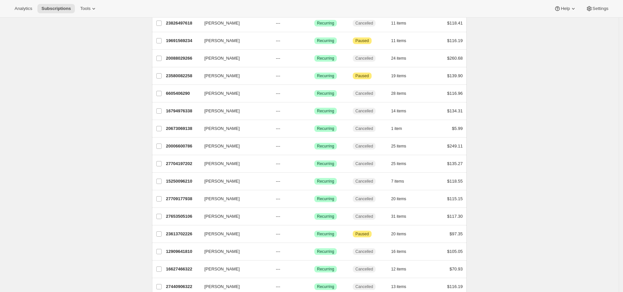
scroll to position [178, 0]
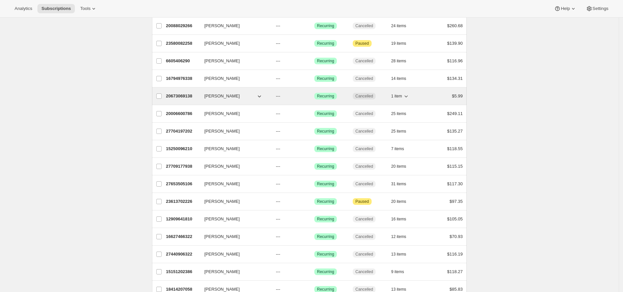
click at [182, 96] on p "20673069138" at bounding box center [182, 96] width 33 height 7
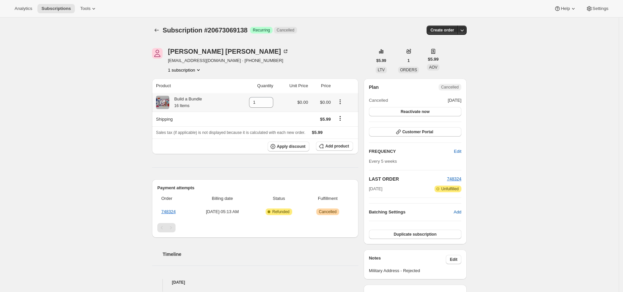
click at [179, 105] on small "16 Items" at bounding box center [181, 105] width 15 height 5
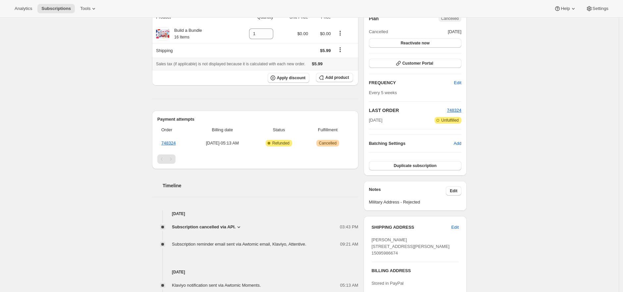
scroll to position [70, 0]
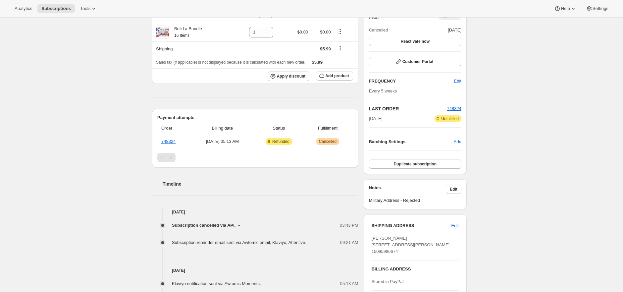
click at [93, 105] on div "Subscription #20673069138. This page is ready Subscription #20673069138 Success…" at bounding box center [309, 165] width 619 height 436
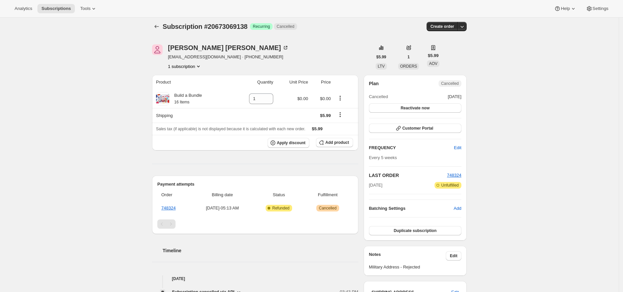
scroll to position [0, 0]
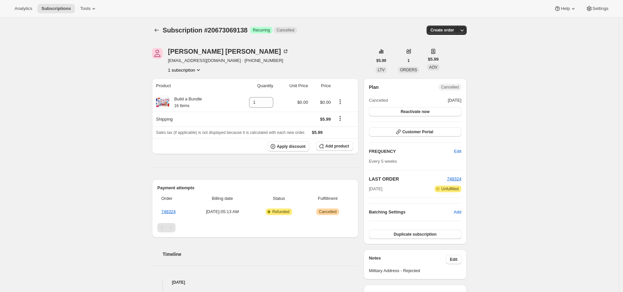
click at [115, 168] on div "Subscription #20673069138. This page is ready Subscription #20673069138 Success…" at bounding box center [309, 236] width 619 height 436
click at [540, 82] on div "Subscription #20673069138. This page is ready Subscription #20673069138 Success…" at bounding box center [309, 236] width 619 height 436
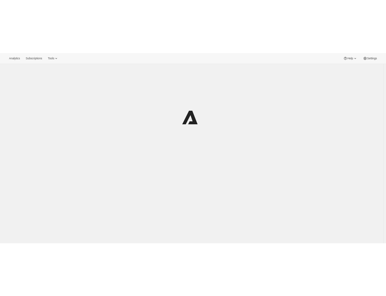
scroll to position [18, 0]
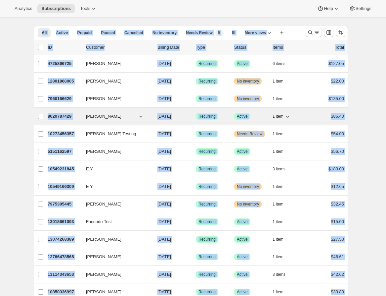
click at [54, 114] on p "8020787429" at bounding box center [64, 116] width 33 height 7
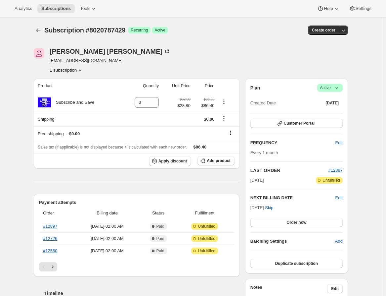
click at [123, 51] on div "[PERSON_NAME] [EMAIL_ADDRESS][DOMAIN_NAME] 1 subscription" at bounding box center [144, 60] width 220 height 25
click at [40, 30] on icon "Subscriptions" at bounding box center [38, 30] width 7 height 7
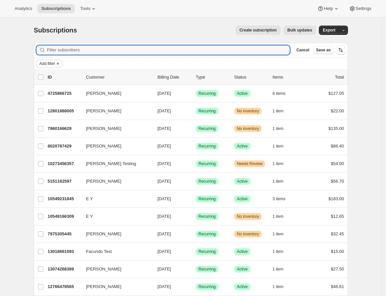
click at [55, 60] on button "Add filter" at bounding box center [49, 64] width 26 height 8
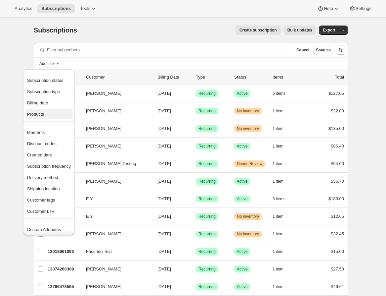
click at [55, 113] on span "Products" at bounding box center [49, 114] width 44 height 7
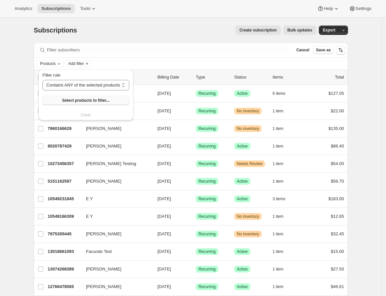
click at [75, 100] on span "Select products to filter..." at bounding box center [85, 100] width 47 height 5
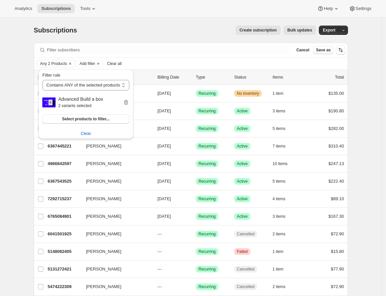
click at [373, 120] on div "Subscriptions. This page is ready Subscriptions Create subscription Bulk update…" at bounding box center [191, 298] width 382 height 560
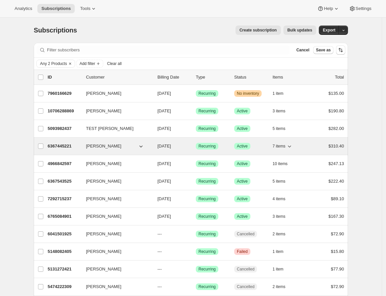
click at [62, 147] on p "6367445221" at bounding box center [64, 146] width 33 height 7
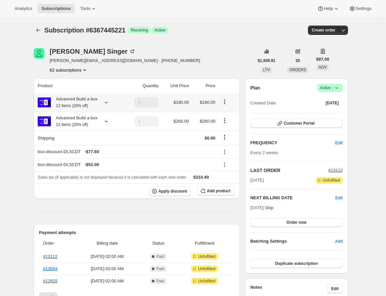
click at [227, 101] on icon "Product actions" at bounding box center [225, 101] width 7 height 7
click at [227, 113] on span "Edit box" at bounding box center [228, 114] width 16 height 5
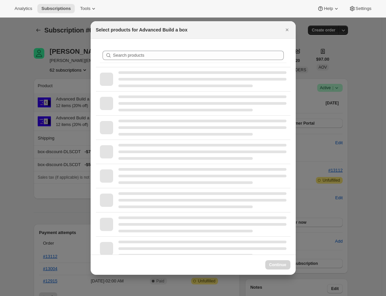
select select "gid://shopify/ProductVariant/42985182626021"
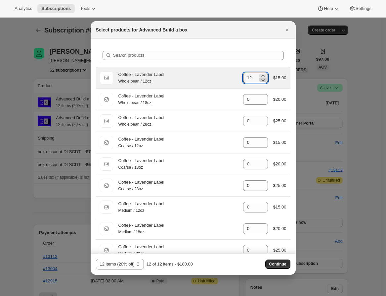
click at [260, 79] on icon ":rhf:" at bounding box center [263, 79] width 7 height 7
type input "10"
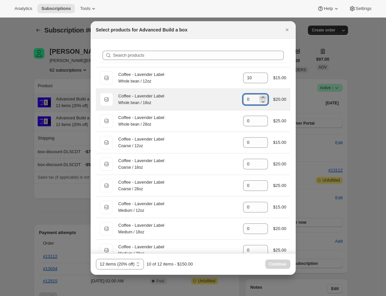
click at [260, 97] on icon ":rhf:" at bounding box center [263, 97] width 7 height 7
type input "2"
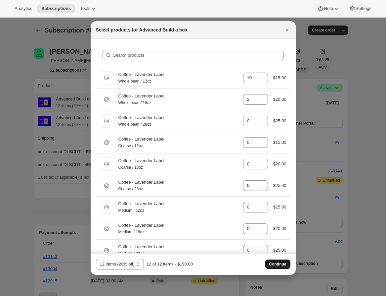
click at [276, 265] on span "Continue" at bounding box center [278, 263] width 17 height 5
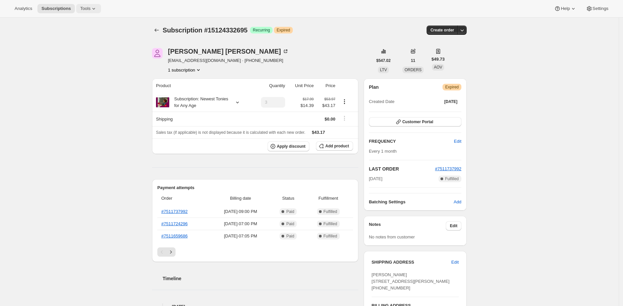
click at [97, 8] on icon at bounding box center [93, 8] width 7 height 7
click at [87, 45] on span "Bundles" at bounding box center [93, 44] width 59 height 7
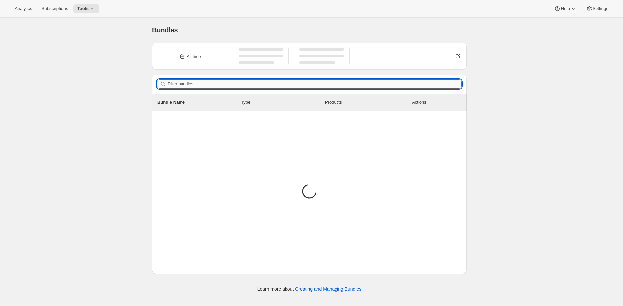
click at [211, 82] on input "Filter bundles" at bounding box center [315, 83] width 294 height 9
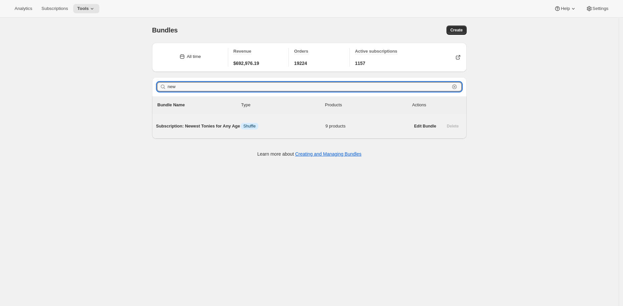
type input "new"
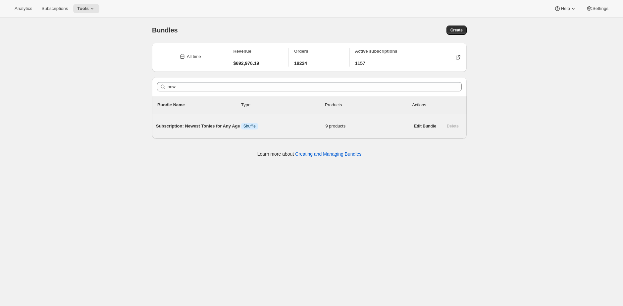
click at [175, 129] on span "Subscription: Newest Tonies for Any Age" at bounding box center [198, 126] width 85 height 7
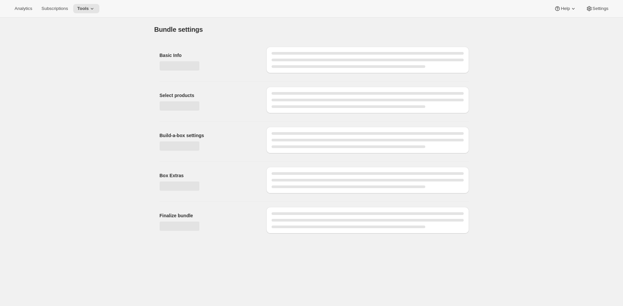
type input "Subscription: Newest Tonies for Any Age"
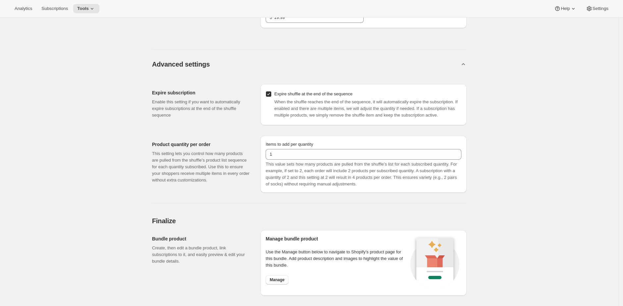
scroll to position [536, 0]
click at [352, 93] on span "Expire shuffle at the end of the sequence" at bounding box center [313, 95] width 78 height 5
click at [271, 93] on input "Expire shuffle at the end of the sequence" at bounding box center [268, 95] width 5 height 5
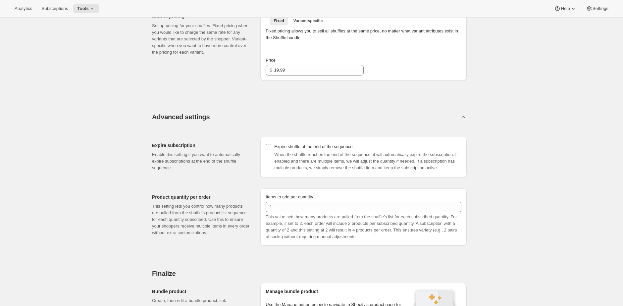
scroll to position [485, 0]
click at [334, 144] on span "Expire shuffle at the end of the sequence" at bounding box center [313, 146] width 78 height 5
click at [271, 144] on input "Expire shuffle at the end of the sequence" at bounding box center [268, 146] width 5 height 5
checkbox input "true"
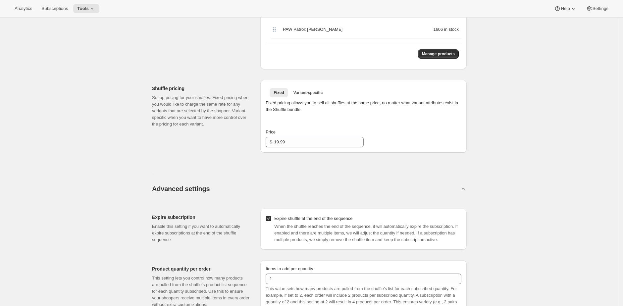
scroll to position [411, 0]
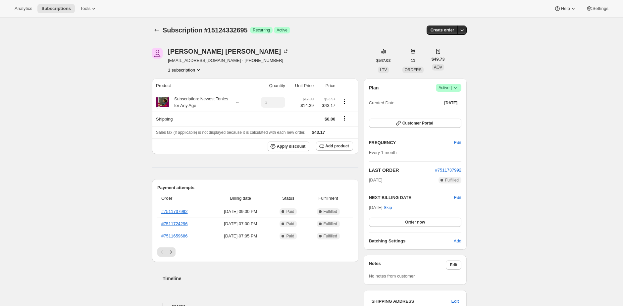
click at [337, 58] on div "[PERSON_NAME] [EMAIL_ADDRESS][DOMAIN_NAME] · [PHONE_NUMBER] 1 subscription" at bounding box center [262, 60] width 220 height 25
click at [447, 121] on button "Customer Portal" at bounding box center [415, 123] width 92 height 9
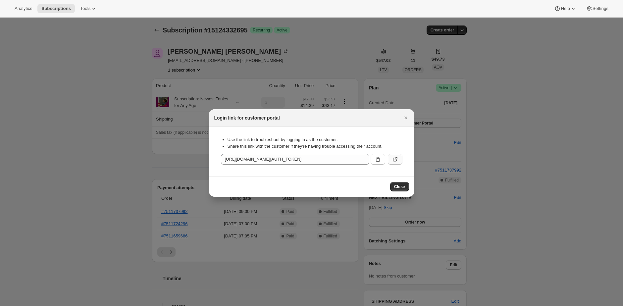
click at [397, 159] on icon ":r1j:" at bounding box center [395, 159] width 7 height 7
click at [407, 117] on icon "Close" at bounding box center [405, 118] width 7 height 7
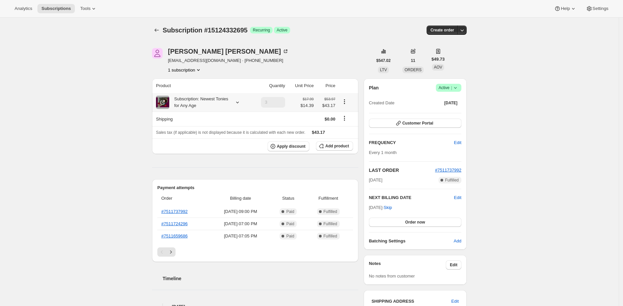
click at [226, 104] on div "Subscription: Newest Tonies for Any Age" at bounding box center [199, 102] width 60 height 13
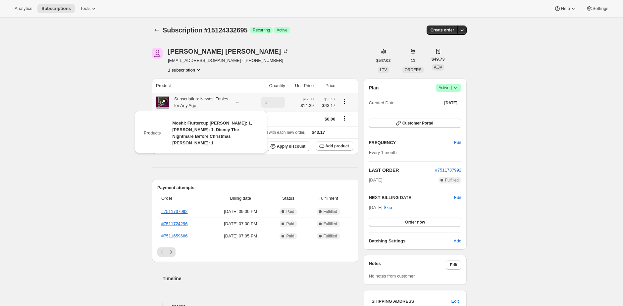
click at [215, 104] on div "Subscription: Newest Tonies for Any Age" at bounding box center [199, 102] width 60 height 13
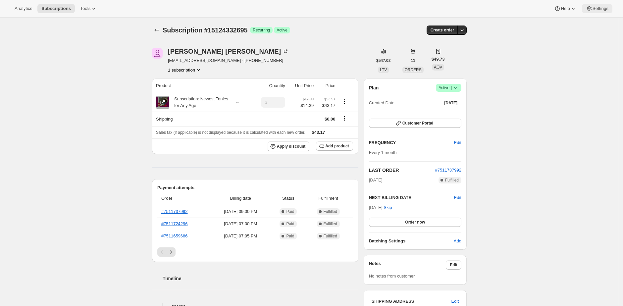
click at [594, 6] on span "Settings" at bounding box center [600, 8] width 16 height 5
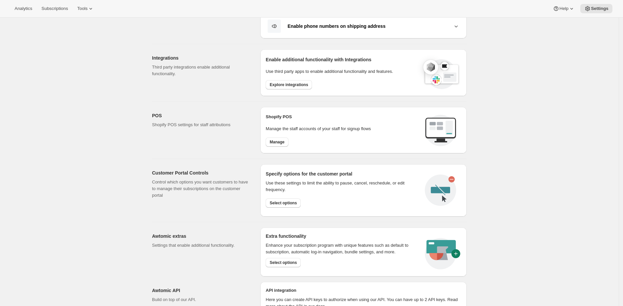
scroll to position [221, 0]
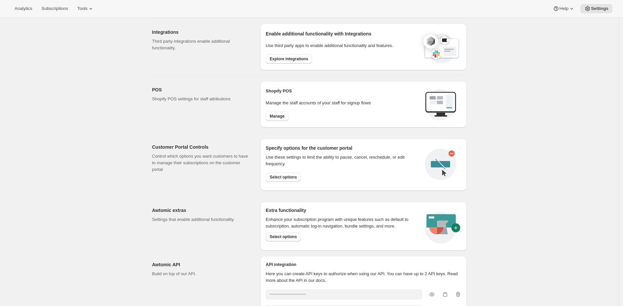
click at [294, 237] on span "Select options" at bounding box center [283, 236] width 27 height 5
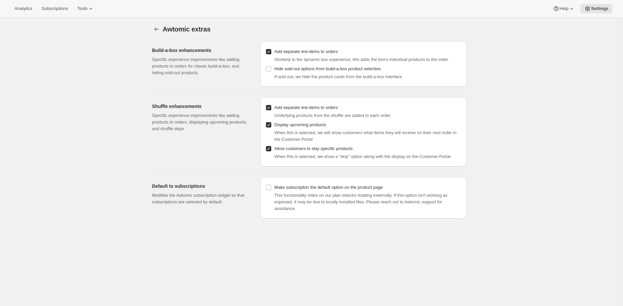
scroll to position [1, 0]
click at [496, 115] on div "Awtomic extras. This page is ready Awtomic extras Build-a-box enhancements Spec…" at bounding box center [309, 169] width 619 height 306
